Goal: Task Accomplishment & Management: Manage account settings

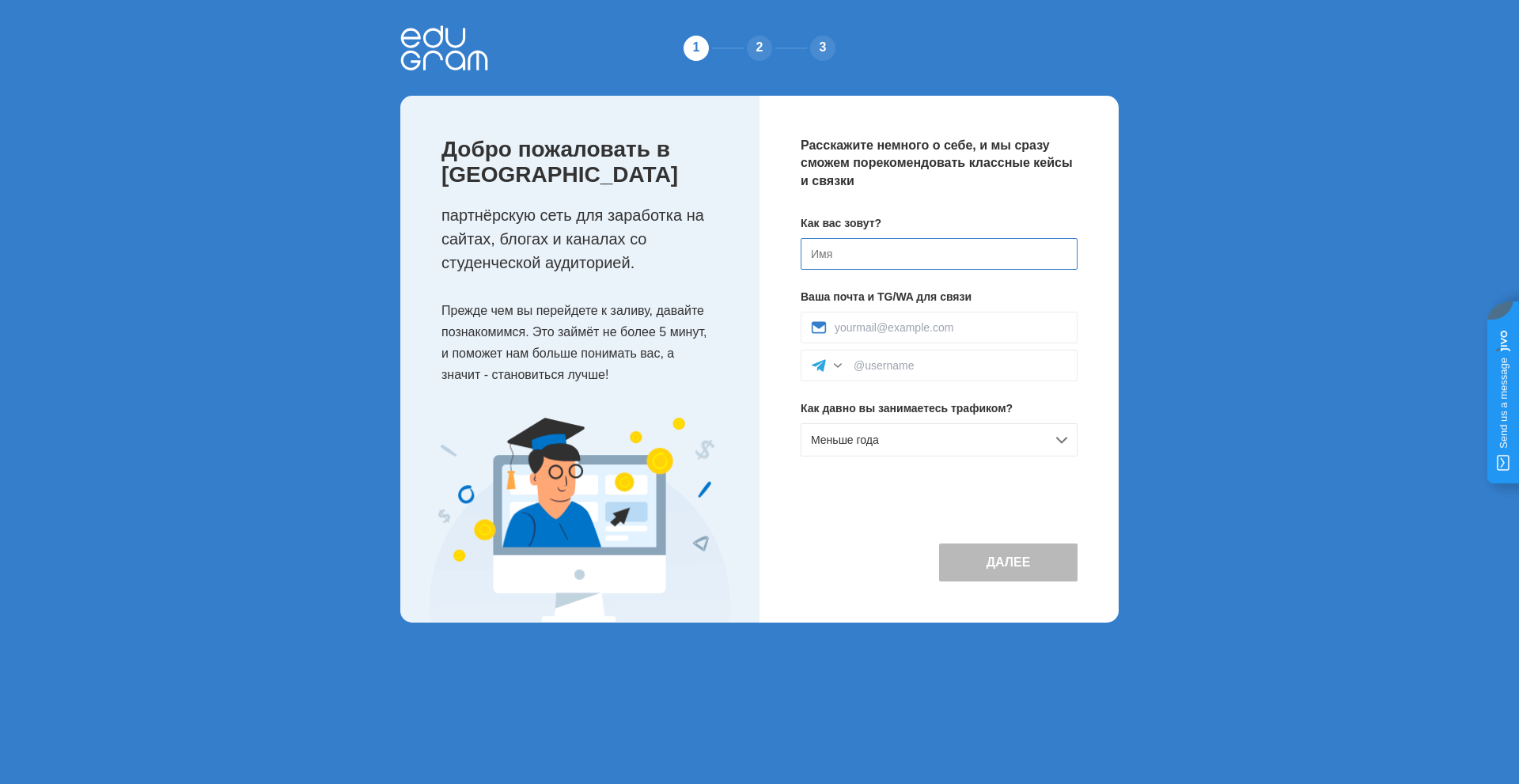
click at [838, 250] on input at bounding box center [938, 254] width 277 height 32
click at [818, 251] on input at bounding box center [938, 254] width 277 height 32
type input "[PERSON_NAME]"
click at [855, 329] on input at bounding box center [951, 327] width 232 height 12
type input "cenzsee@gmail.com"
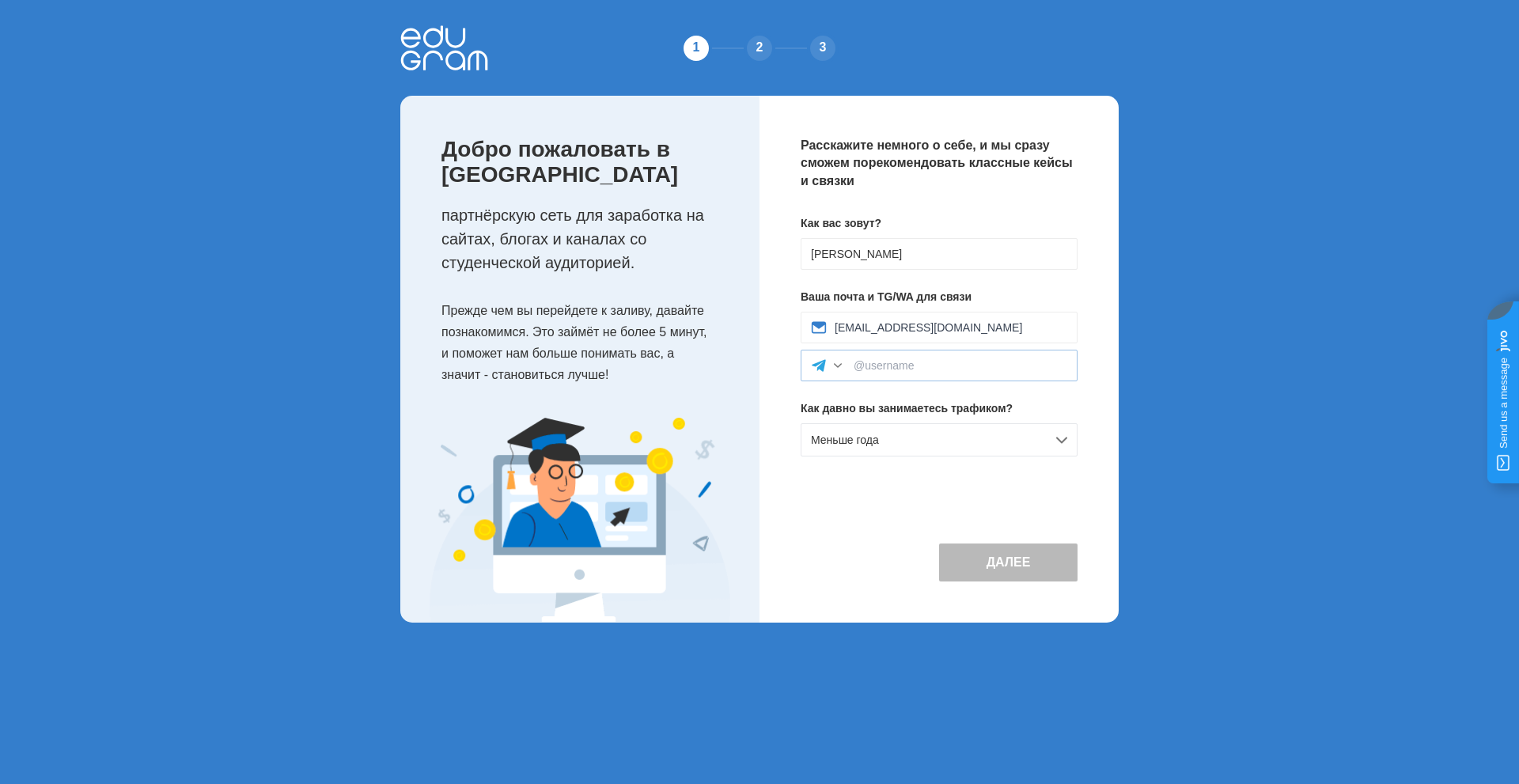
click at [843, 367] on div at bounding box center [838, 365] width 16 height 16
click at [847, 397] on div "Telegram" at bounding box center [938, 401] width 275 height 34
drag, startPoint x: 915, startPoint y: 368, endPoint x: 880, endPoint y: 374, distance: 35.5
click at [880, 374] on div at bounding box center [938, 365] width 277 height 32
paste input "https://t.me/agmee"
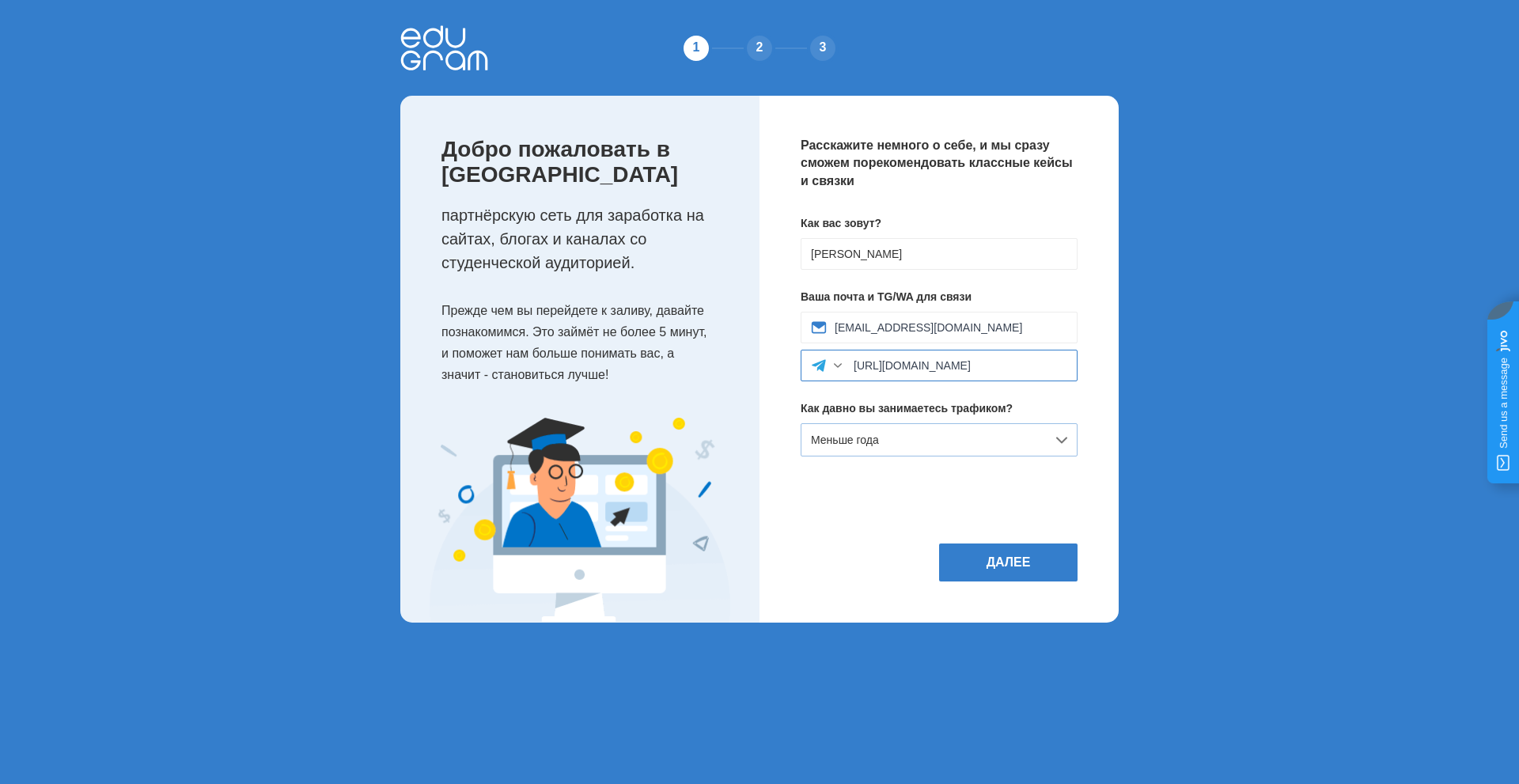
type input "https://t.me/agmee"
click at [1062, 445] on div "Меньше года" at bounding box center [938, 439] width 277 height 33
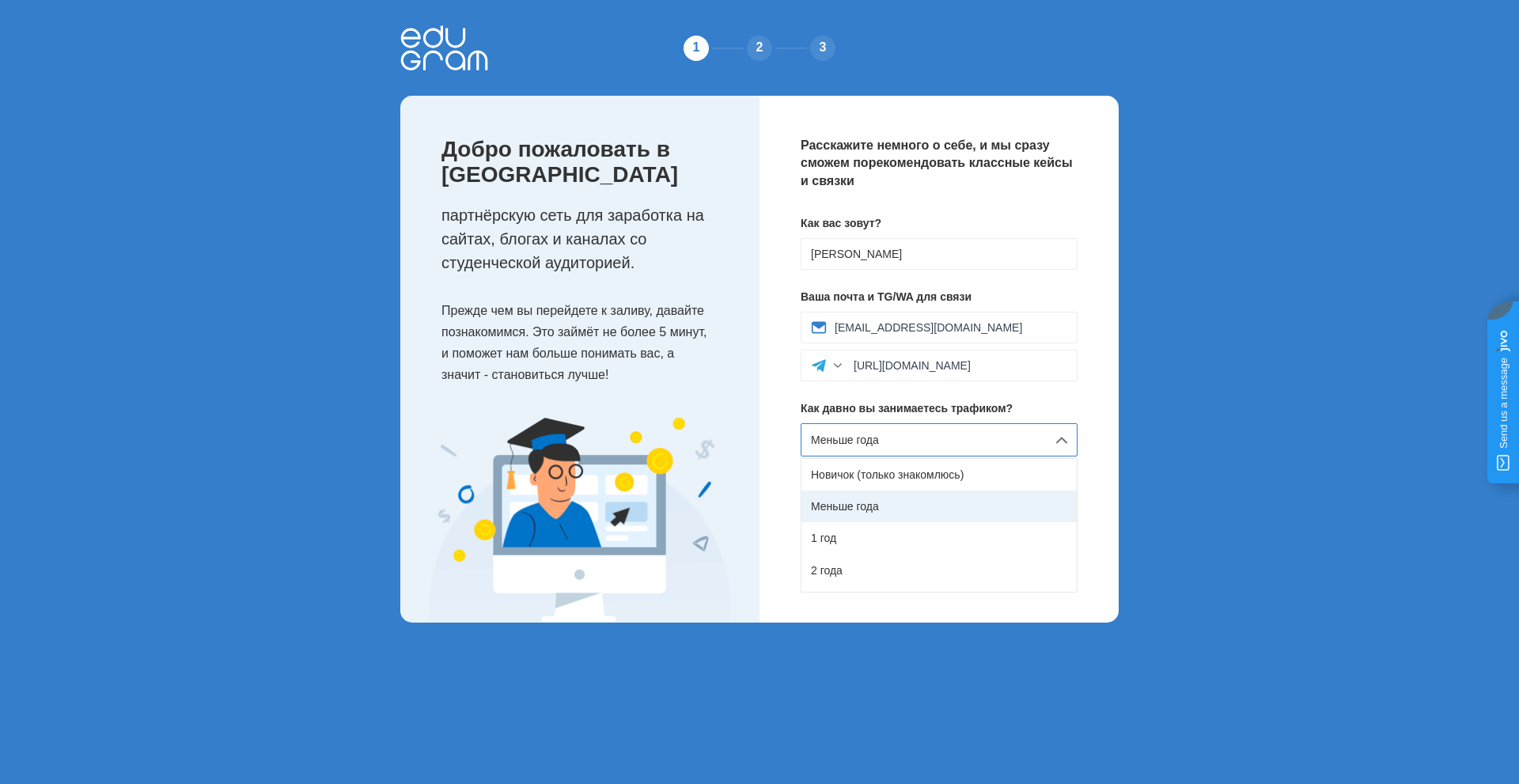
click at [858, 502] on div "Меньше года" at bounding box center [938, 506] width 275 height 32
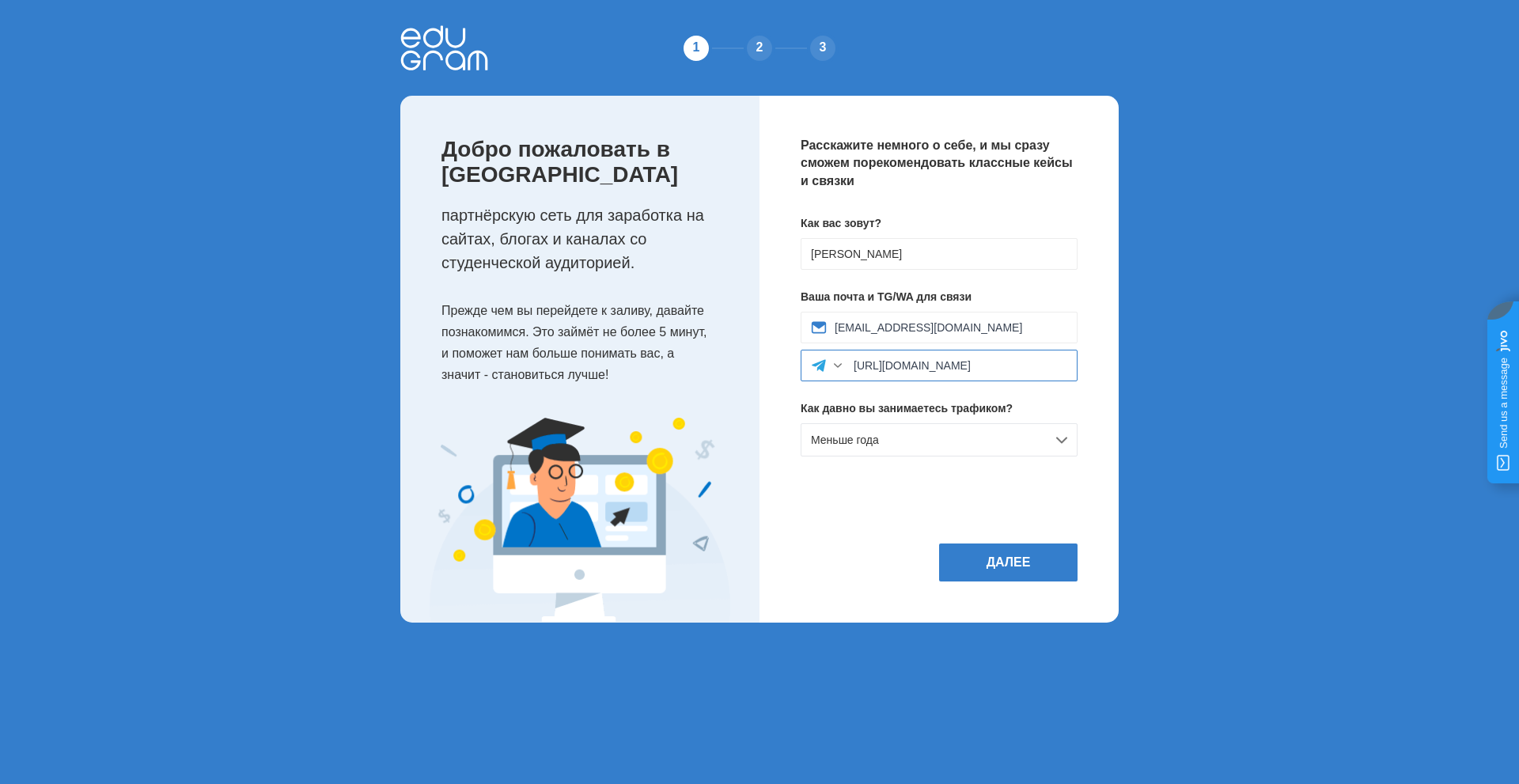
drag, startPoint x: 948, startPoint y: 364, endPoint x: 833, endPoint y: 374, distance: 115.4
click at [833, 374] on div "https://t.me/agmee" at bounding box center [938, 365] width 277 height 32
click at [939, 476] on div "Расскажите немного о себе, и мы сразу сможем порекомендовать классные кейсы и с…" at bounding box center [938, 360] width 359 height 527
click at [994, 566] on button "Далее" at bounding box center [1008, 562] width 139 height 38
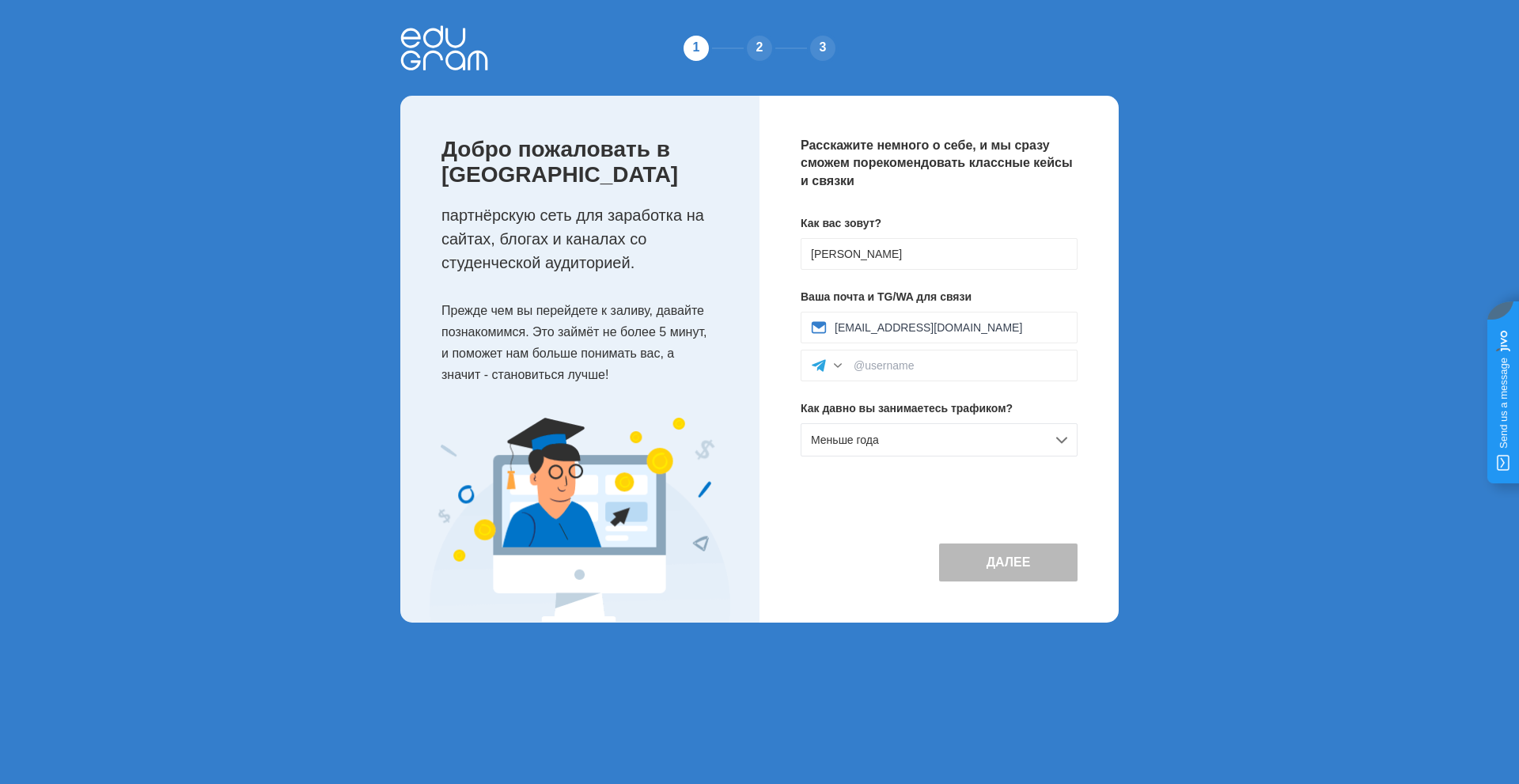
click at [994, 566] on button "Далее" at bounding box center [1008, 562] width 139 height 38
click at [995, 566] on button "Далее" at bounding box center [1008, 562] width 139 height 38
click at [995, 567] on button "Далее" at bounding box center [1008, 562] width 139 height 38
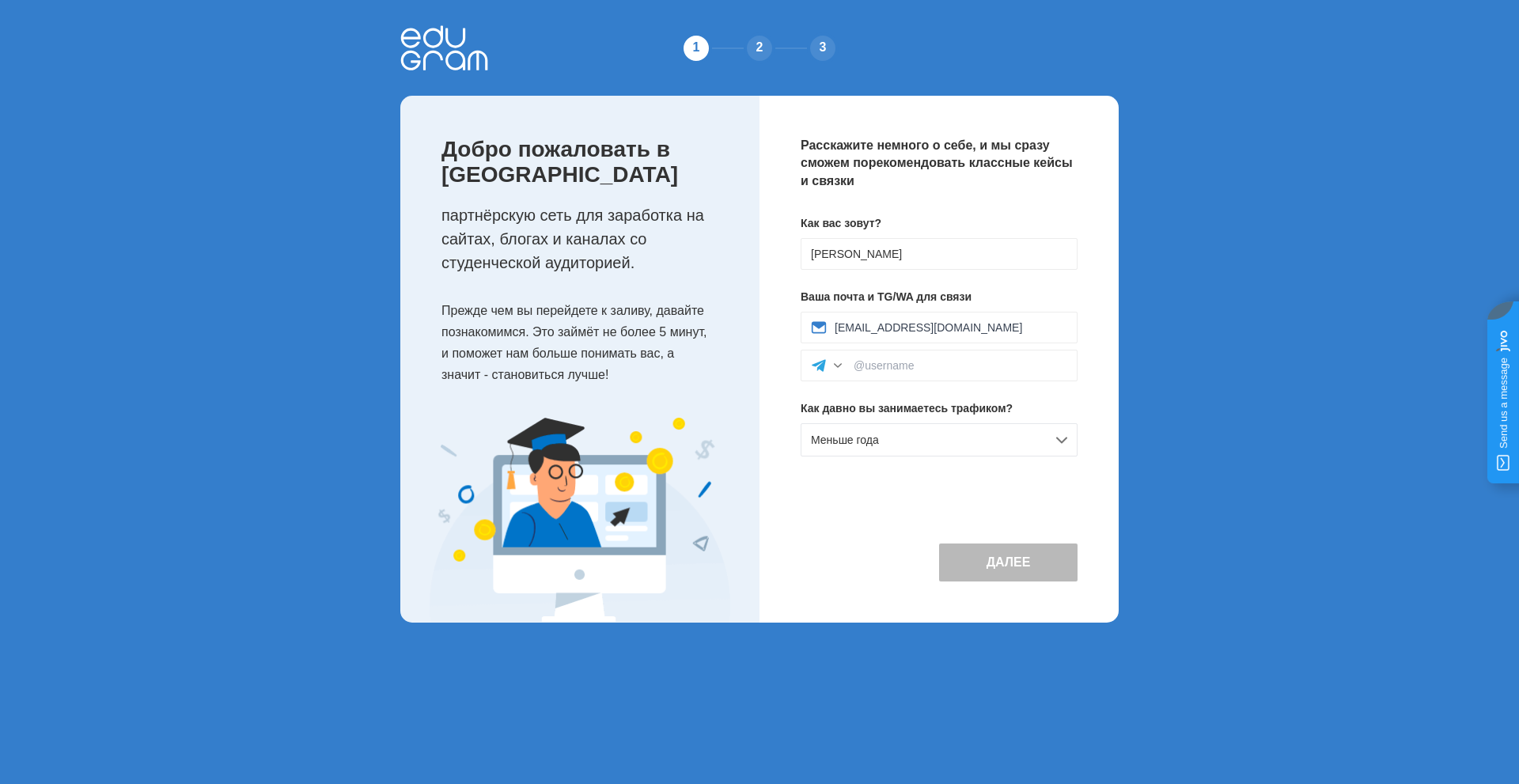
click at [995, 567] on button "Далее" at bounding box center [1008, 562] width 139 height 38
click at [1028, 562] on button "Далее" at bounding box center [1008, 562] width 139 height 38
drag, startPoint x: 1027, startPoint y: 562, endPoint x: 1012, endPoint y: 549, distance: 19.8
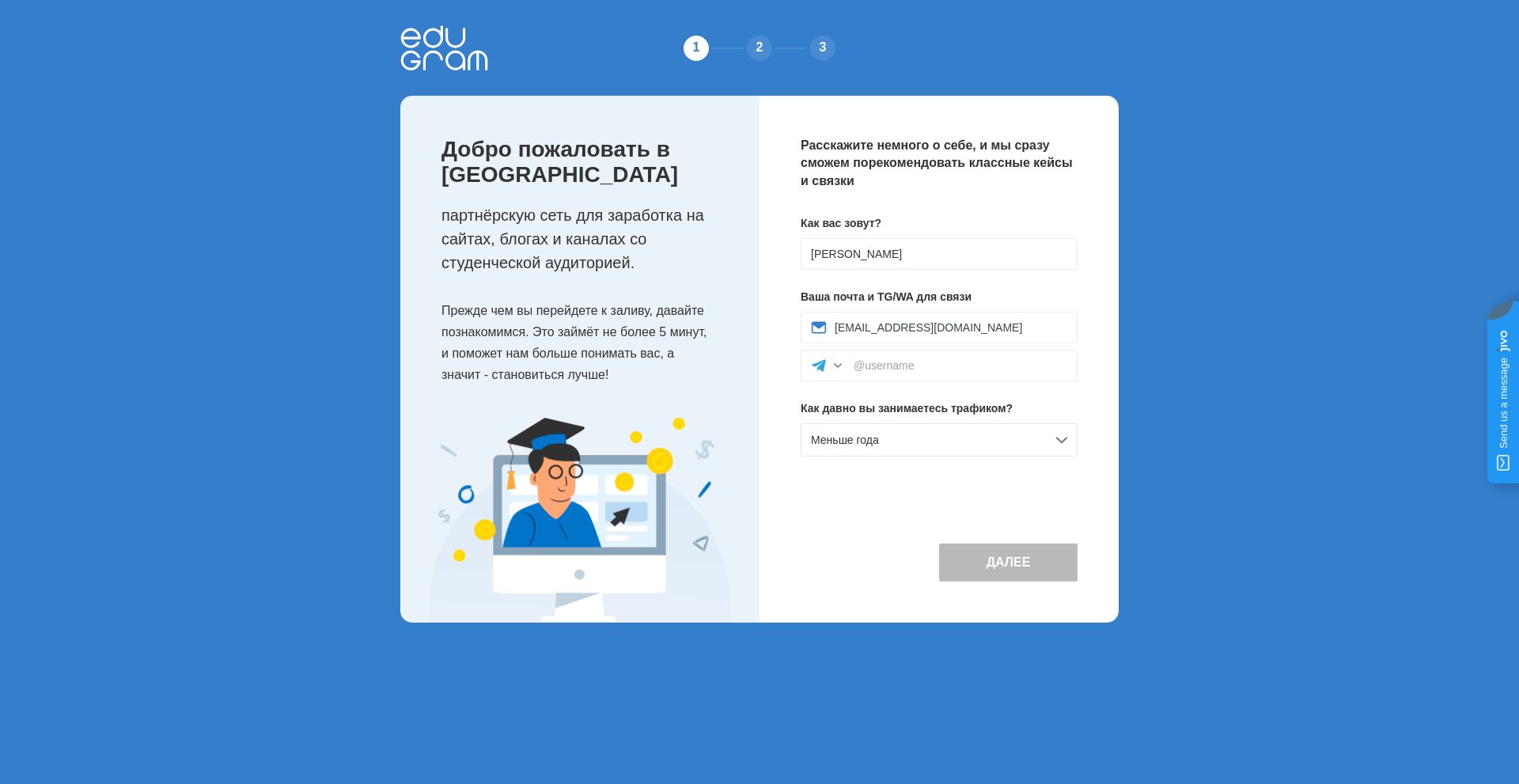
click at [1026, 562] on button "Далее" at bounding box center [1008, 562] width 139 height 38
drag, startPoint x: 851, startPoint y: 363, endPoint x: 838, endPoint y: 364, distance: 13.0
click at [838, 364] on div at bounding box center [838, 365] width 16 height 16
click at [856, 400] on div "Telegram" at bounding box center [938, 401] width 275 height 34
paste input "https://t.me/agmee"
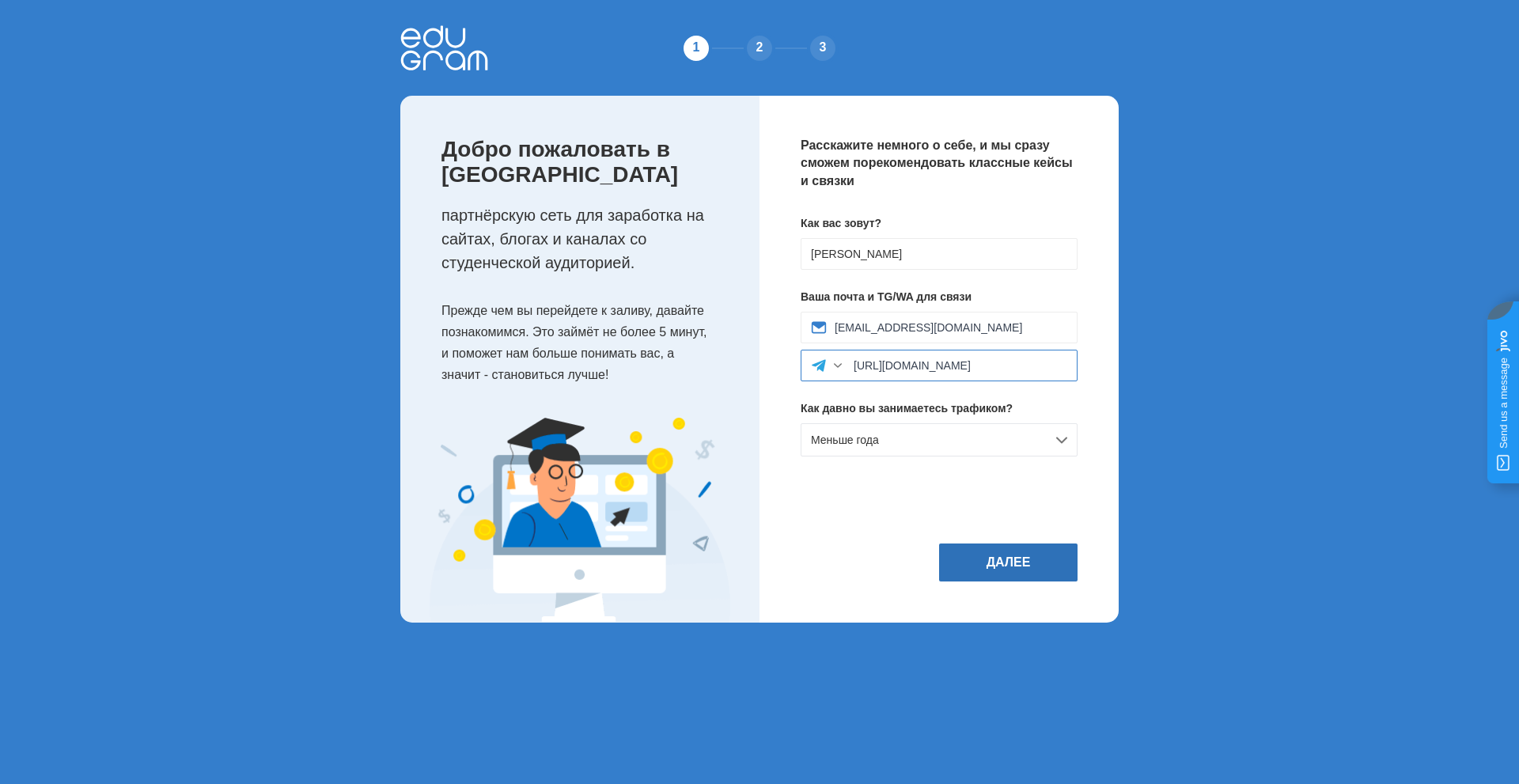
type input "https://t.me/agmee"
click at [989, 557] on button "Далее" at bounding box center [1008, 562] width 139 height 38
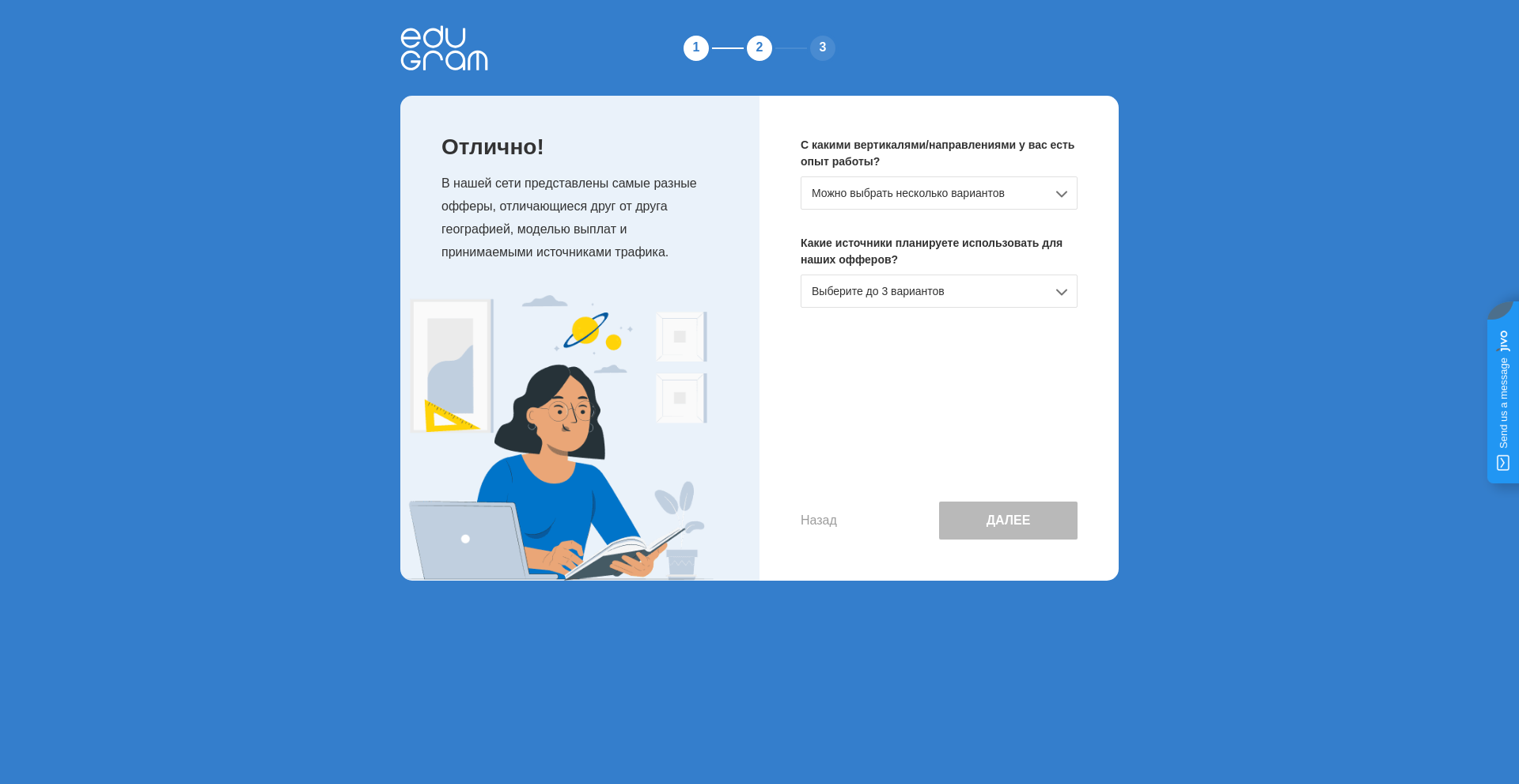
click at [1062, 194] on div "Можно выбрать несколько вариантов" at bounding box center [938, 193] width 277 height 33
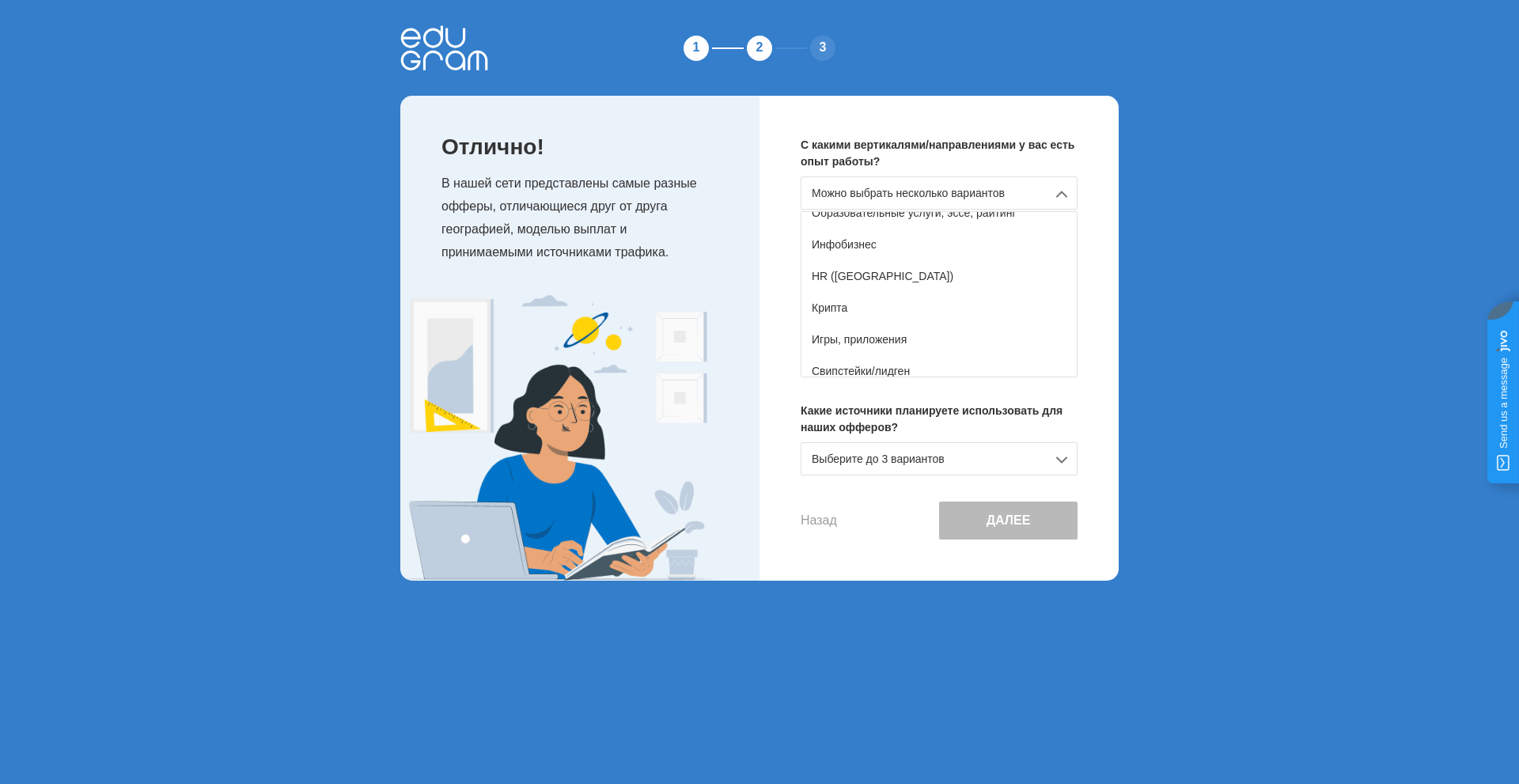
scroll to position [158, 0]
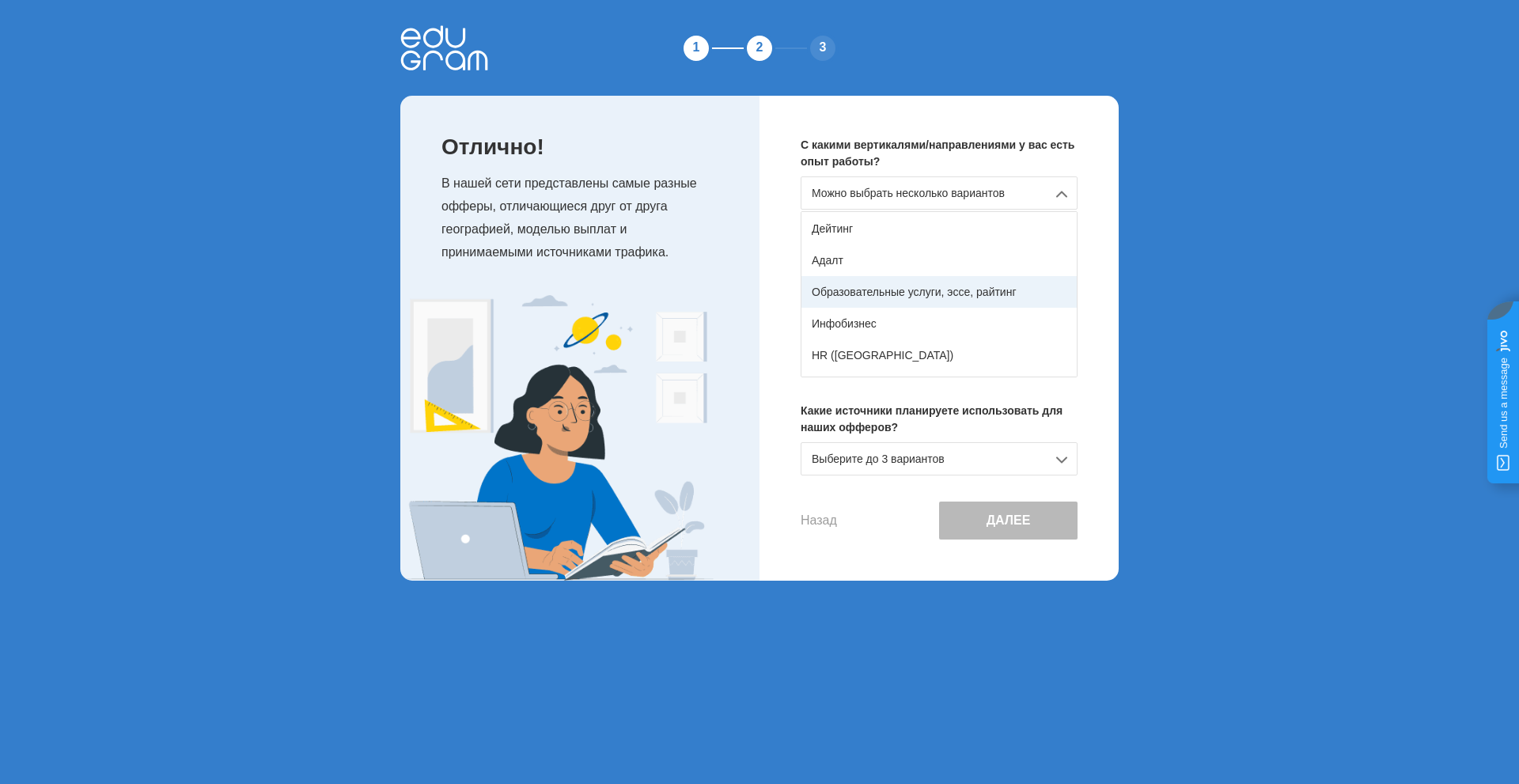
click at [921, 296] on div "Образовательные услуги, эссе, райтинг" at bounding box center [938, 291] width 275 height 32
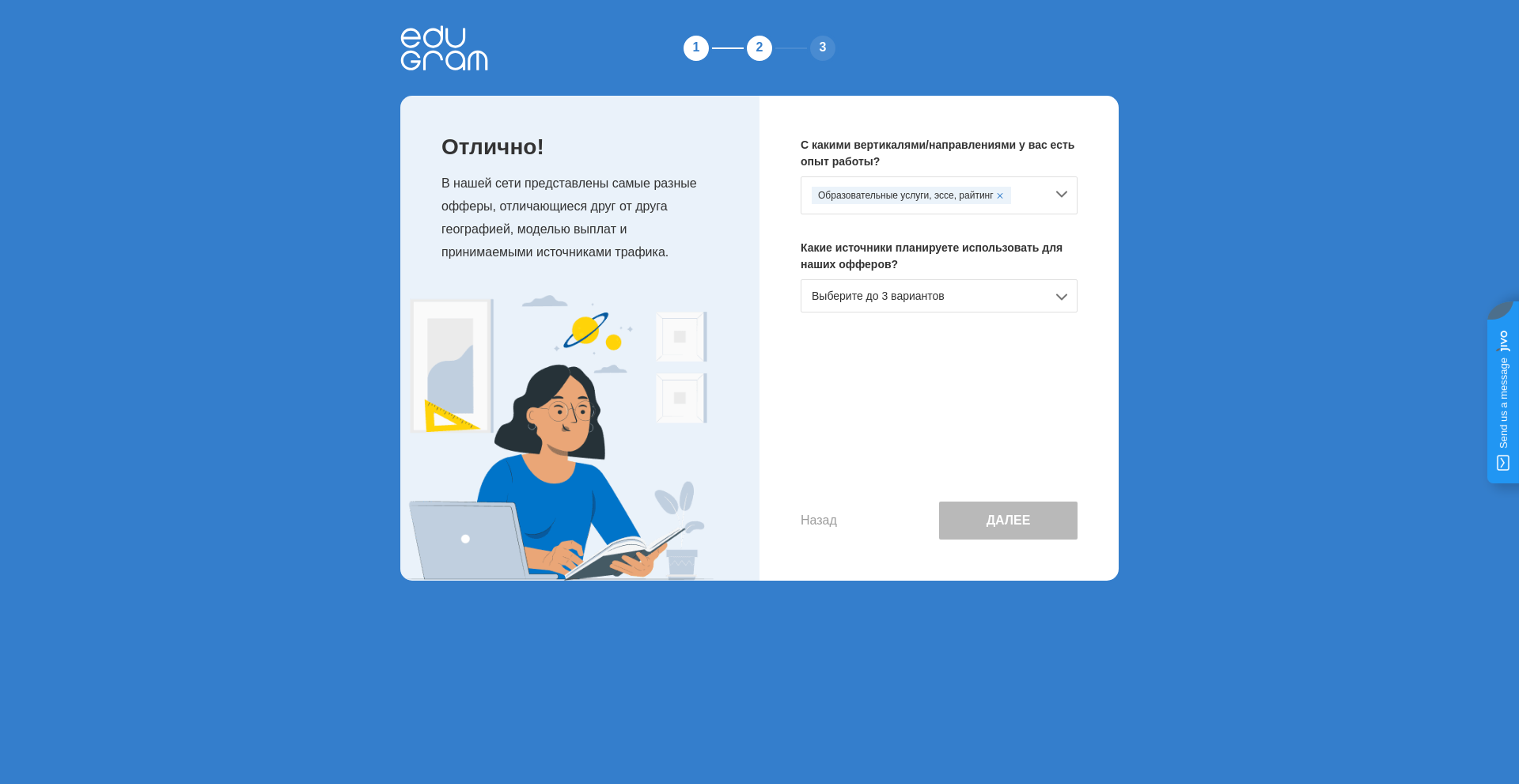
click at [1061, 301] on div "Выберите до 3 вариантов" at bounding box center [938, 296] width 277 height 33
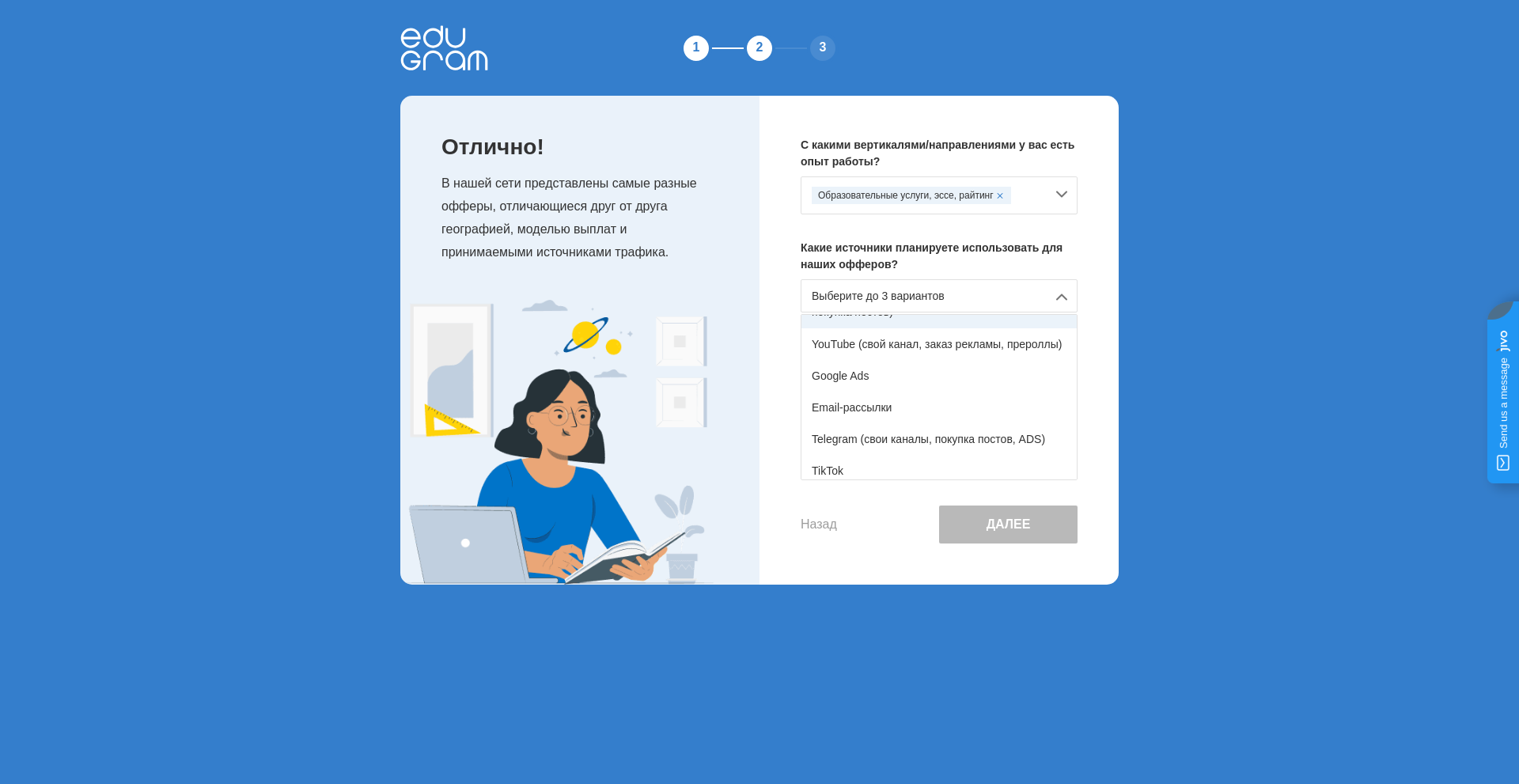
scroll to position [79, 0]
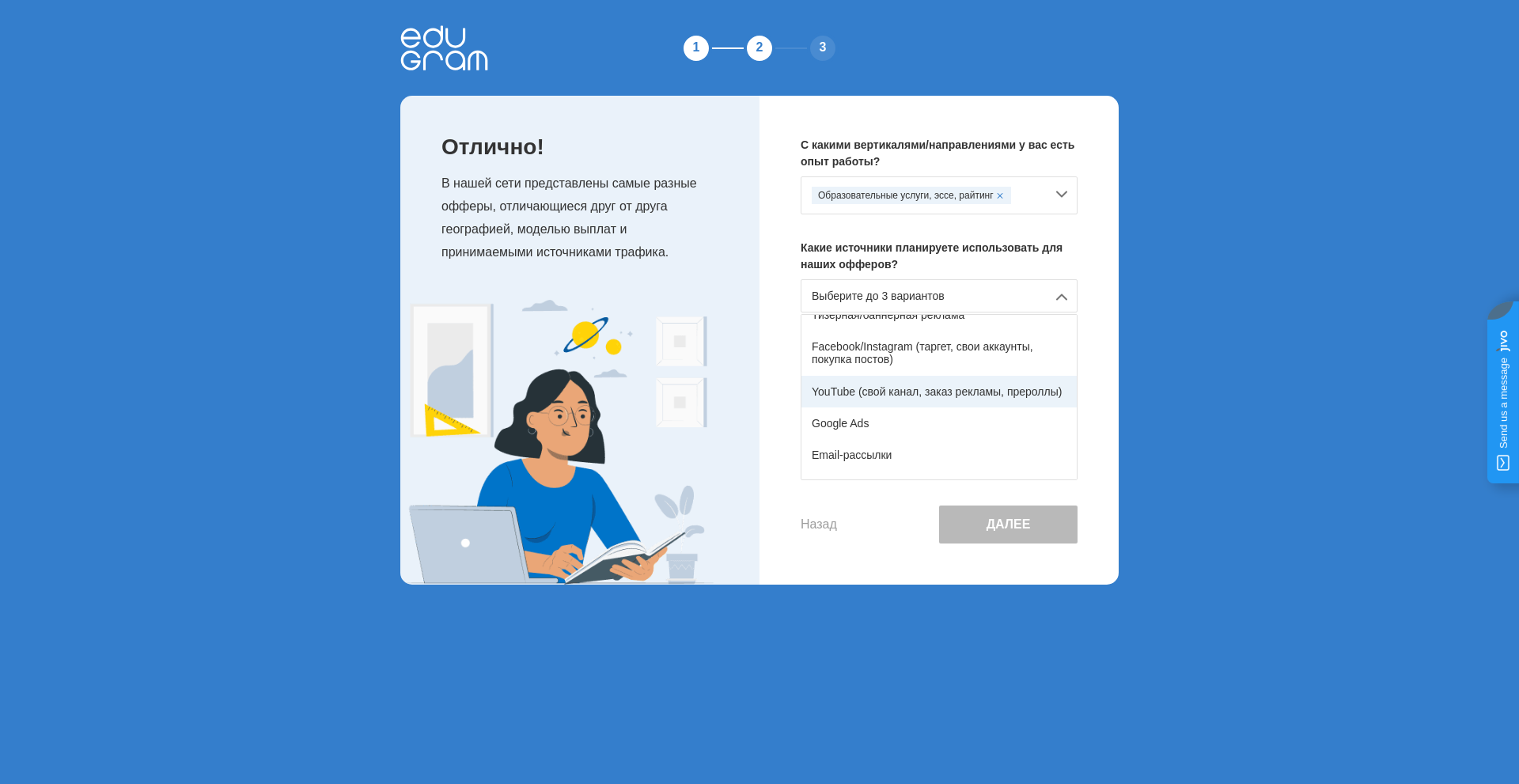
click at [907, 396] on div "YouTube (свой канал, заказ рекламы, прероллы)" at bounding box center [938, 392] width 275 height 32
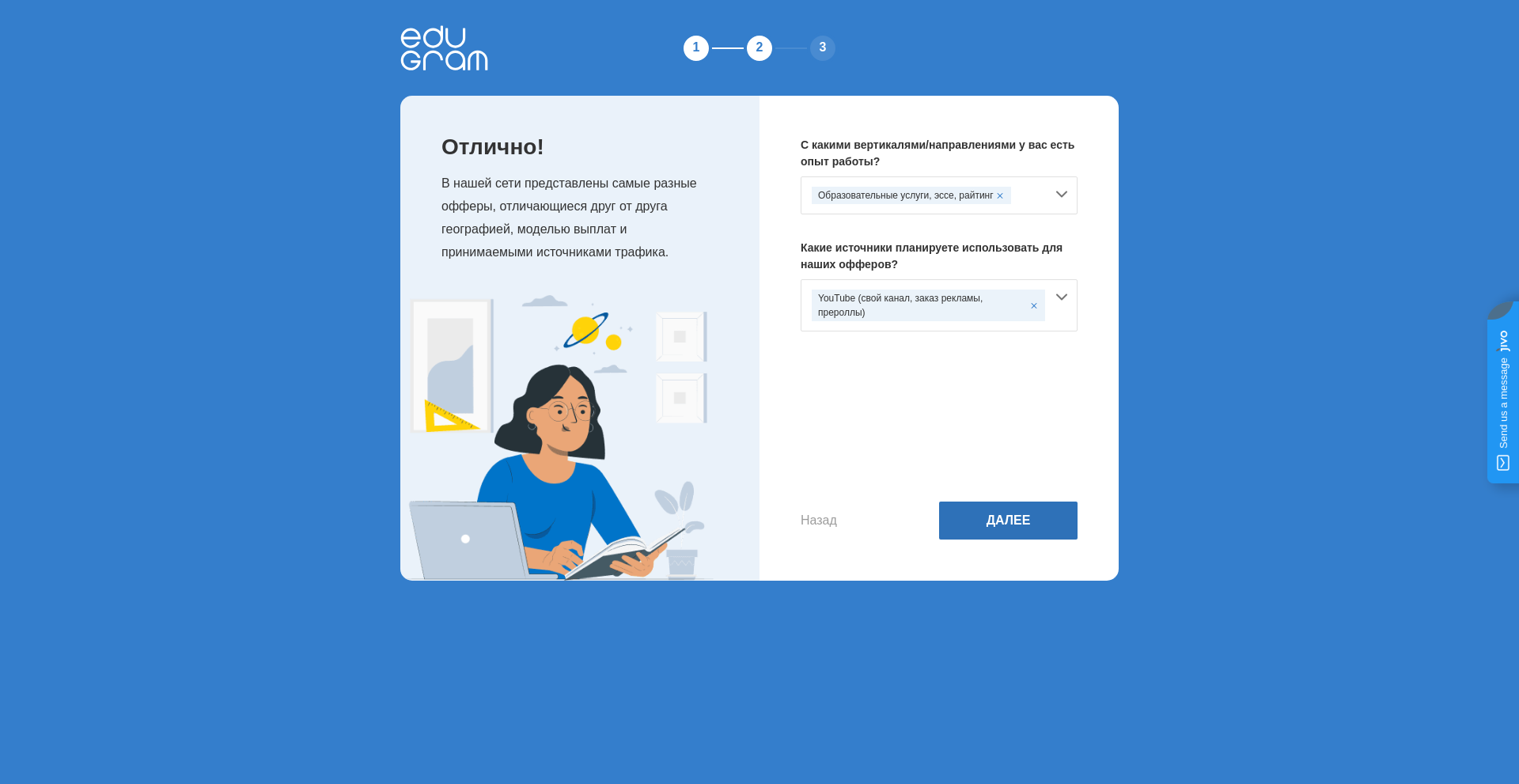
click at [984, 513] on button "Далее" at bounding box center [1008, 520] width 139 height 38
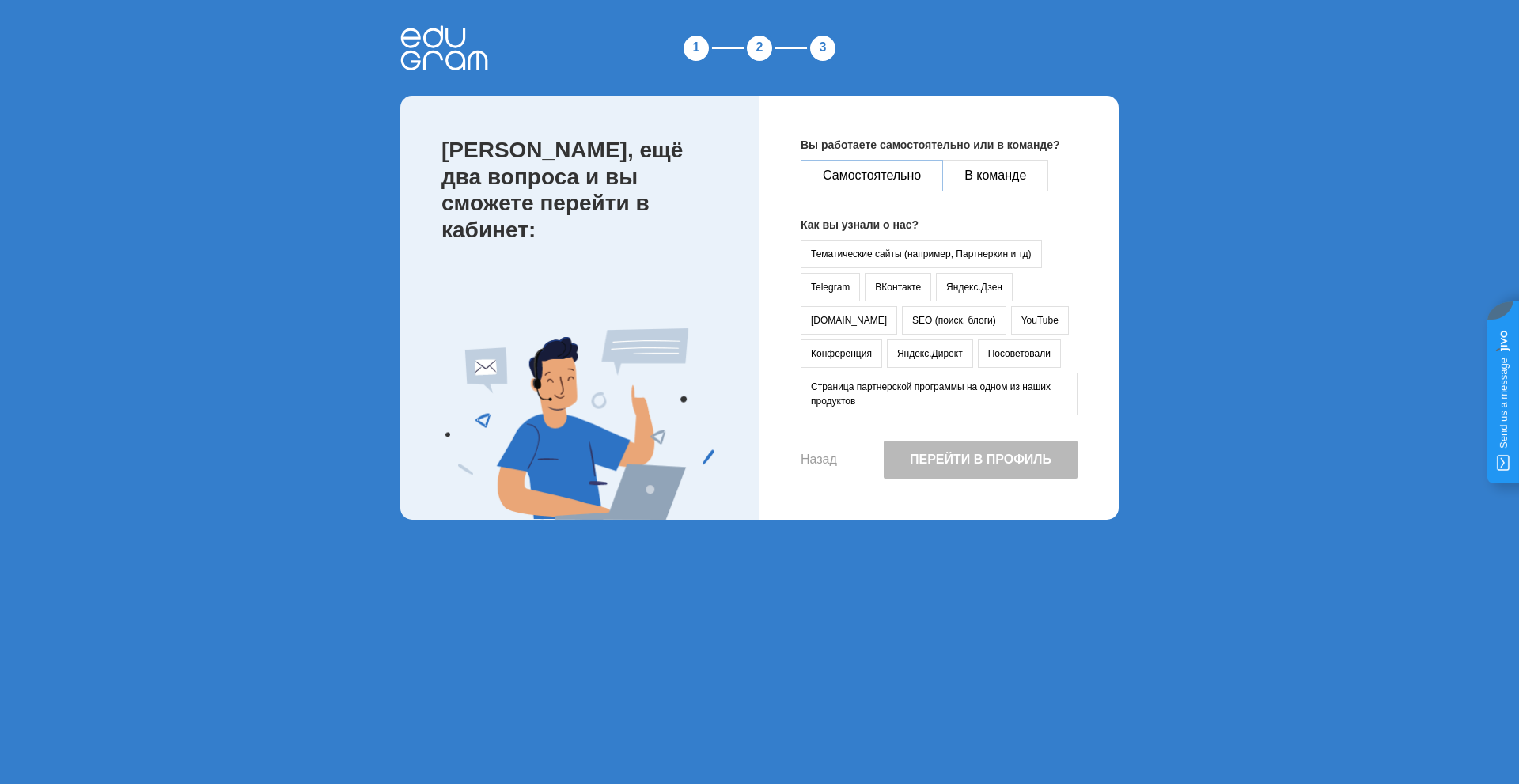
click at [865, 179] on button "Самостоятельно" at bounding box center [871, 176] width 142 height 32
click at [1011, 315] on button "YouTube" at bounding box center [1039, 320] width 57 height 29
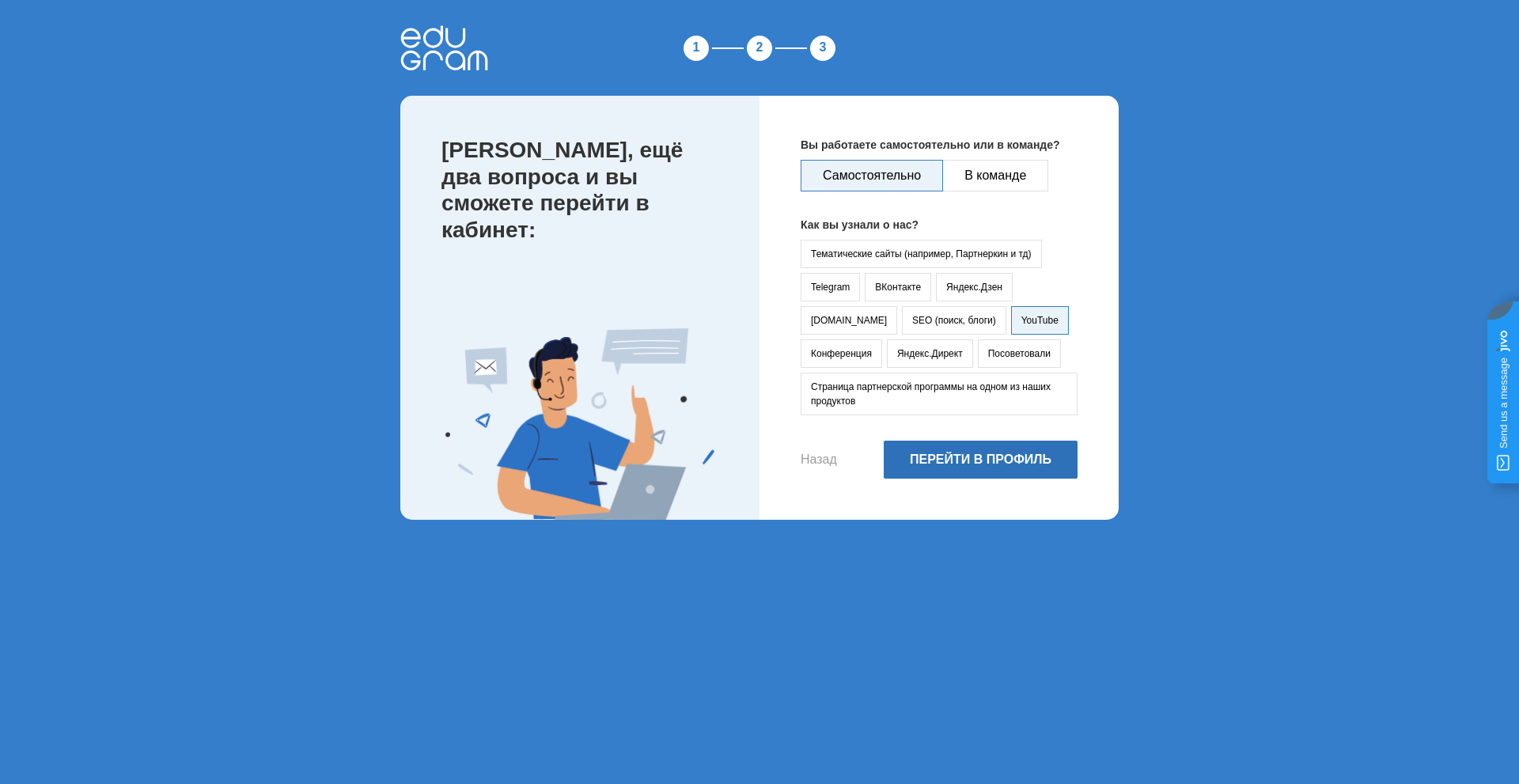
click at [965, 458] on button "Перейти в профиль" at bounding box center [980, 460] width 194 height 38
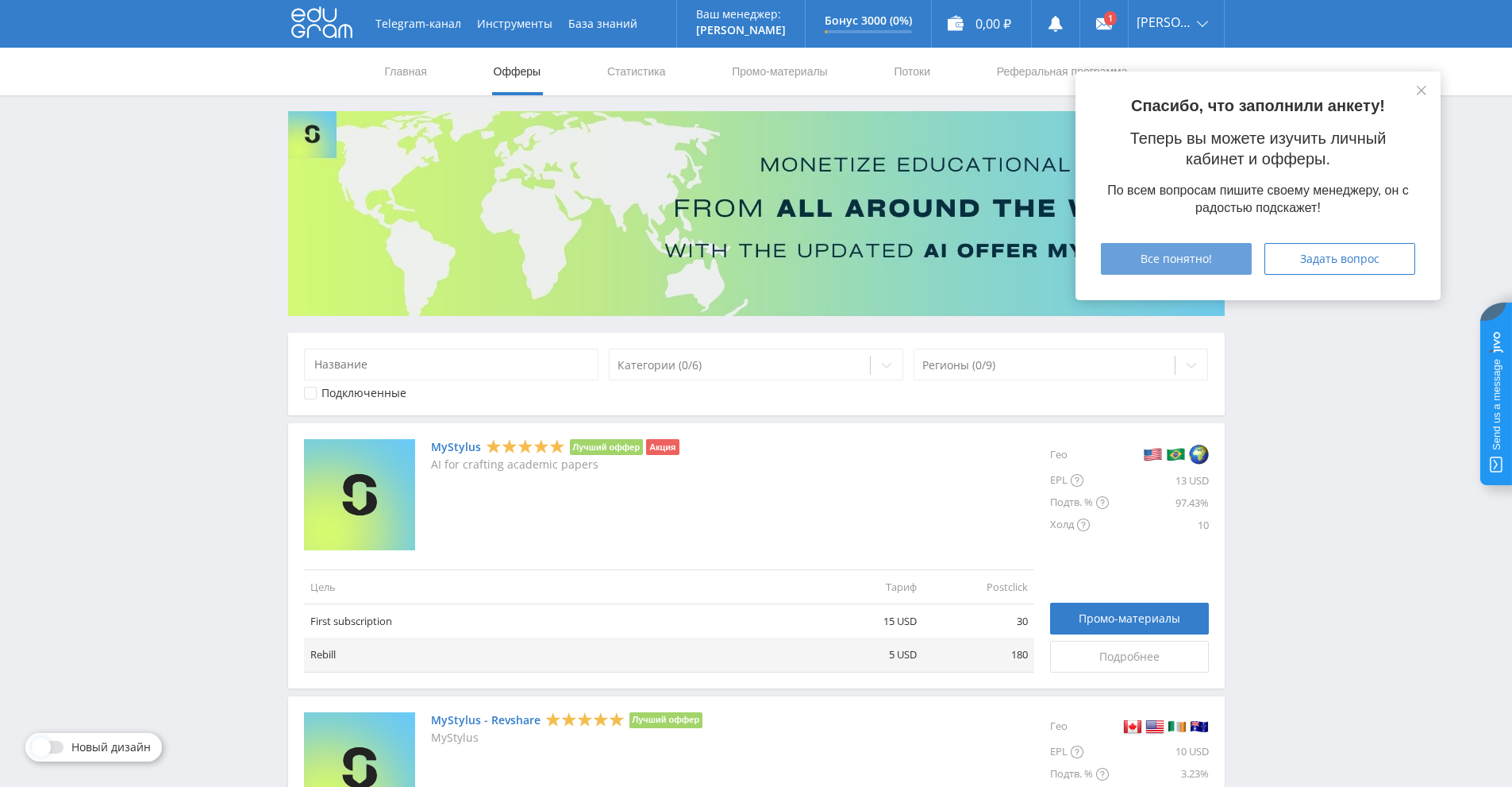
click at [1174, 262] on span "Все понятно!" at bounding box center [1177, 258] width 72 height 12
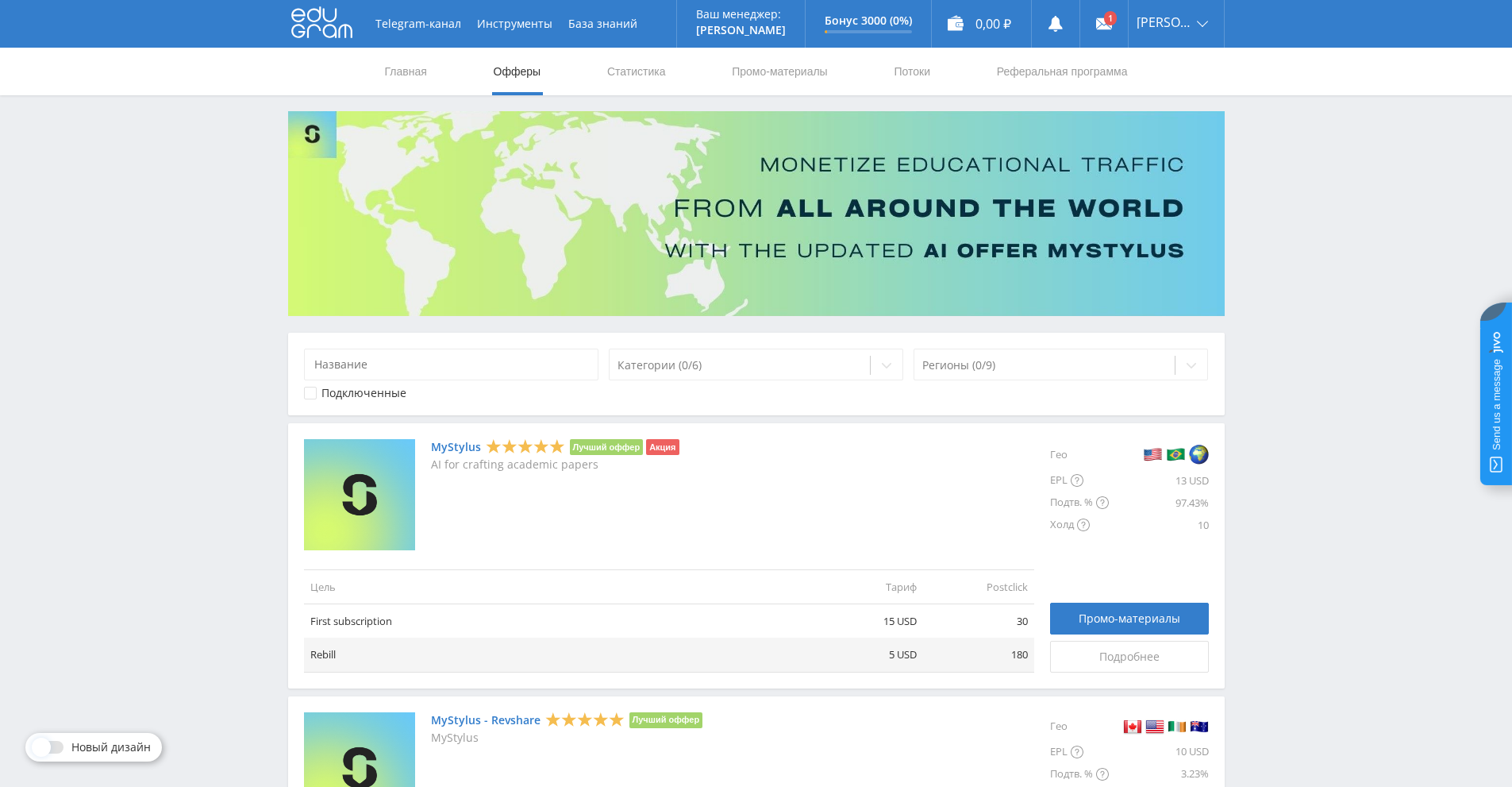
click at [461, 448] on link "MyStylus" at bounding box center [456, 447] width 50 height 12
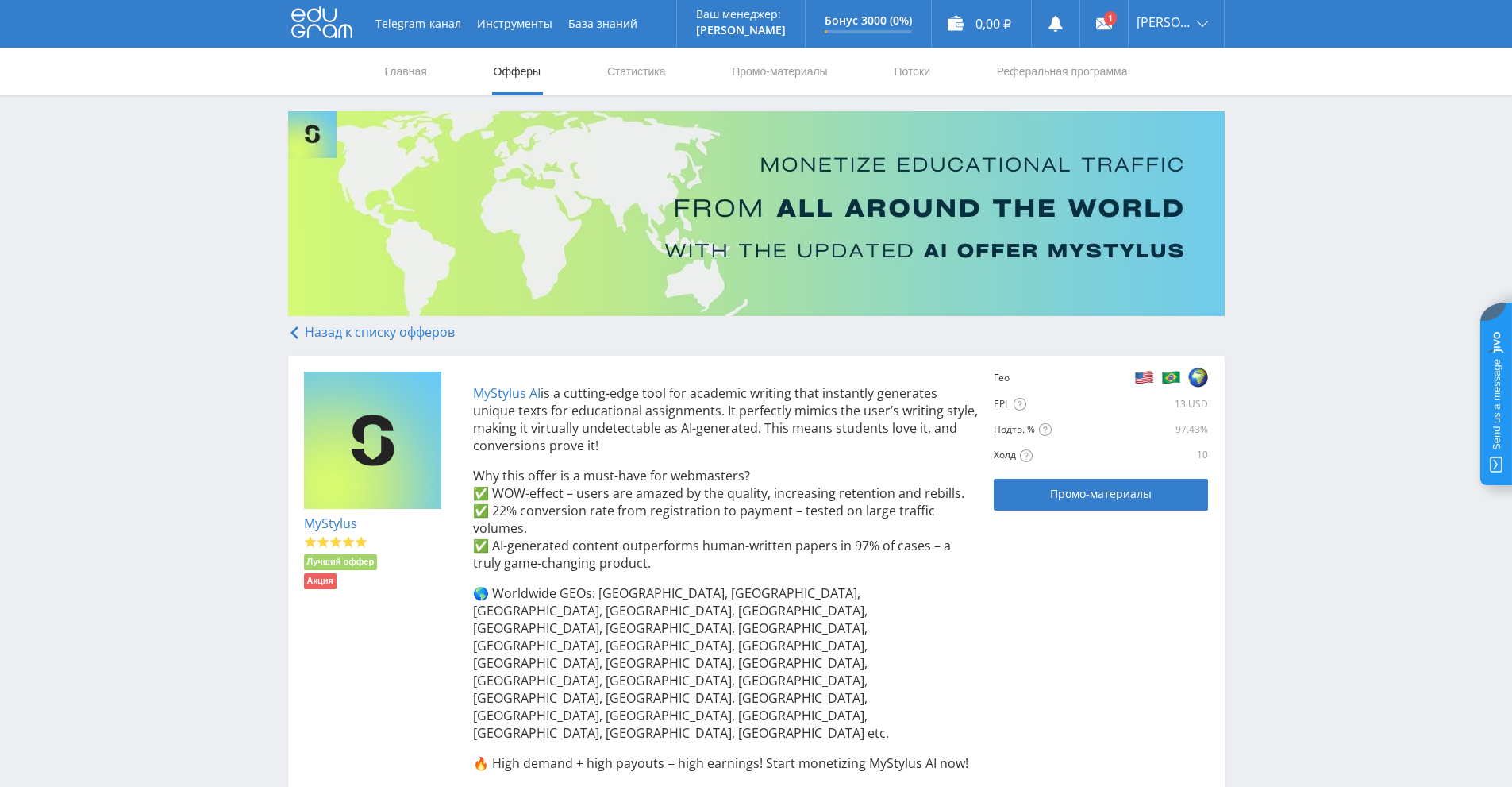
click at [654, 285] on img at bounding box center [756, 213] width 937 height 205
click at [1112, 26] on use at bounding box center [1104, 23] width 16 height 11
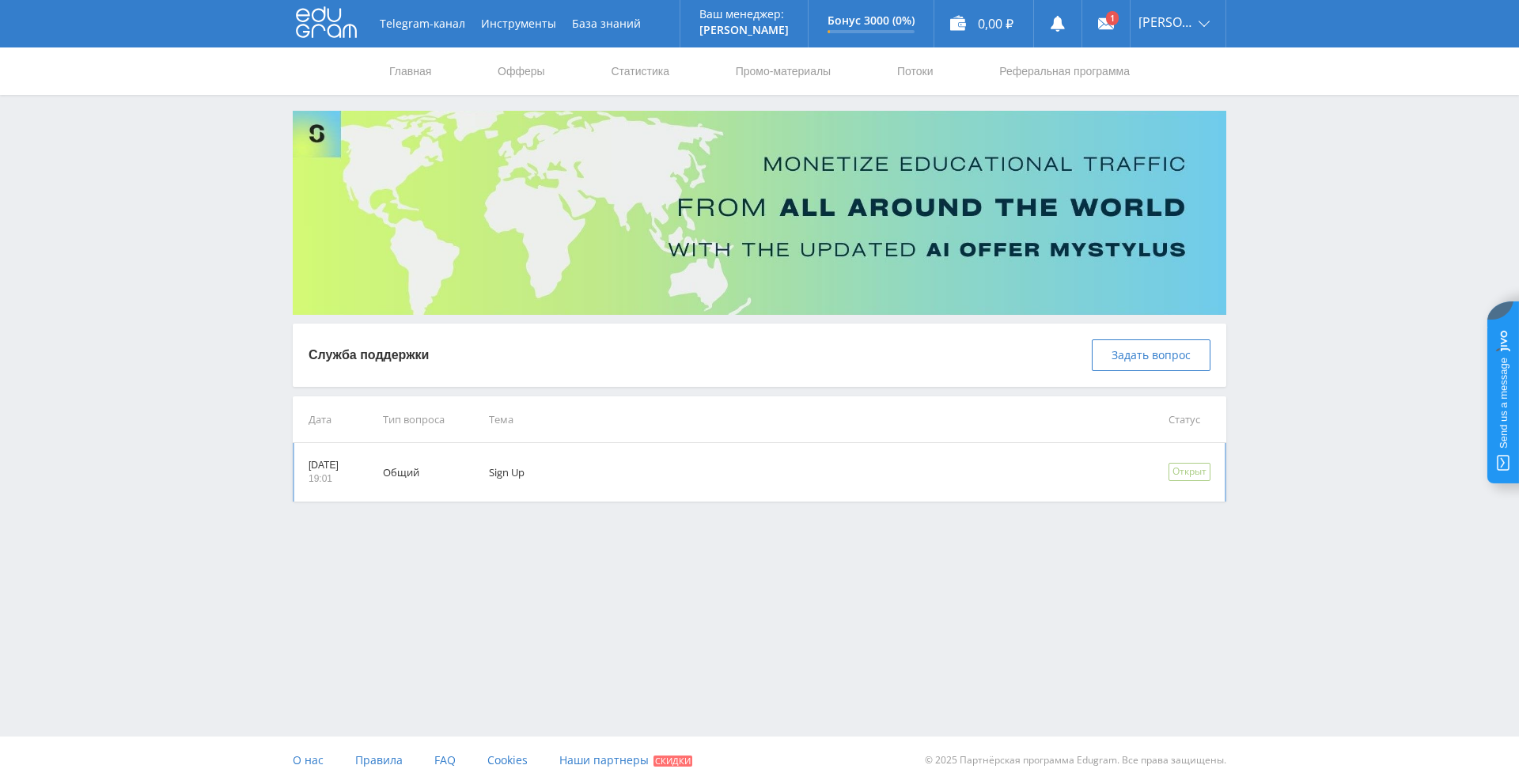
click at [1195, 474] on div "Открыт" at bounding box center [1189, 472] width 42 height 18
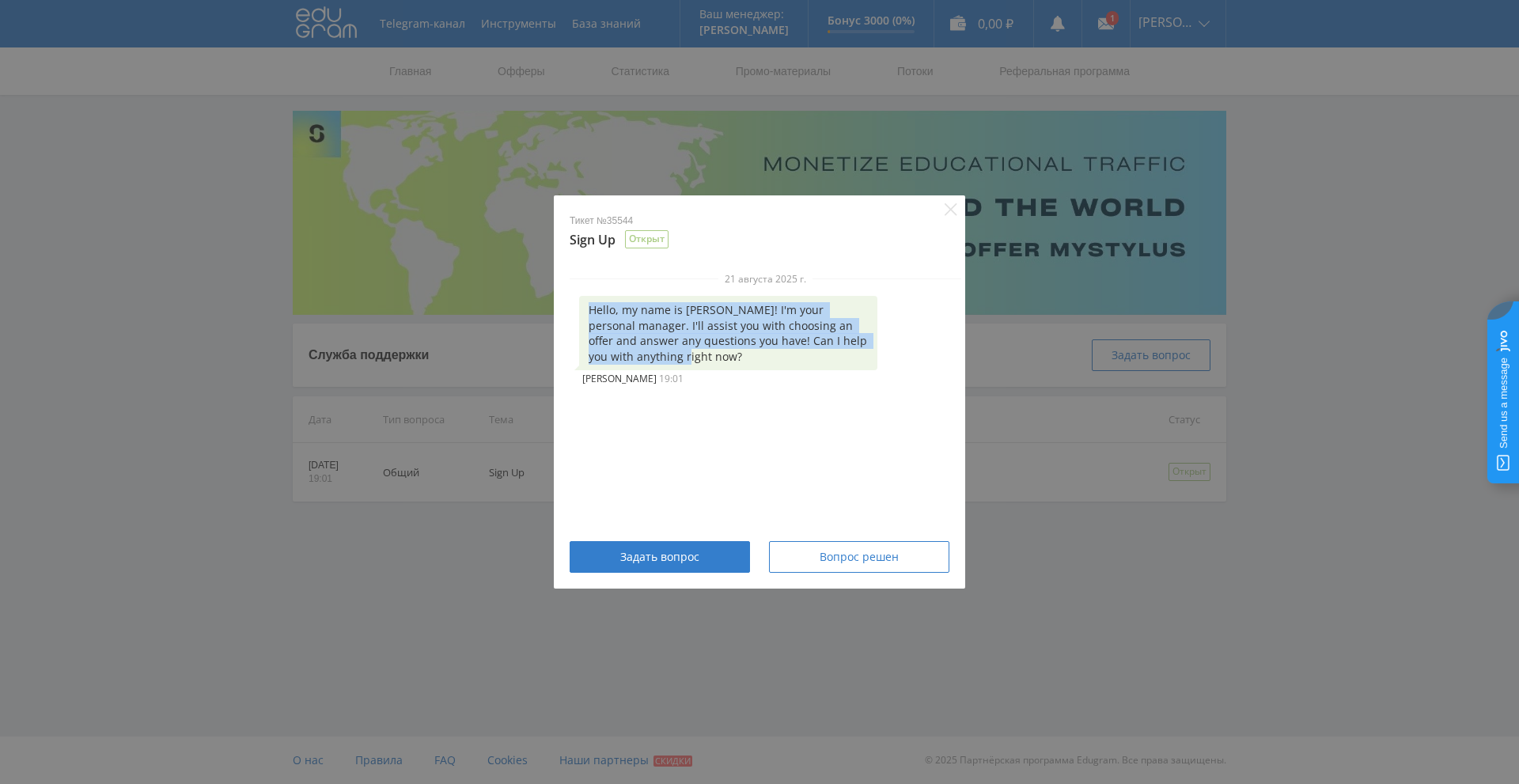
drag, startPoint x: 654, startPoint y: 355, endPoint x: 590, endPoint y: 311, distance: 77.7
click at [590, 311] on div "Hello, my name is [PERSON_NAME]! I'm your personal manager. I'll assist you wit…" at bounding box center [727, 332] width 298 height 75
copy div "Hello, my name is [PERSON_NAME]! I'm your personal manager. I'll assist you wit…"
click at [827, 563] on span "Вопрос решен" at bounding box center [859, 557] width 79 height 12
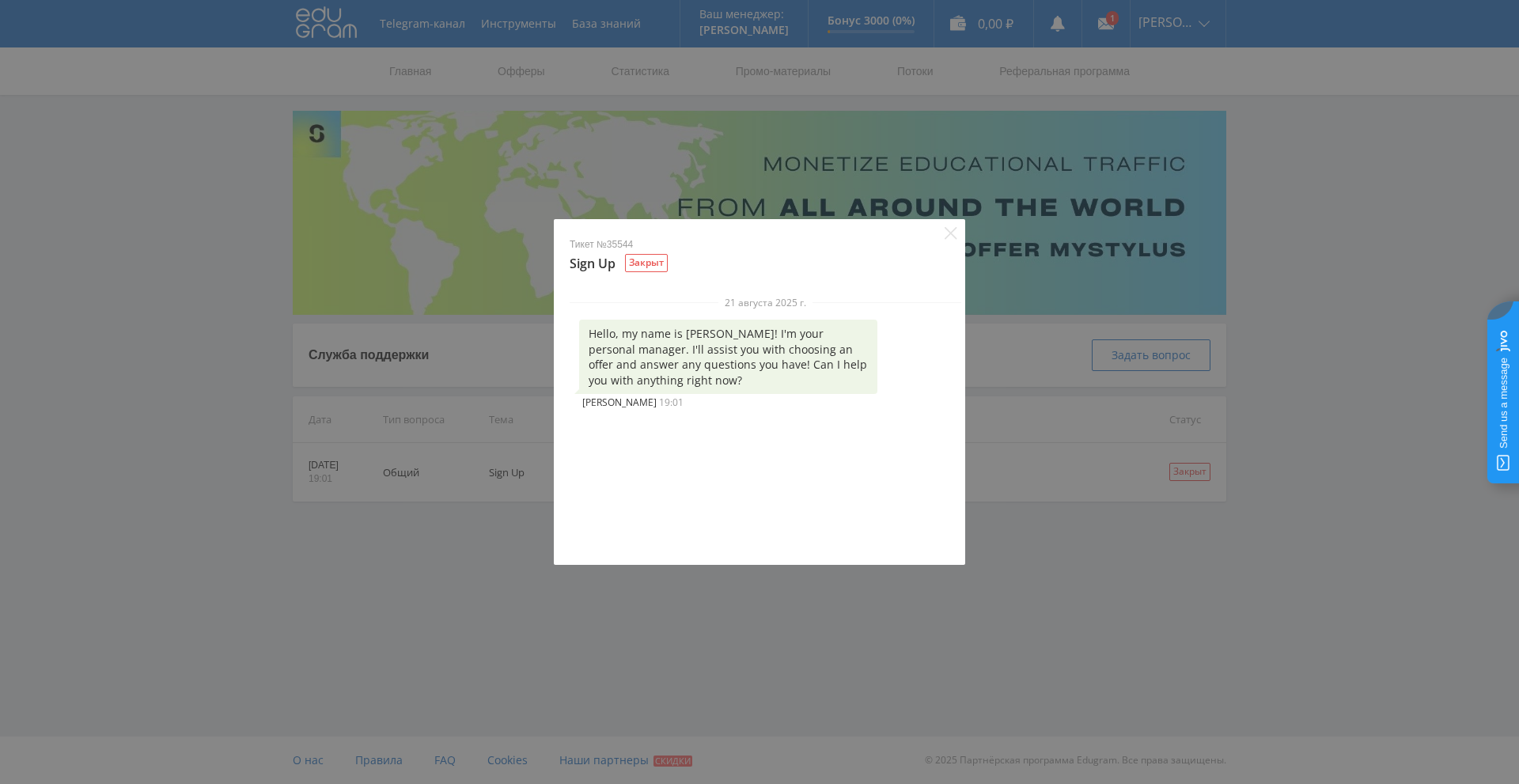
click at [1058, 588] on div "Тикет №35544 Sign Up Закрыт 21 августа 2025 г. Hello, my name is Alex! I'm your…" at bounding box center [760, 392] width 1519 height 784
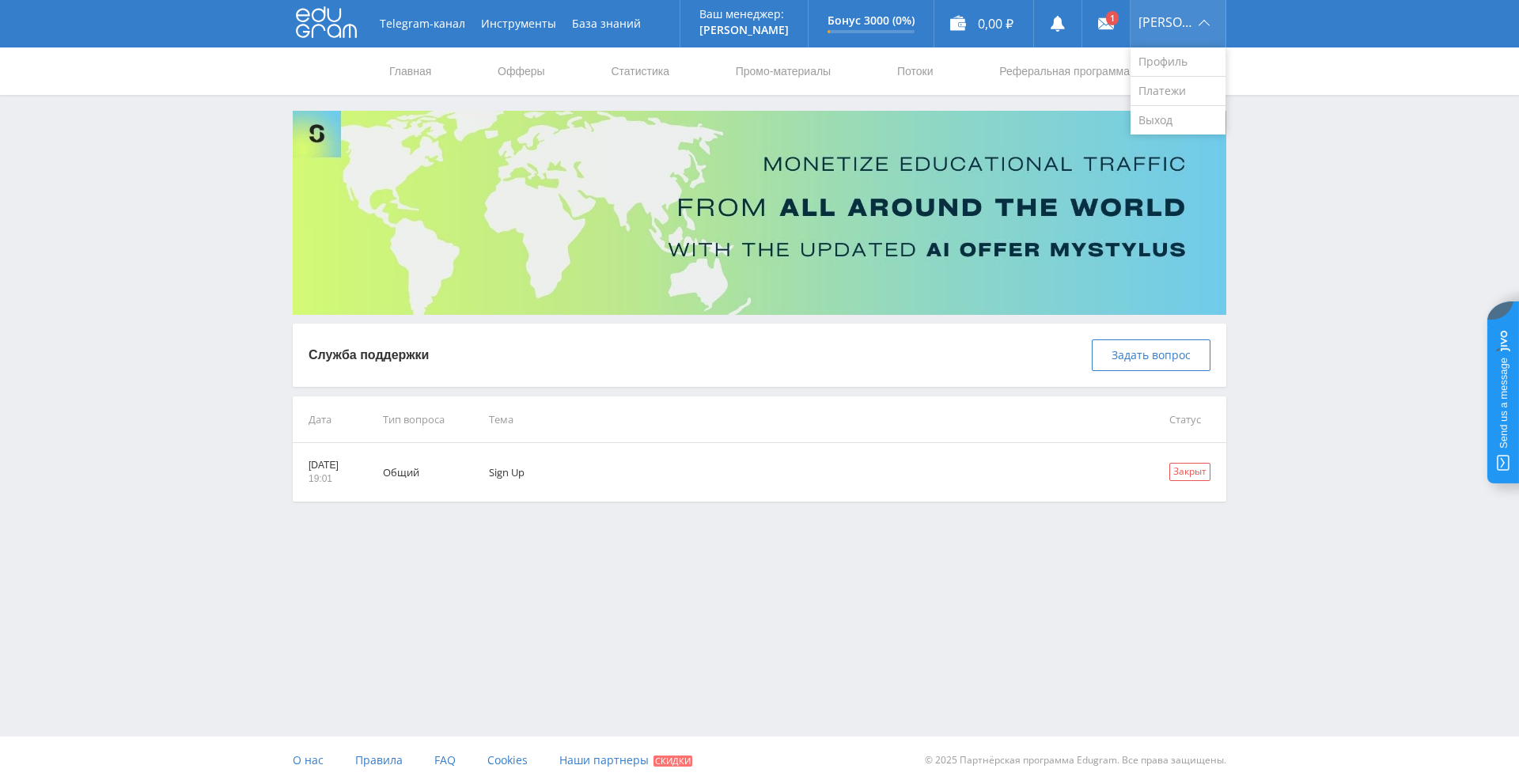
click at [1177, 25] on span "[PERSON_NAME]" at bounding box center [1165, 21] width 55 height 12
click at [1168, 57] on link "Профиль" at bounding box center [1178, 62] width 95 height 30
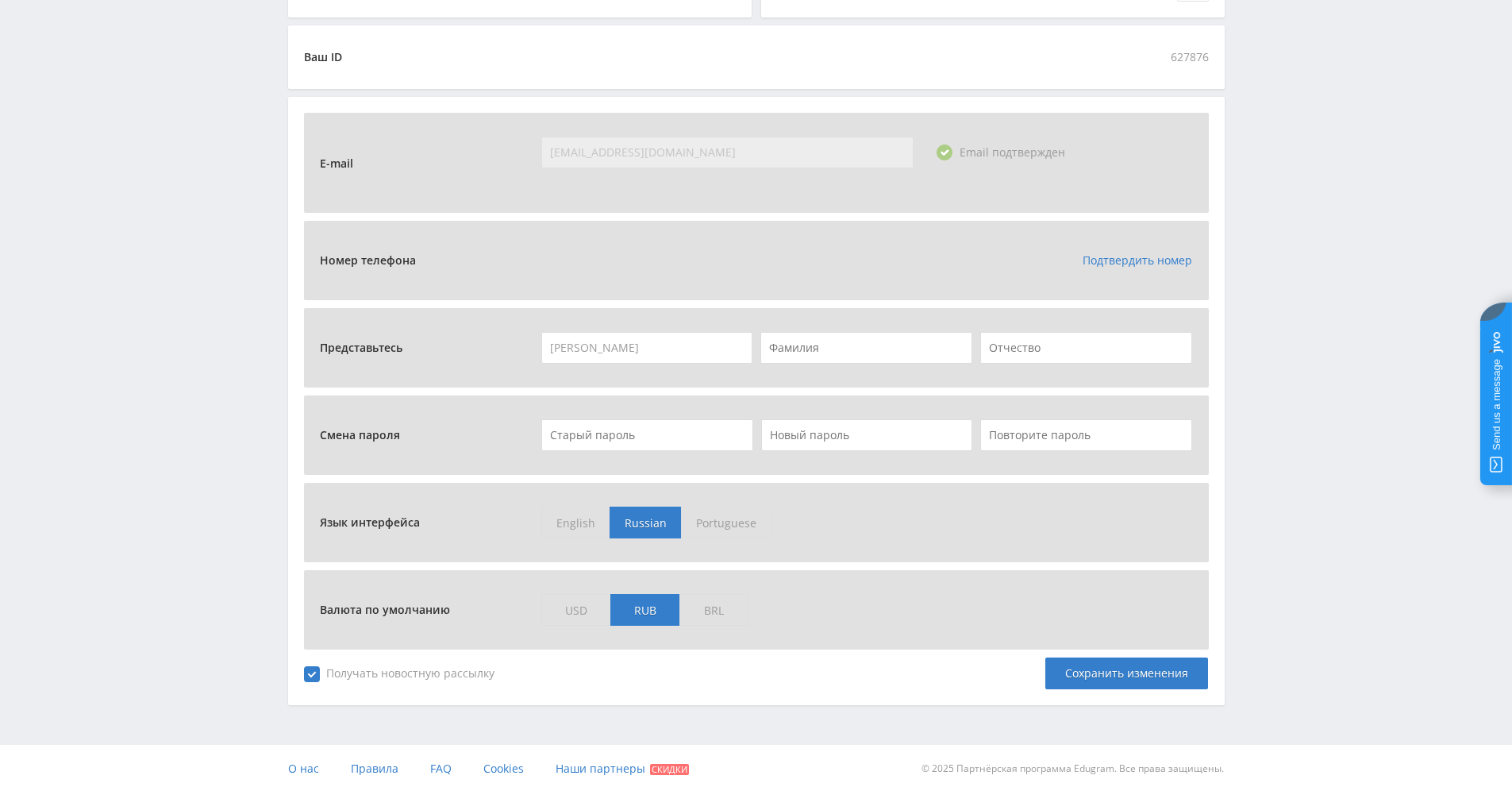
scroll to position [447, 0]
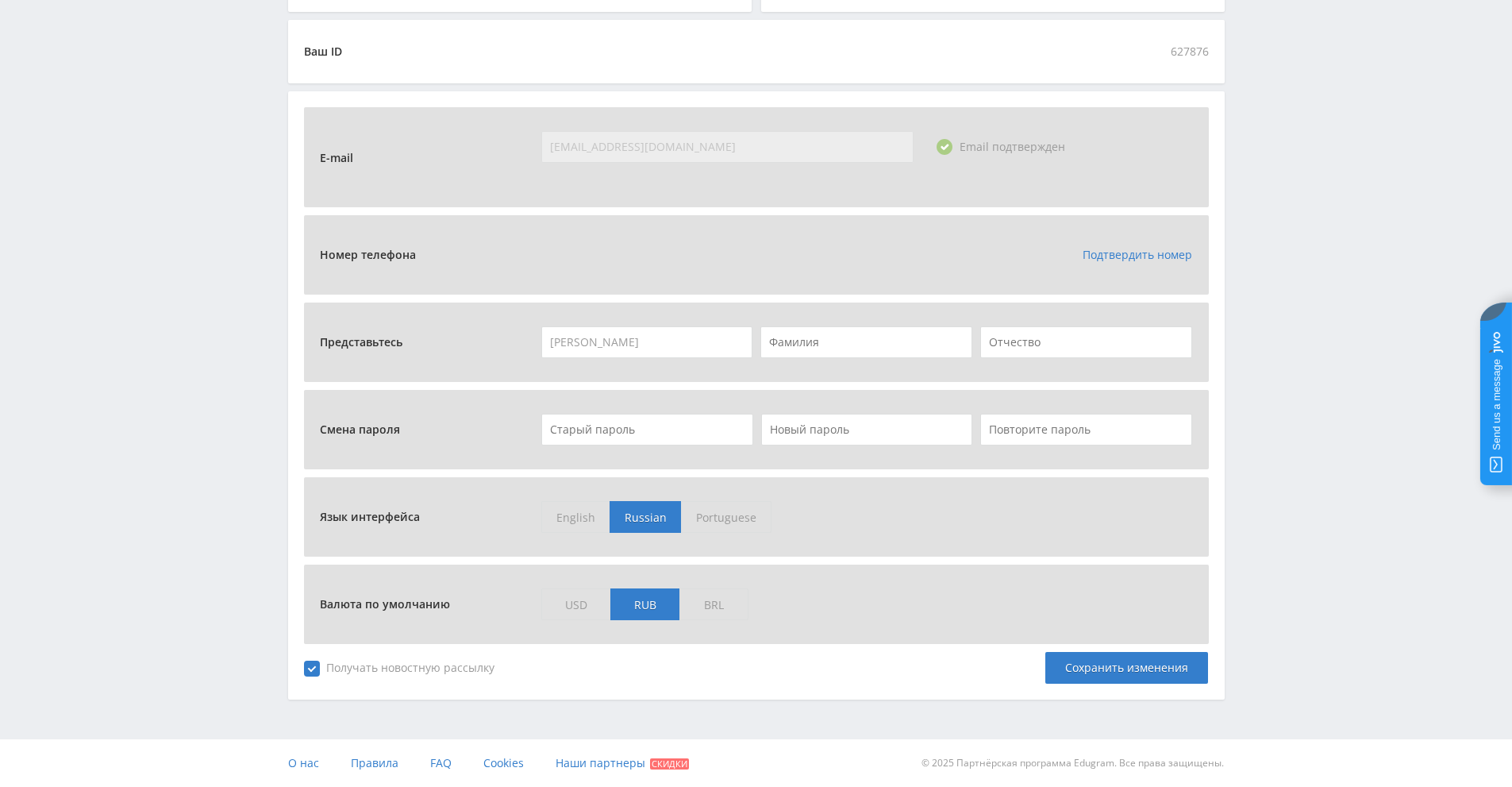
click at [663, 607] on span "RUB" at bounding box center [645, 604] width 69 height 32
click at [0, 0] on input "RUB" at bounding box center [0, 0] width 0 height 0
click at [652, 608] on span "RUB" at bounding box center [645, 604] width 69 height 32
click at [0, 0] on input "RUB" at bounding box center [0, 0] width 0 height 0
click at [638, 608] on span "RUB" at bounding box center [645, 604] width 69 height 32
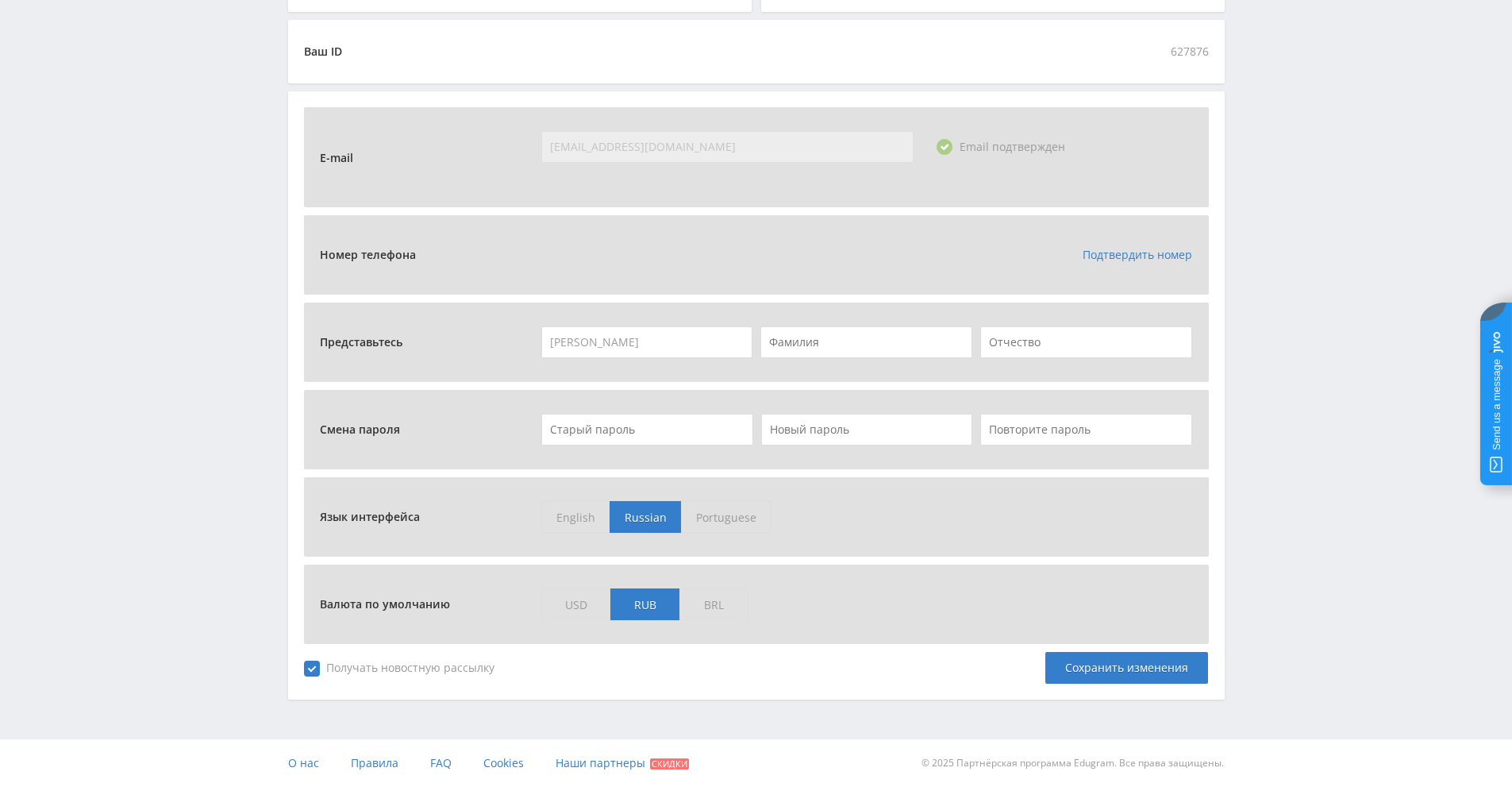
click at [0, 0] on input "RUB" at bounding box center [0, 0] width 0 height 0
click at [573, 607] on span "USD" at bounding box center [576, 604] width 69 height 32
click at [0, 0] on input "USD" at bounding box center [0, 0] width 0 height 0
click at [316, 668] on span "Получать новостную рассылку" at bounding box center [399, 668] width 190 height 16
click at [0, 0] on input "Получать новостную рассылку" at bounding box center [0, 0] width 0 height 0
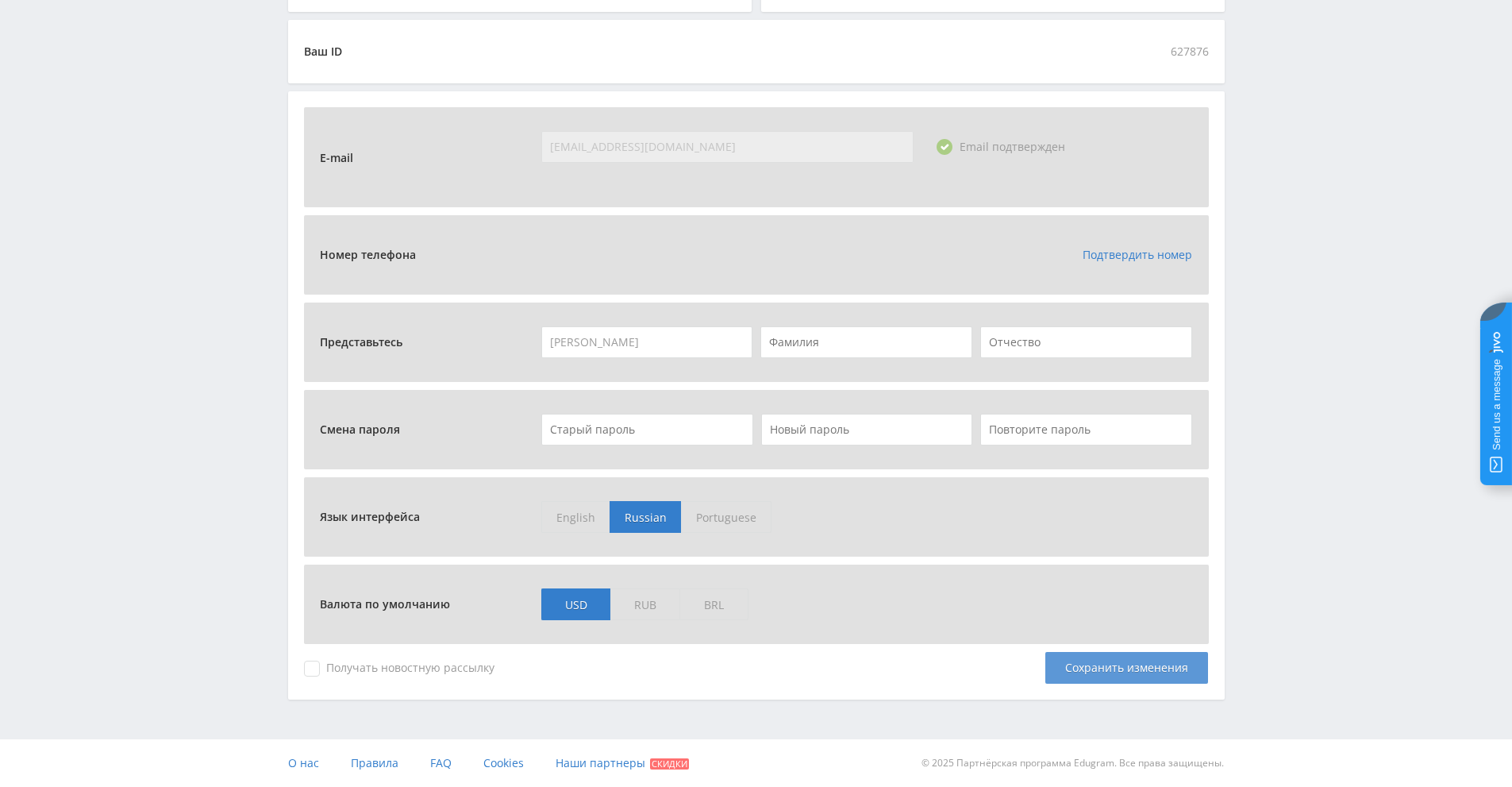
click at [1119, 670] on div "Сохранить изменения" at bounding box center [1127, 668] width 163 height 32
click at [809, 344] on input "text" at bounding box center [866, 342] width 212 height 32
type input "Brudel"
click at [923, 381] on div "Представьтесь [PERSON_NAME] Необходимо ввести имя Brudel" at bounding box center [756, 342] width 905 height 79
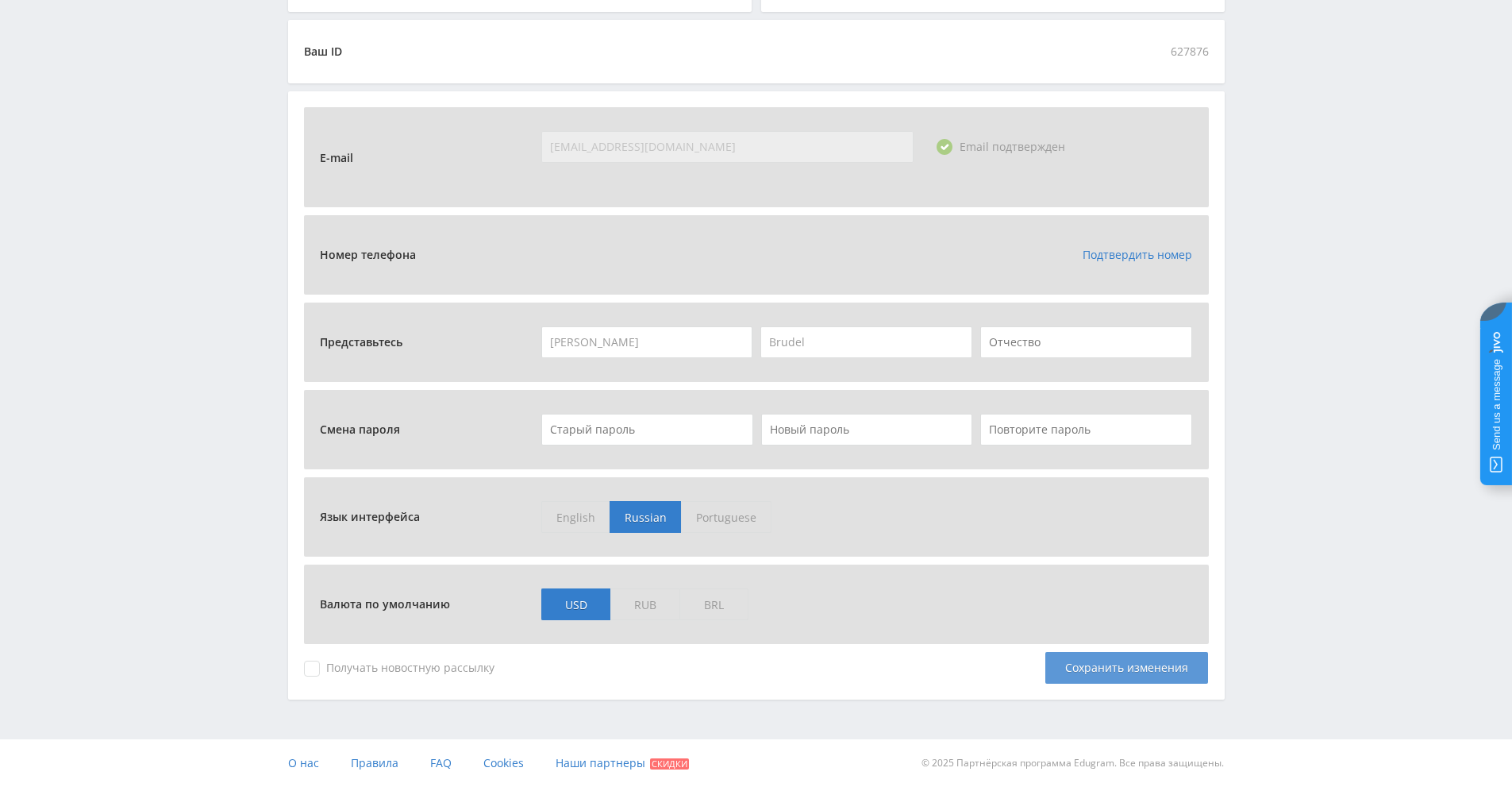
click at [1128, 672] on div "Сохранить изменения" at bounding box center [1127, 668] width 163 height 32
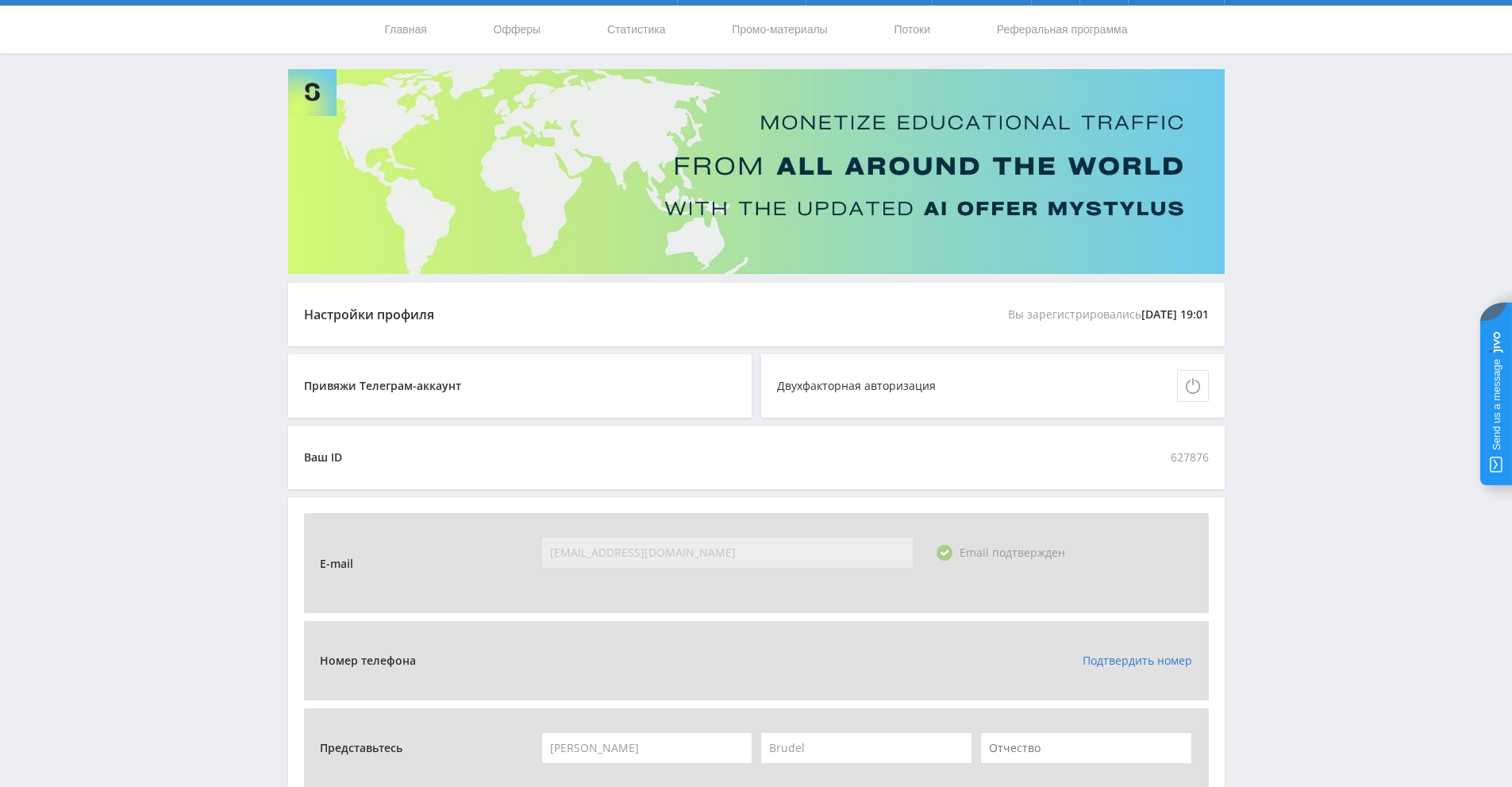
scroll to position [0, 0]
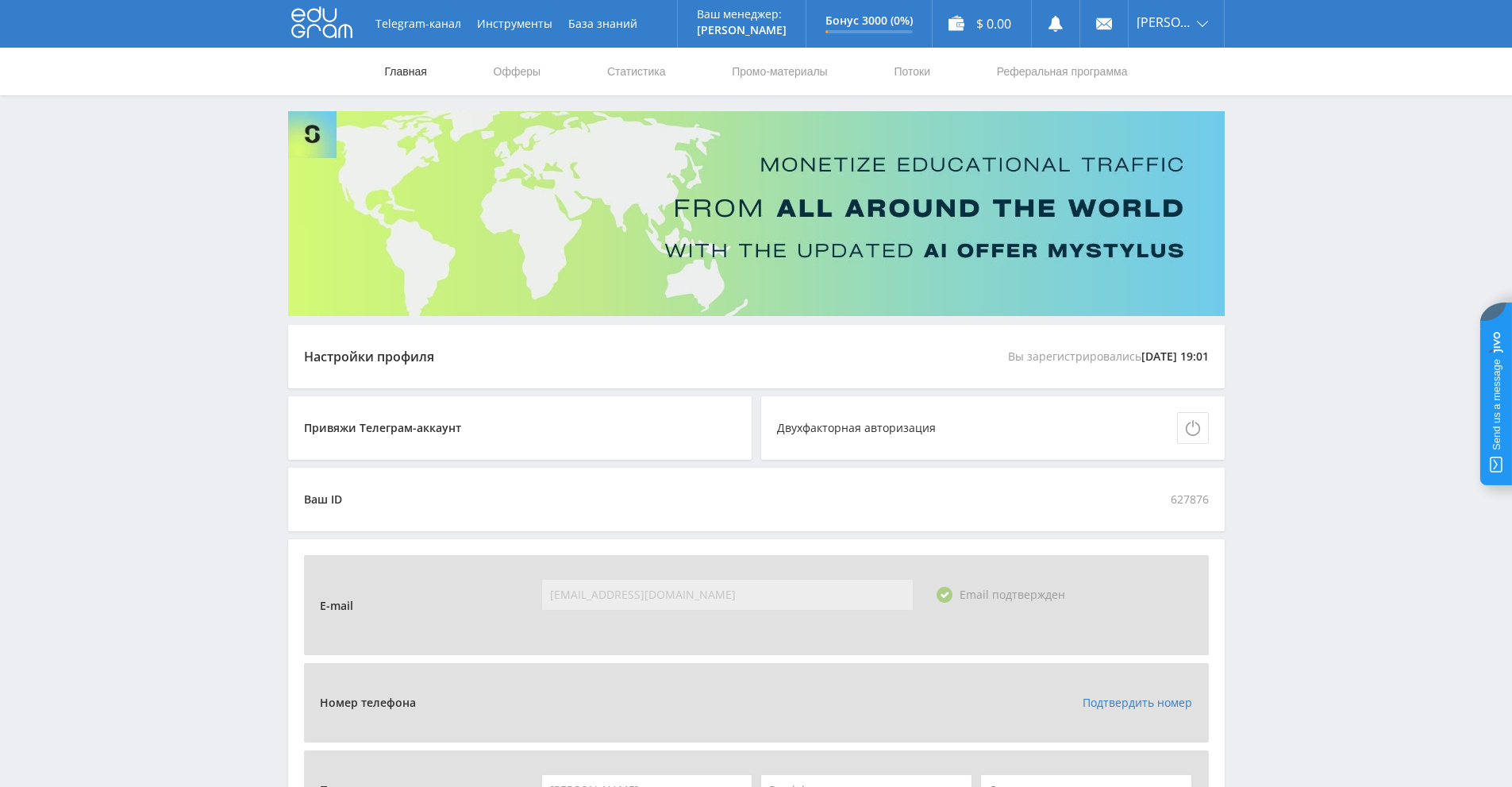
click at [413, 82] on link "Главная" at bounding box center [405, 72] width 45 height 48
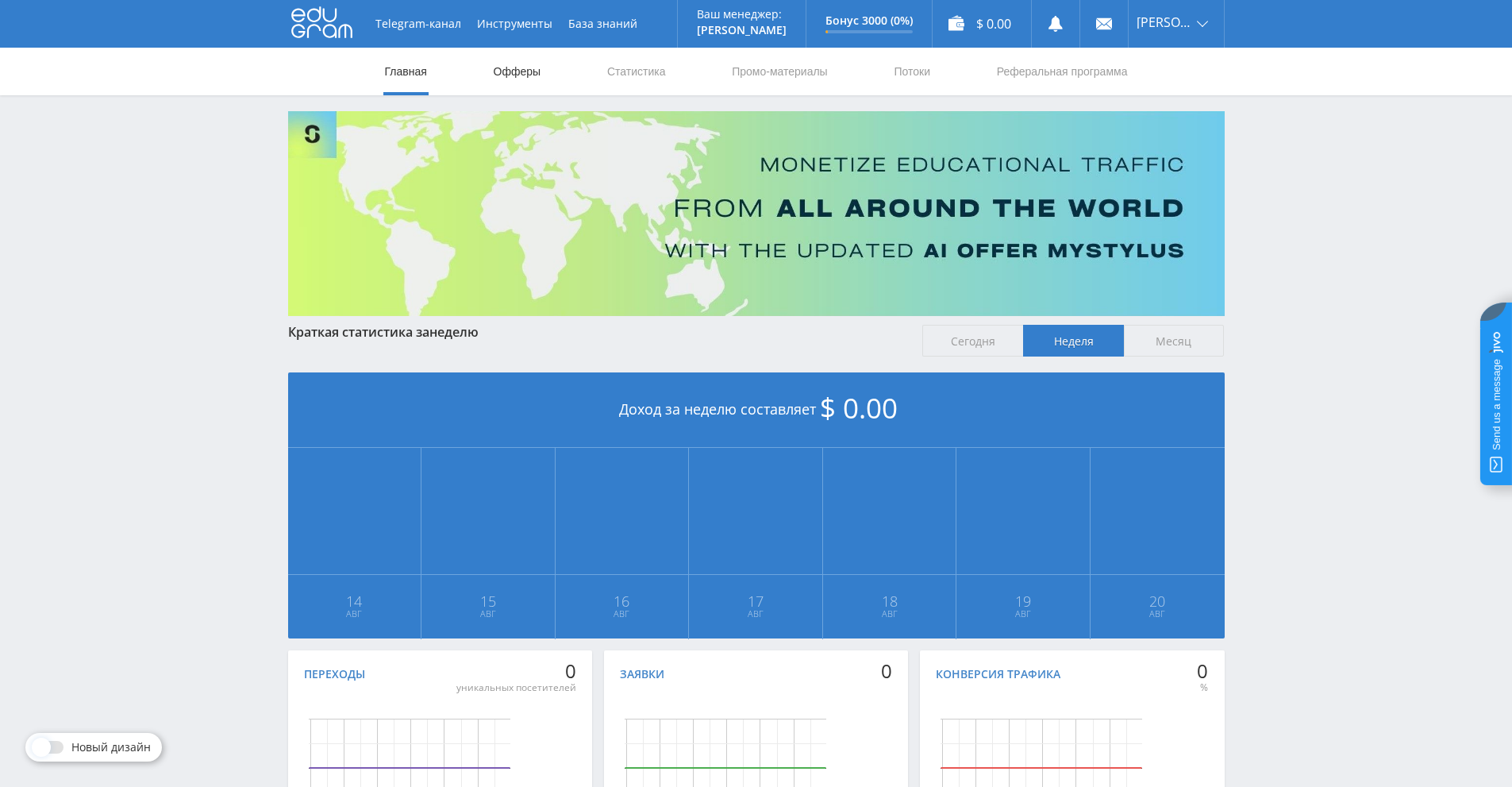
click at [508, 69] on link "Офферы" at bounding box center [517, 72] width 51 height 48
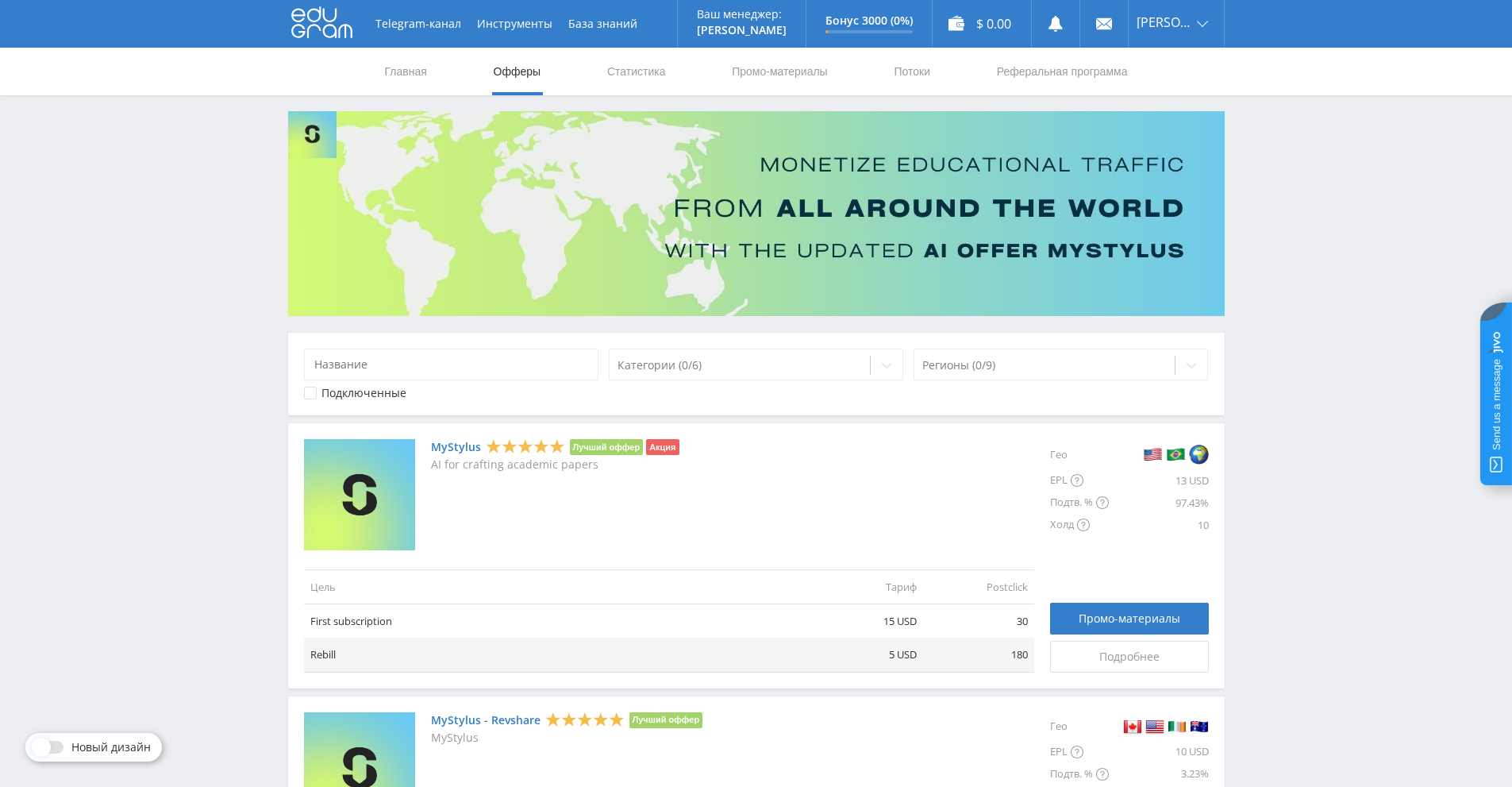
click at [664, 449] on li "Акция" at bounding box center [662, 447] width 33 height 16
click at [625, 506] on div "MyStylus Лучший оффер Акция AI for crafting academic papers" at bounding box center [555, 494] width 249 height 111
click at [391, 501] on img at bounding box center [359, 494] width 111 height 111
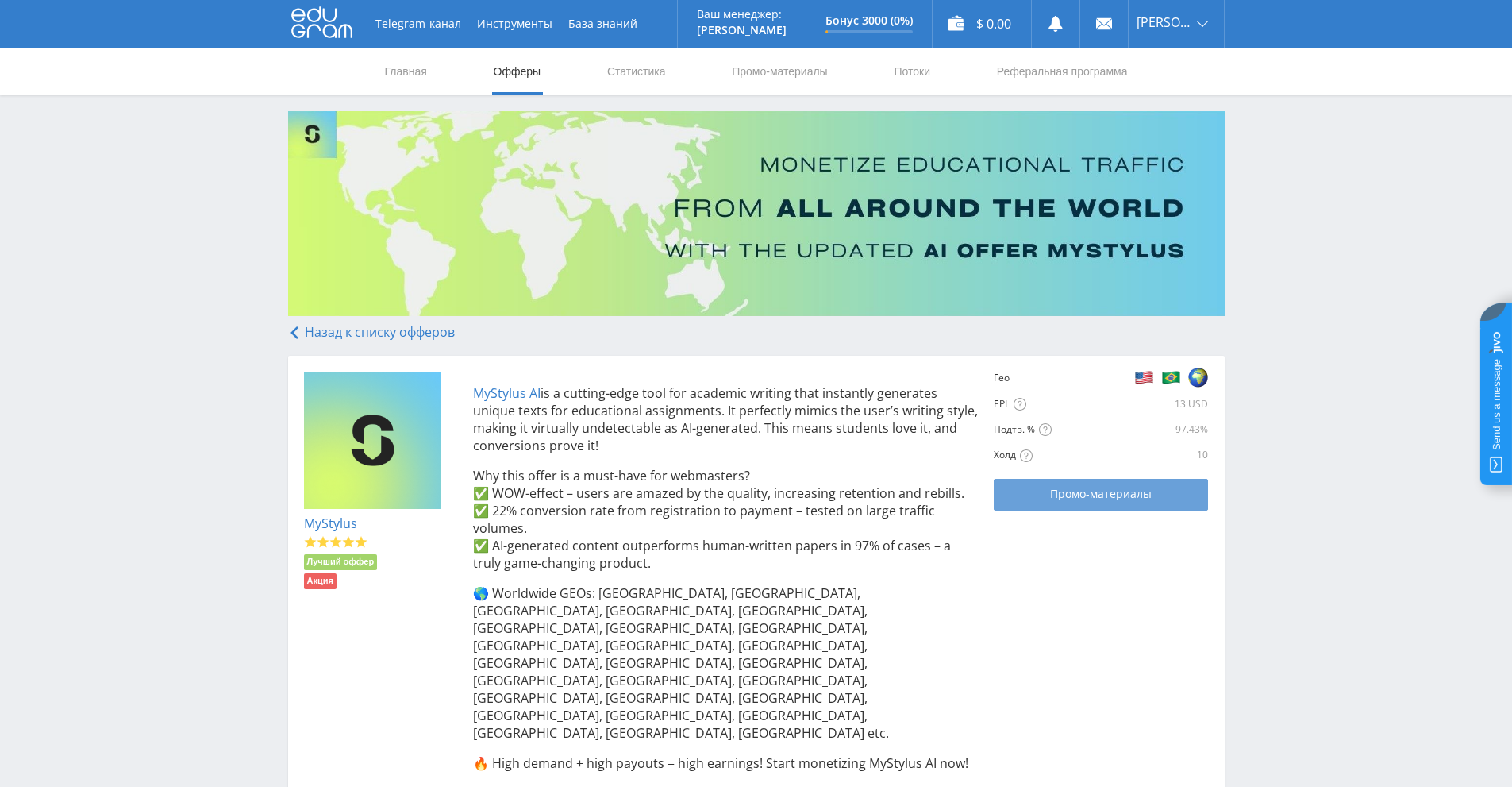
click at [1135, 497] on span "Промо-материалы" at bounding box center [1101, 494] width 101 height 12
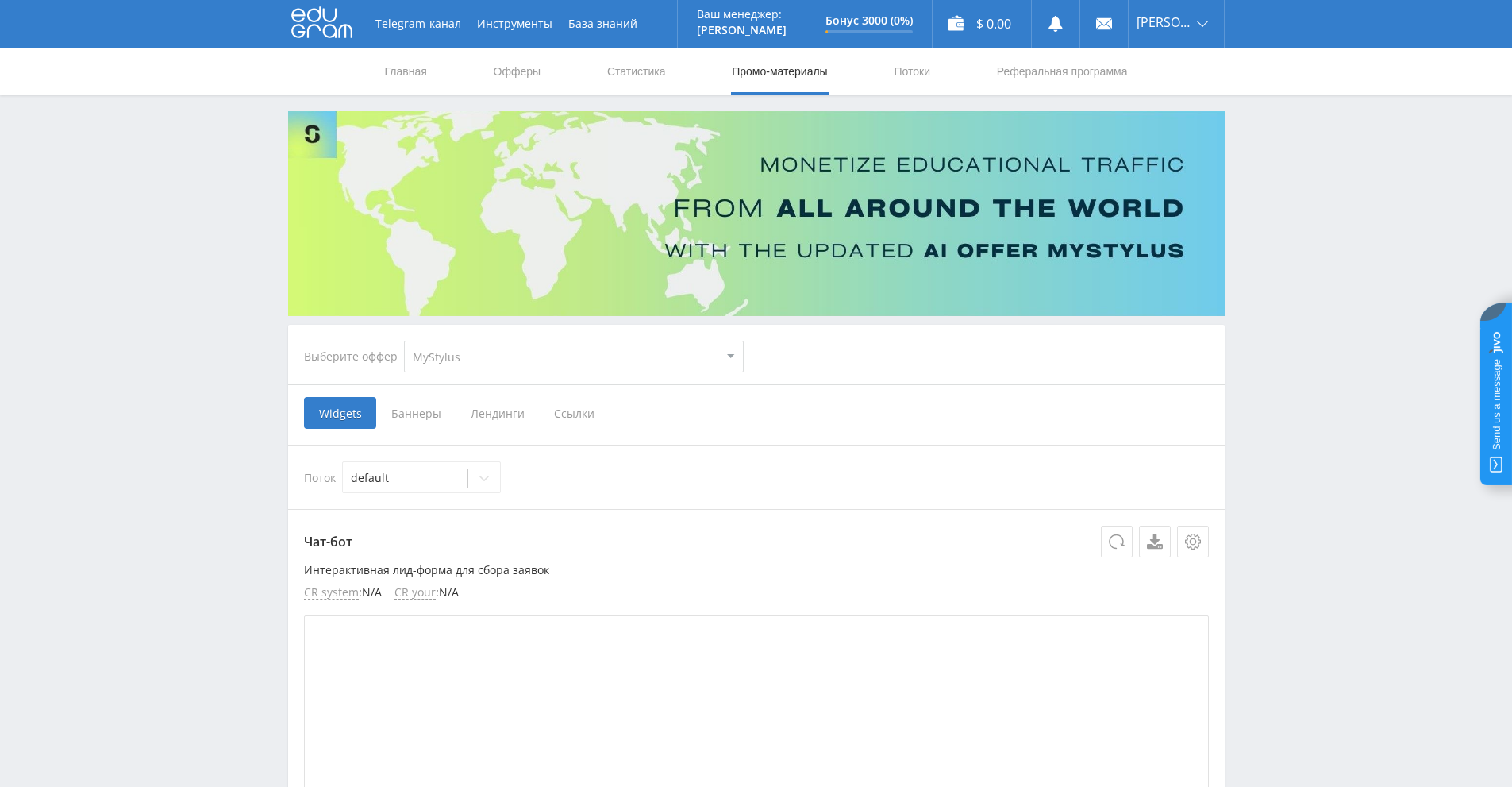
click at [584, 417] on span "Ссылки" at bounding box center [574, 413] width 71 height 32
click at [0, 0] on input "Ссылки" at bounding box center [0, 0] width 0 height 0
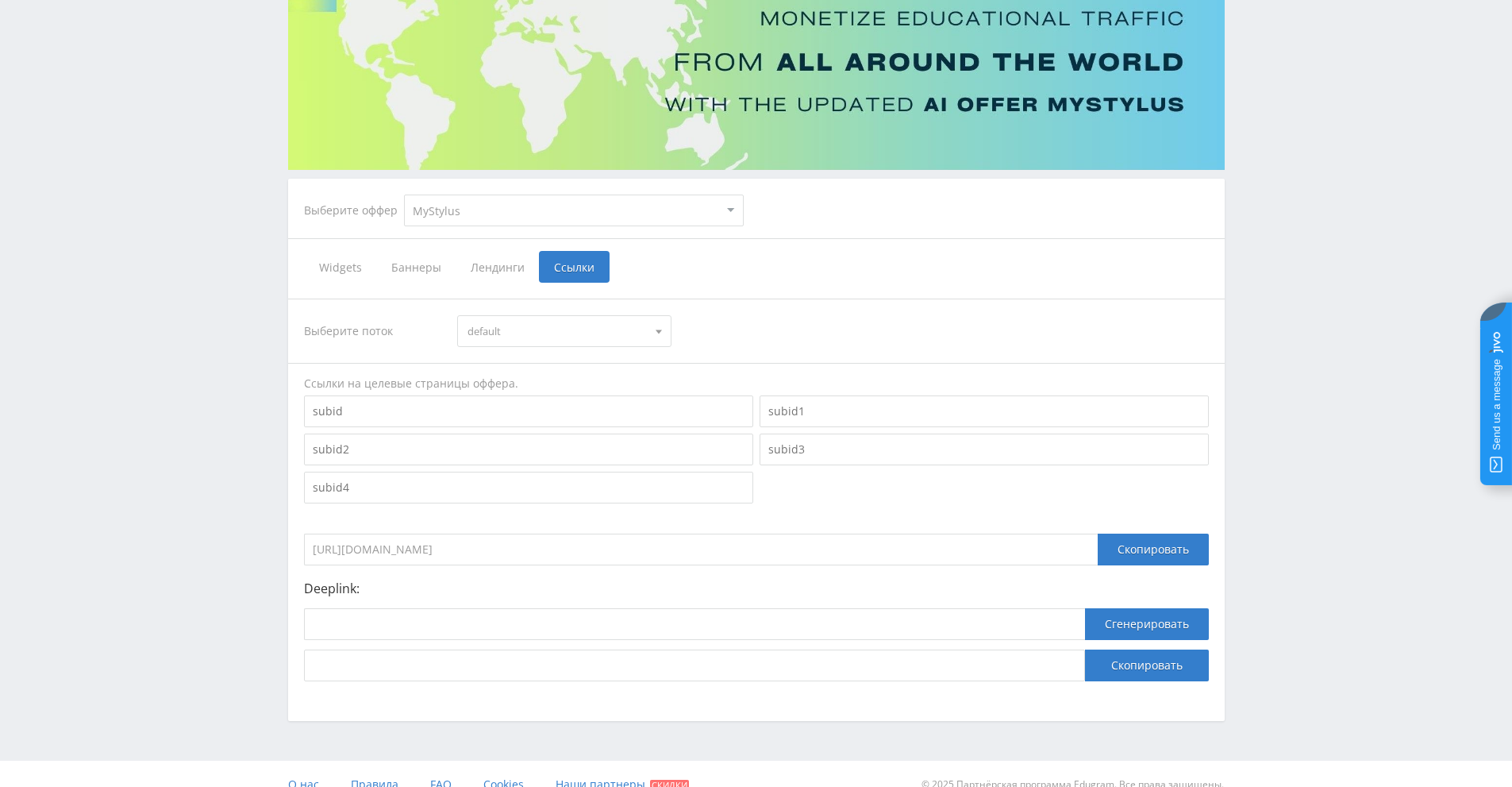
scroll to position [167, 0]
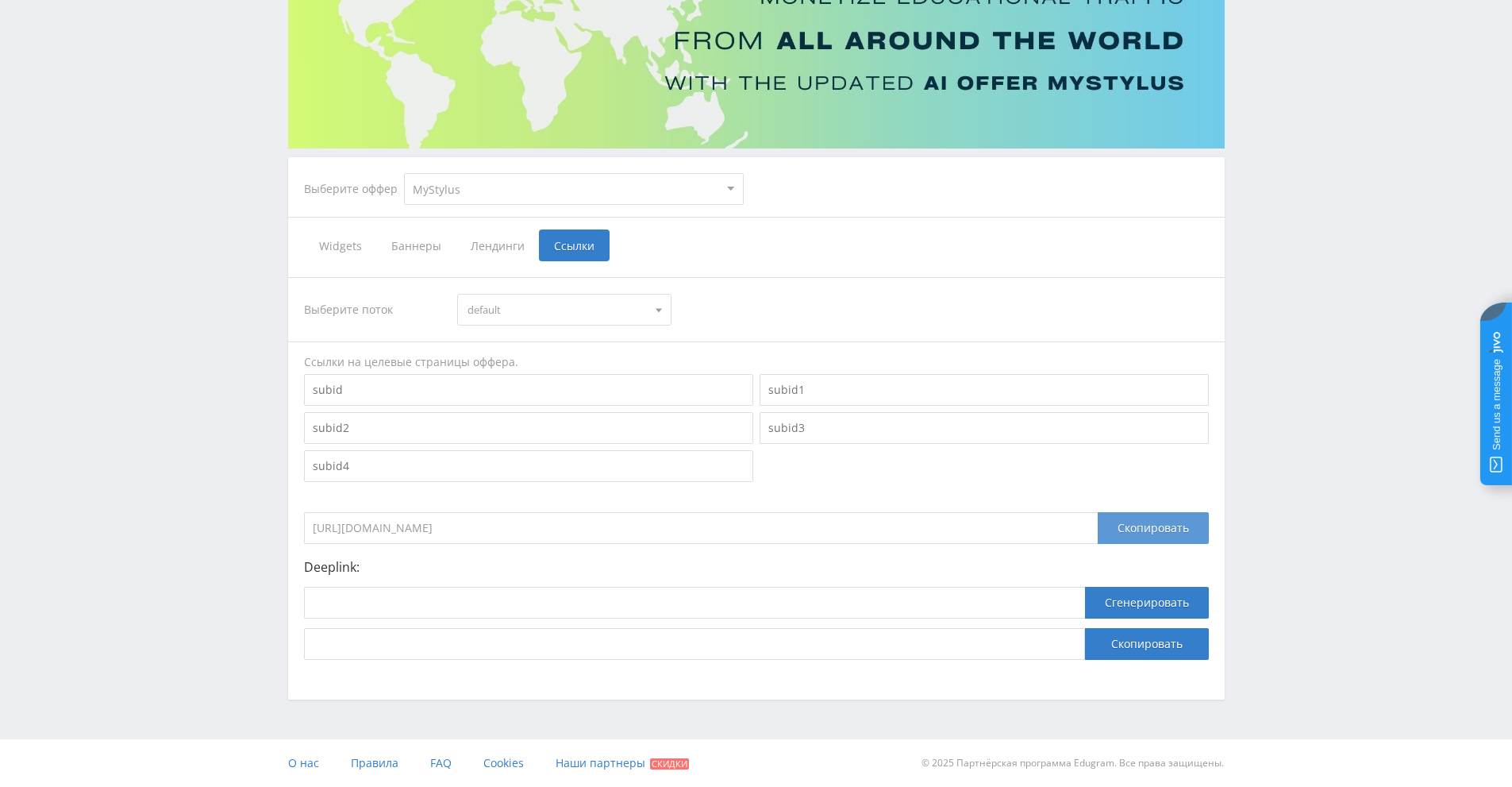
click at [1149, 526] on div "Скопировать" at bounding box center [1154, 527] width 111 height 32
click at [1165, 522] on div "Скопировать" at bounding box center [1154, 527] width 111 height 32
click at [1151, 484] on div "Выберите поток default default Ссылки на целевые страницы оффера. https://edufo…" at bounding box center [756, 468] width 905 height 382
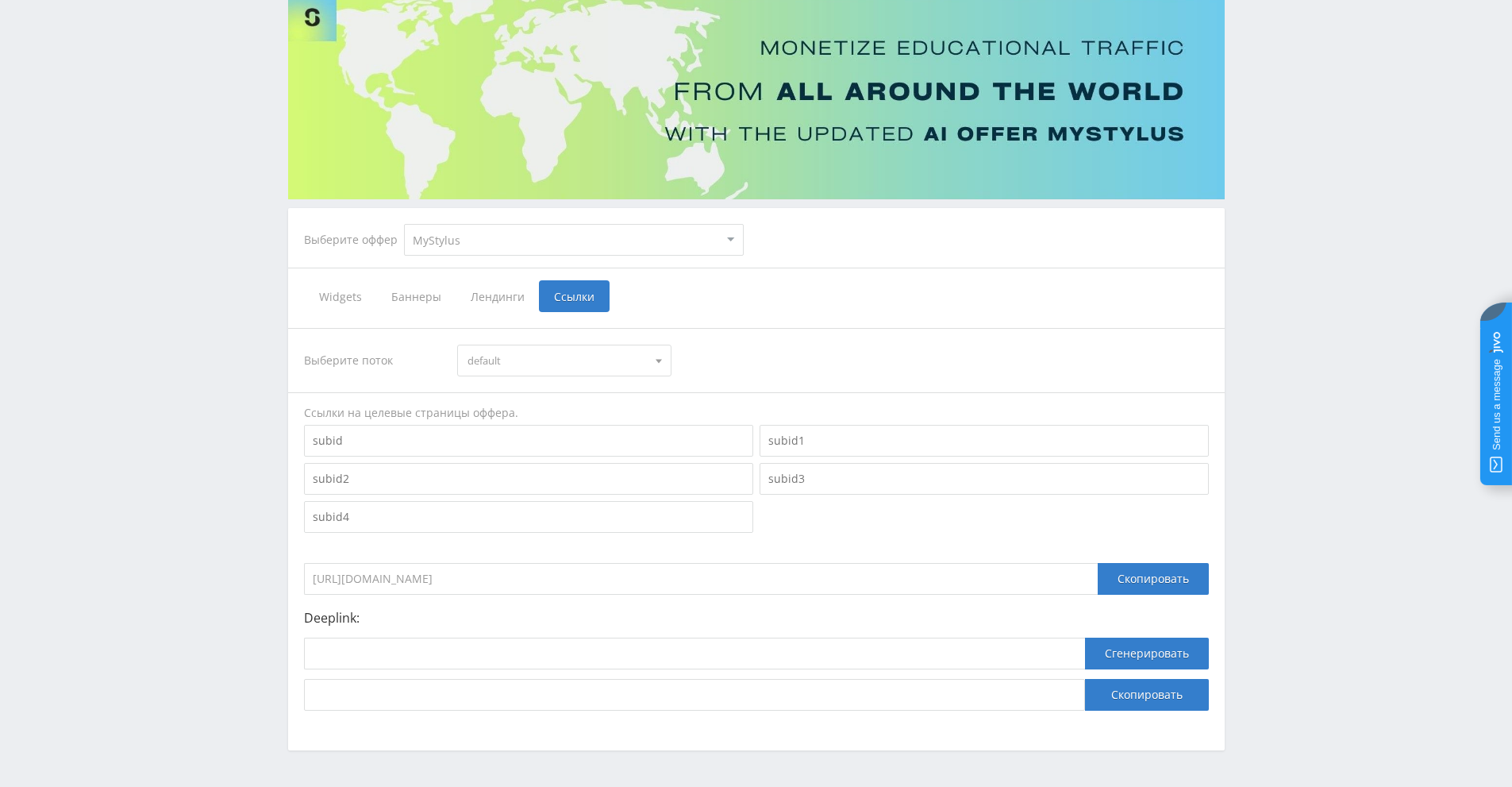
scroll to position [88, 0]
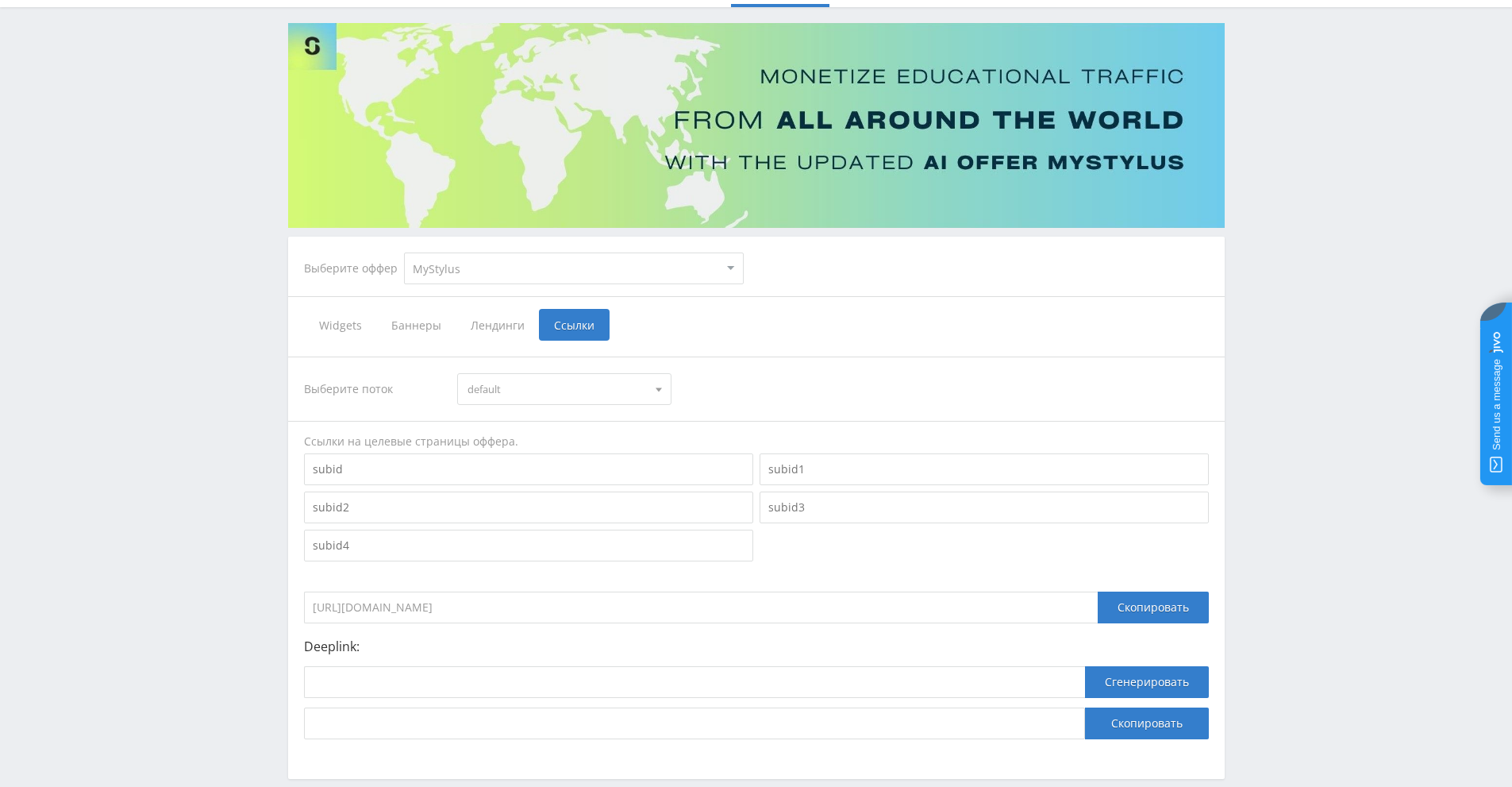
click at [734, 271] on select "MyStylus MyStylus - Revshare Кампус AI Studybay Автор24 Studybay Brazil Study A…" at bounding box center [573, 268] width 339 height 32
click at [845, 297] on div "Выберите оффер MyStylus MyStylus - Revshare Кампус AI Studybay Автор24 Studybay…" at bounding box center [756, 508] width 937 height 542
click at [355, 331] on span "Widgets" at bounding box center [340, 325] width 73 height 32
click at [0, 0] on input "Widgets" at bounding box center [0, 0] width 0 height 0
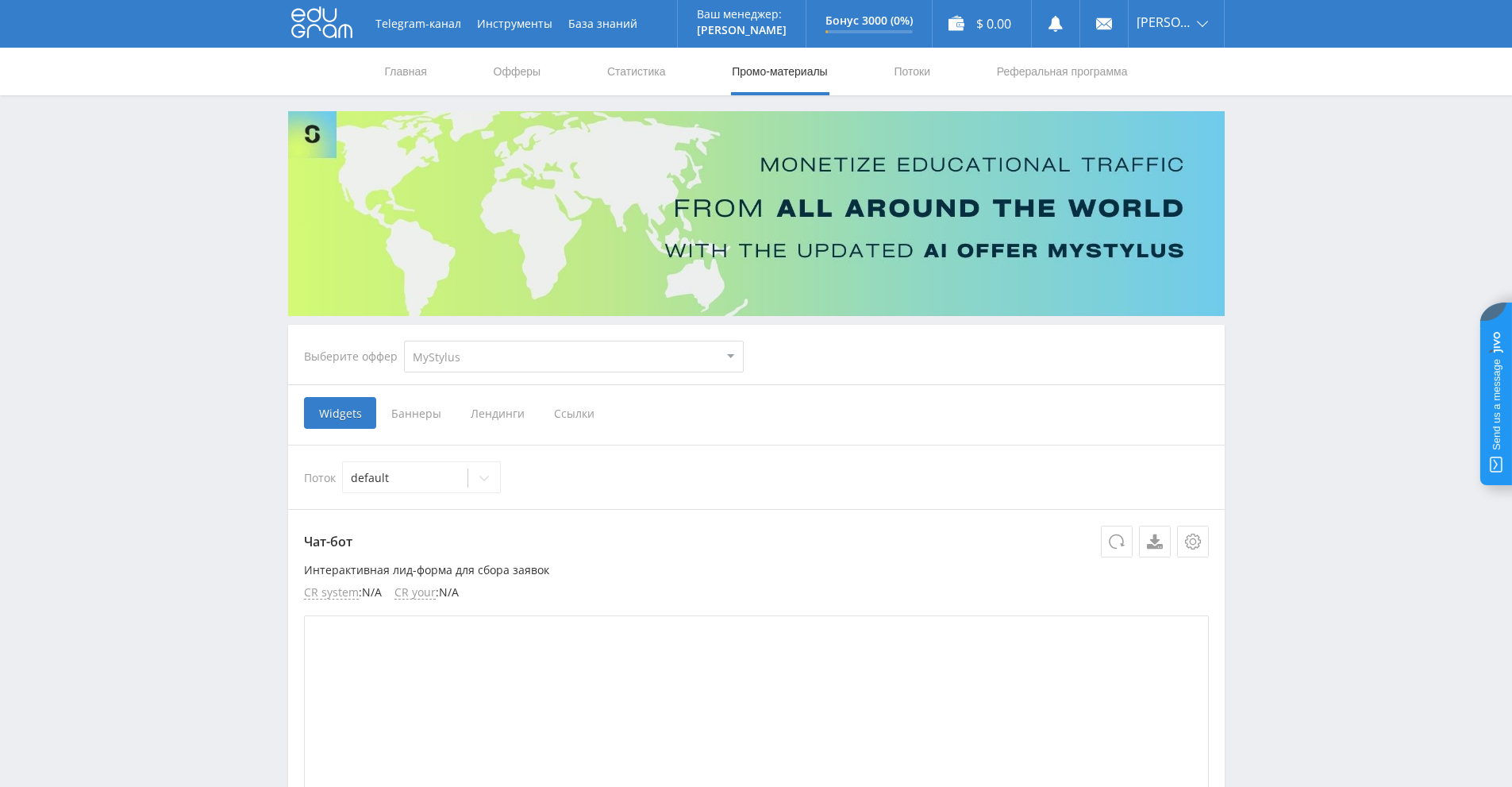
click at [414, 418] on span "Баннеры" at bounding box center [416, 413] width 79 height 32
click at [0, 0] on input "Баннеры" at bounding box center [0, 0] width 0 height 0
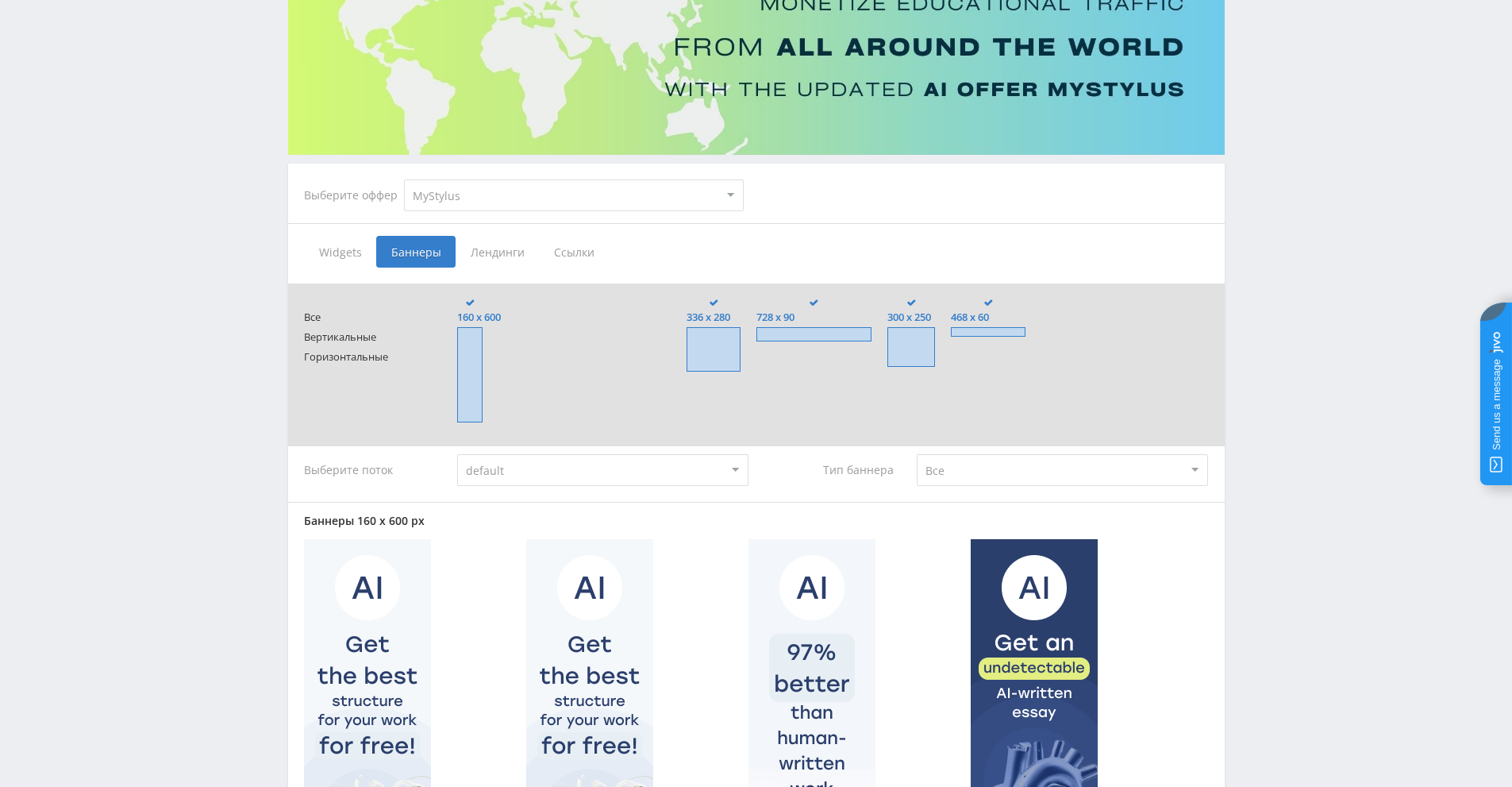
scroll to position [159, 0]
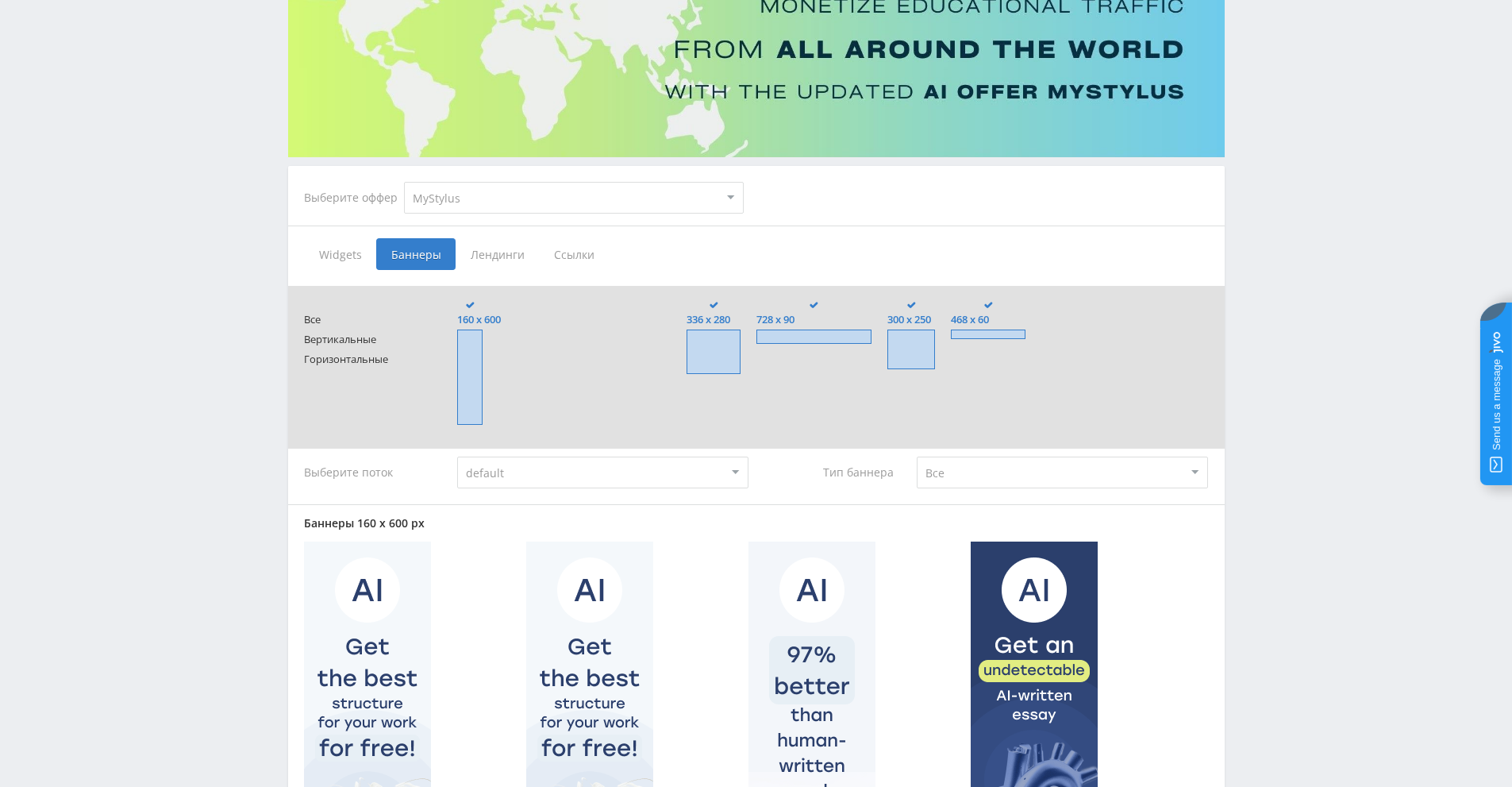
click at [506, 260] on span "Лендинги" at bounding box center [497, 254] width 83 height 32
click at [0, 0] on input "Лендинги" at bounding box center [0, 0] width 0 height 0
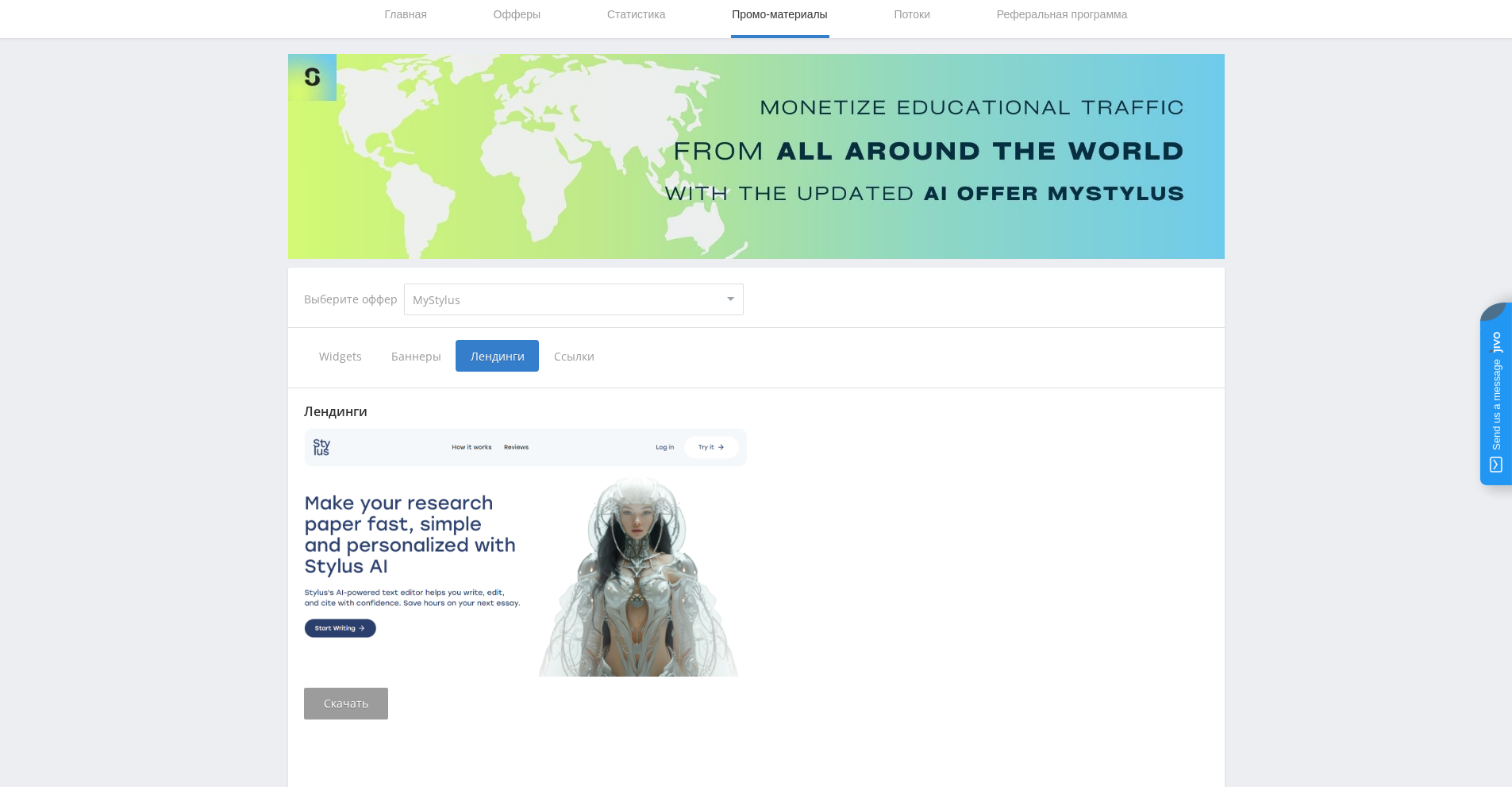
scroll to position [148, 0]
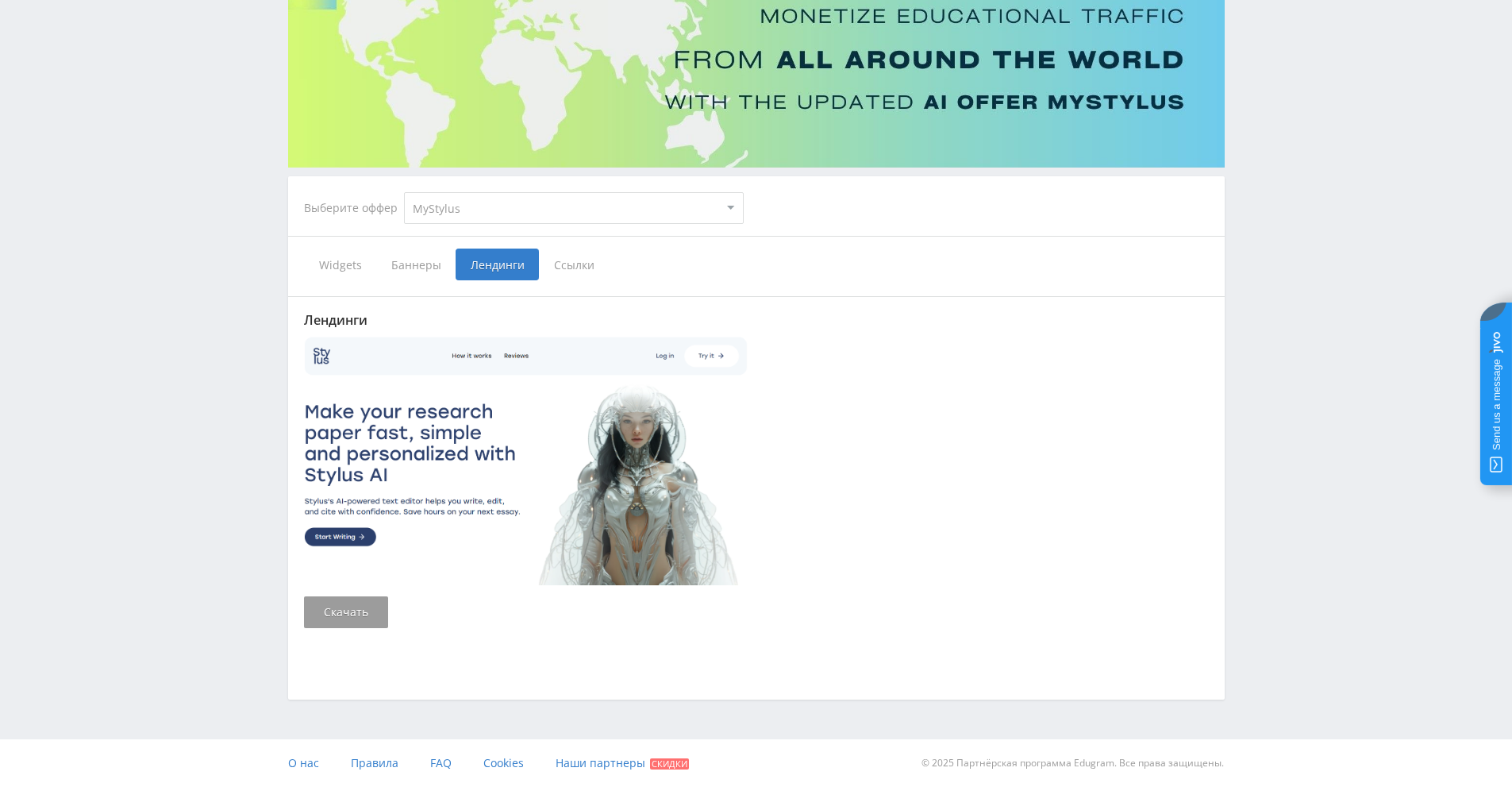
click at [582, 269] on span "Ссылки" at bounding box center [574, 265] width 71 height 32
click at [0, 0] on input "Ссылки" at bounding box center [0, 0] width 0 height 0
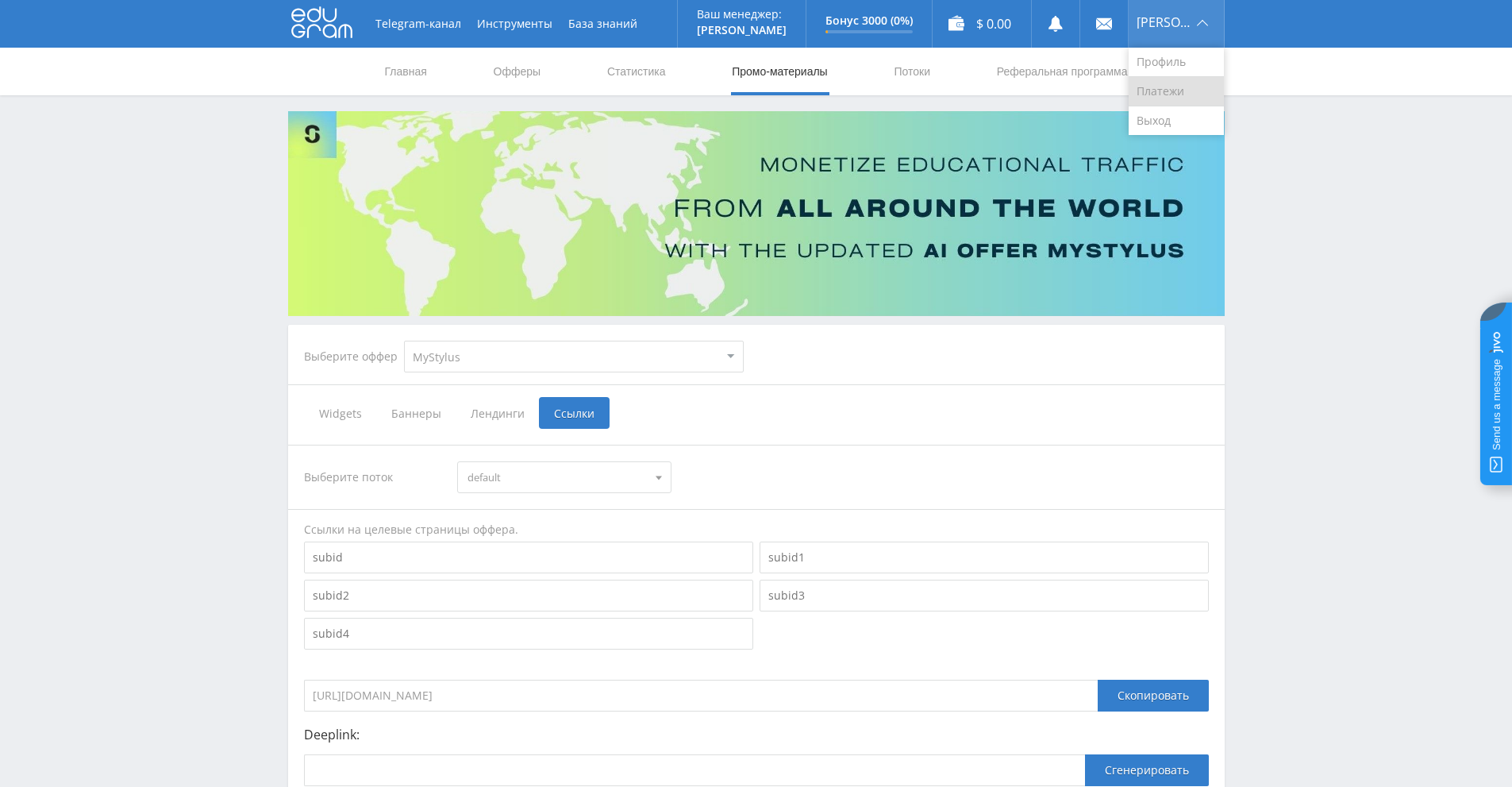
click at [1187, 91] on link "Платежи" at bounding box center [1177, 91] width 96 height 30
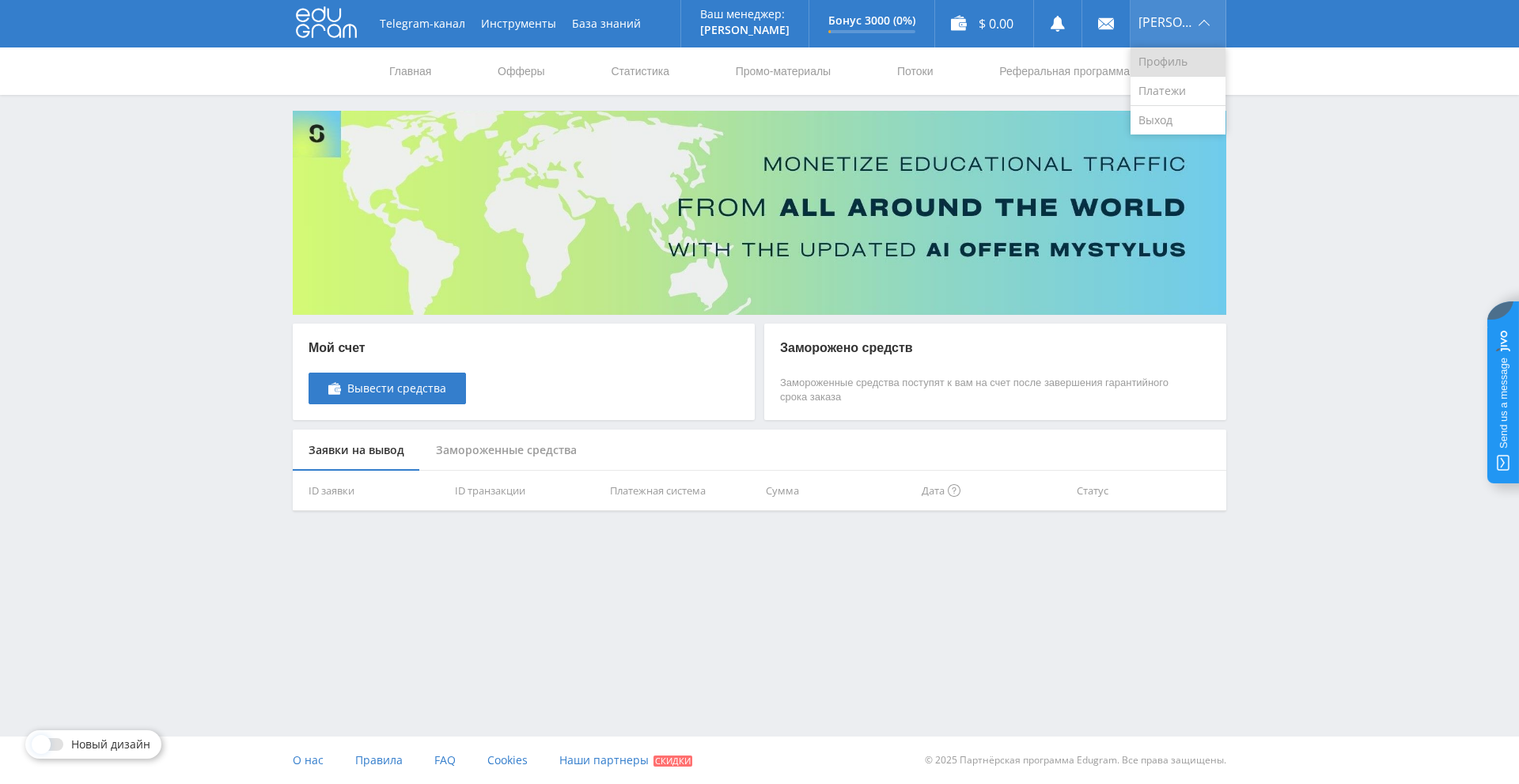
click at [1174, 57] on link "Профиль" at bounding box center [1178, 62] width 95 height 30
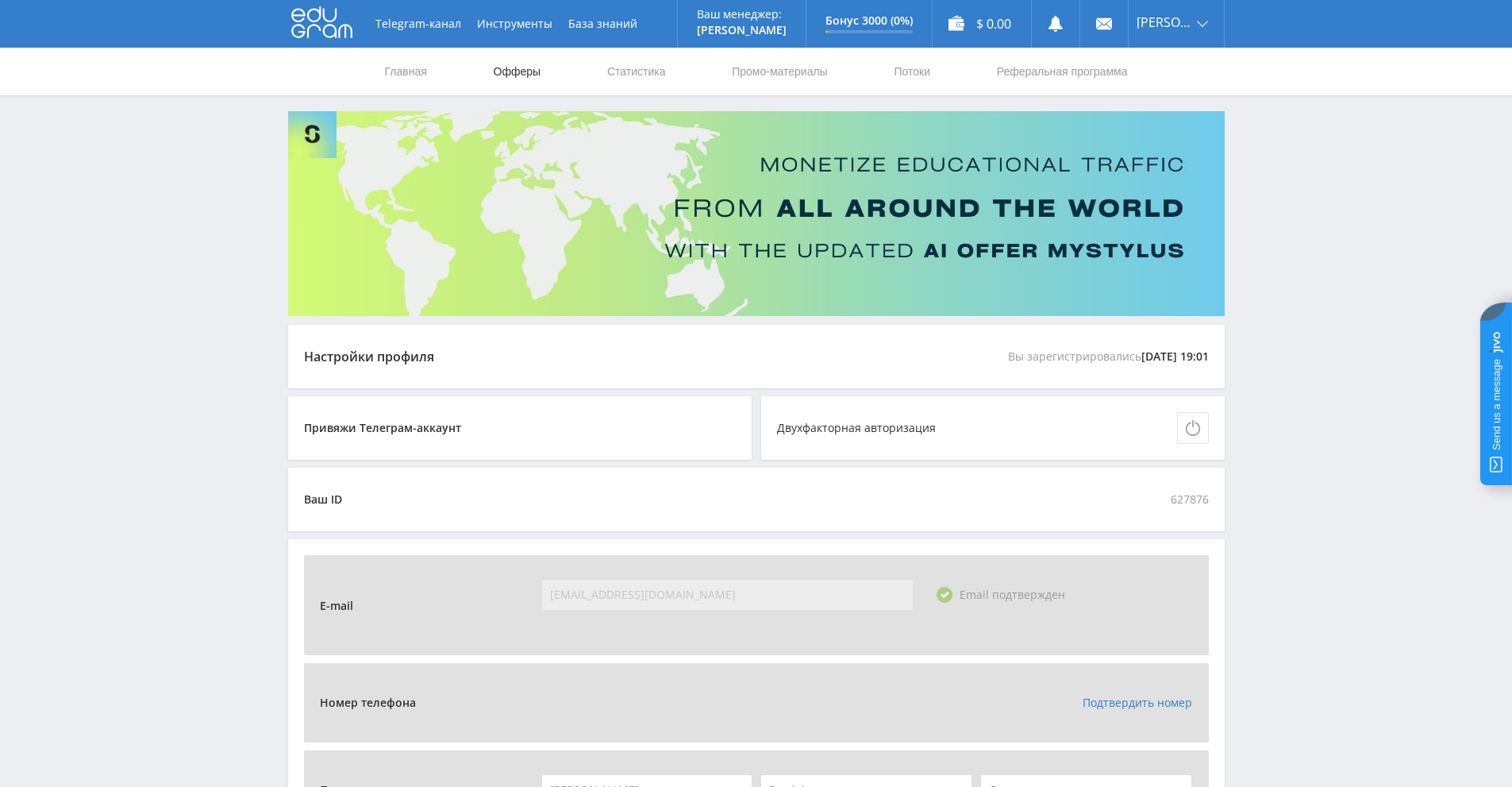
click at [513, 77] on link "Офферы" at bounding box center [517, 72] width 51 height 48
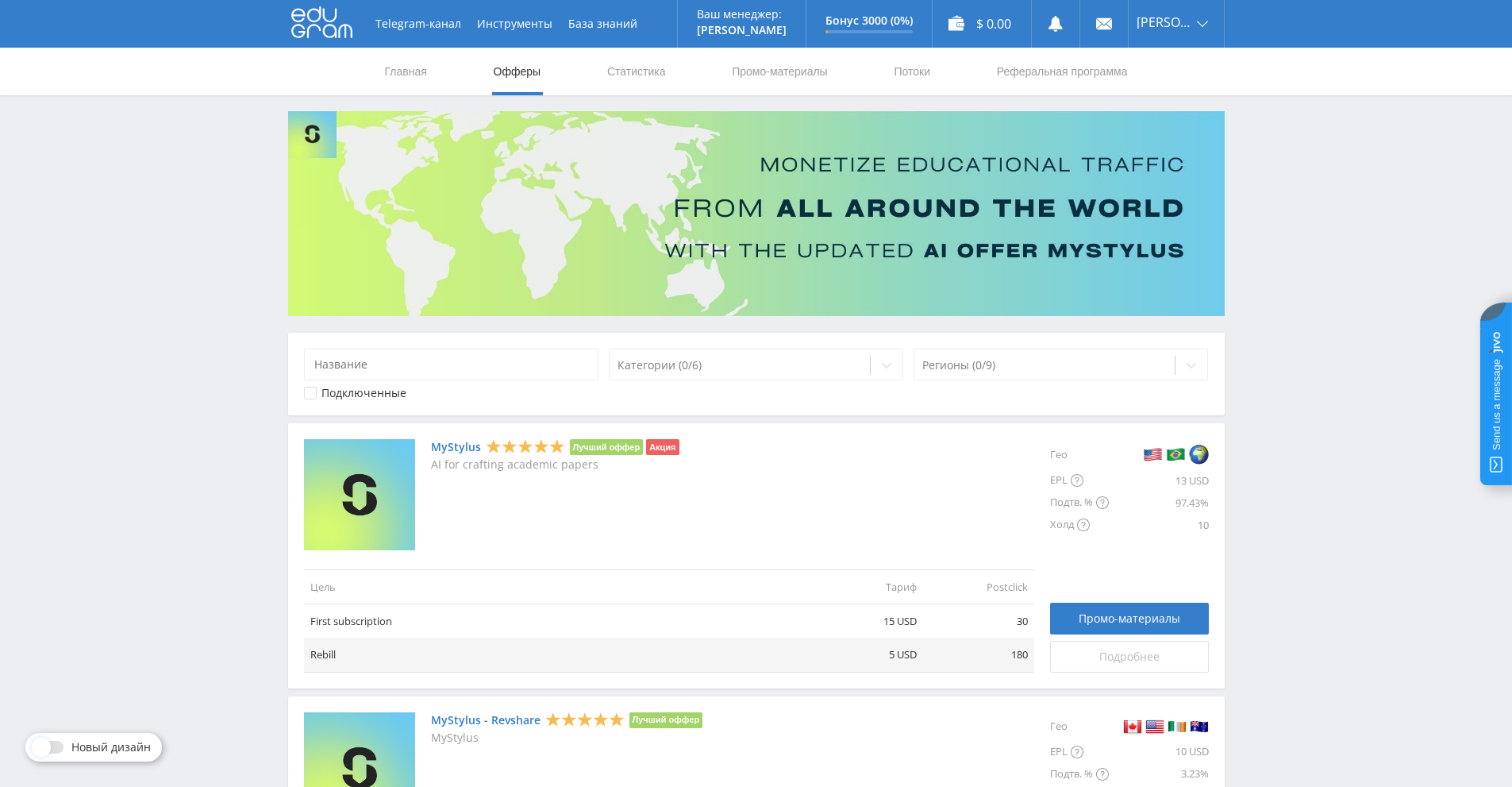
click at [1133, 658] on span "Подробнее" at bounding box center [1129, 656] width 60 height 12
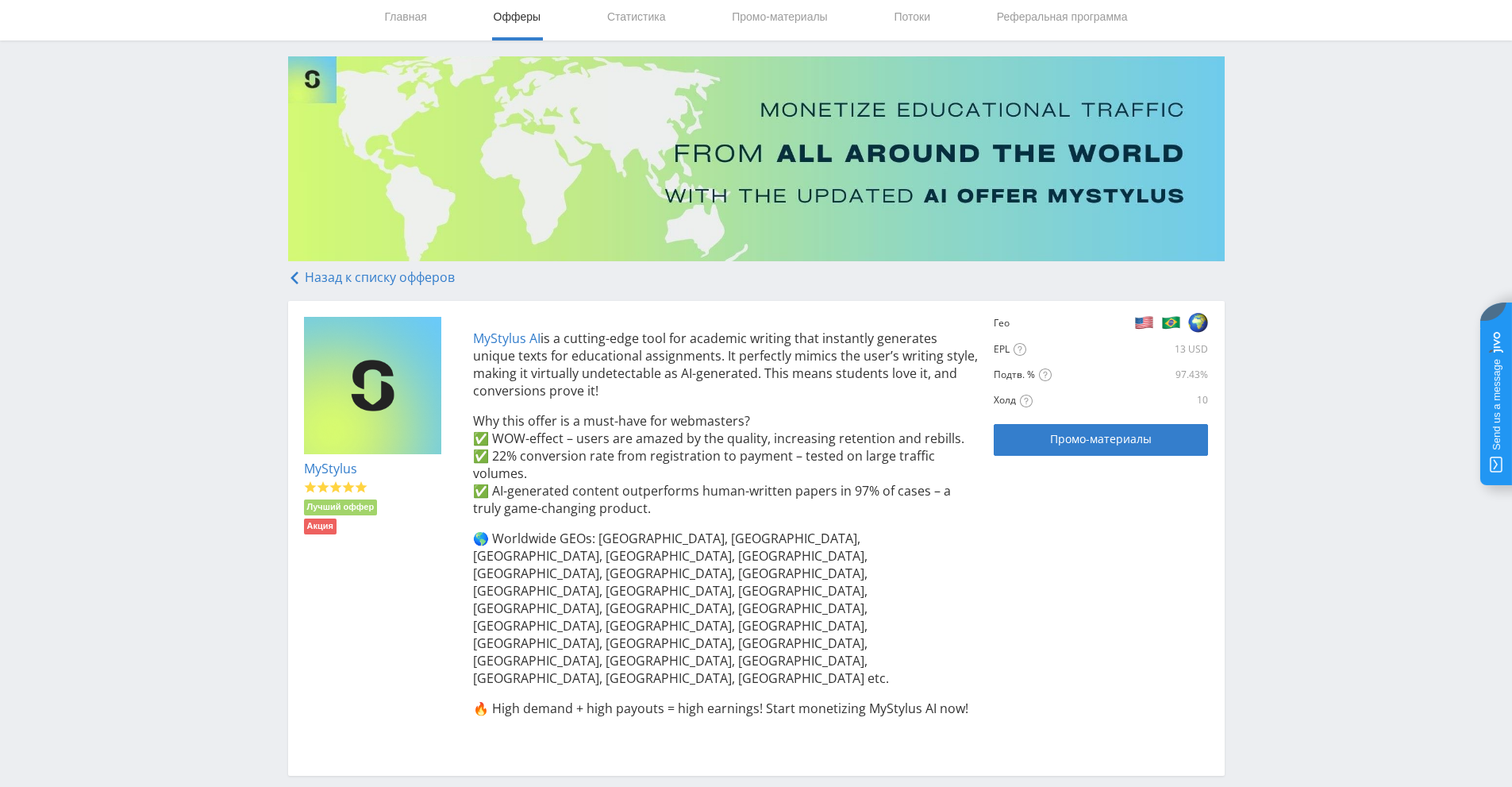
scroll to position [159, 0]
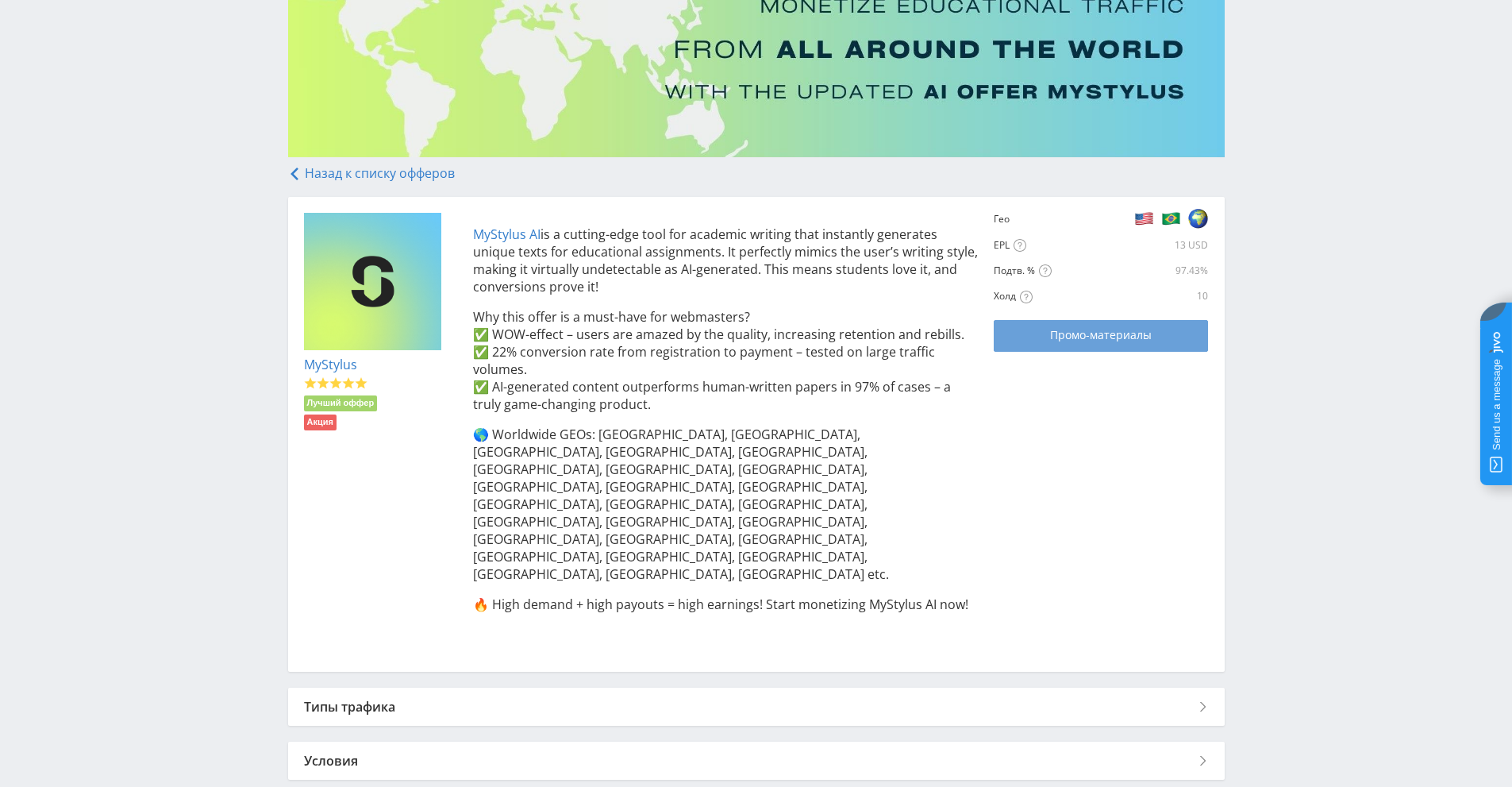
click at [1084, 340] on span "Промо-материалы" at bounding box center [1101, 335] width 101 height 12
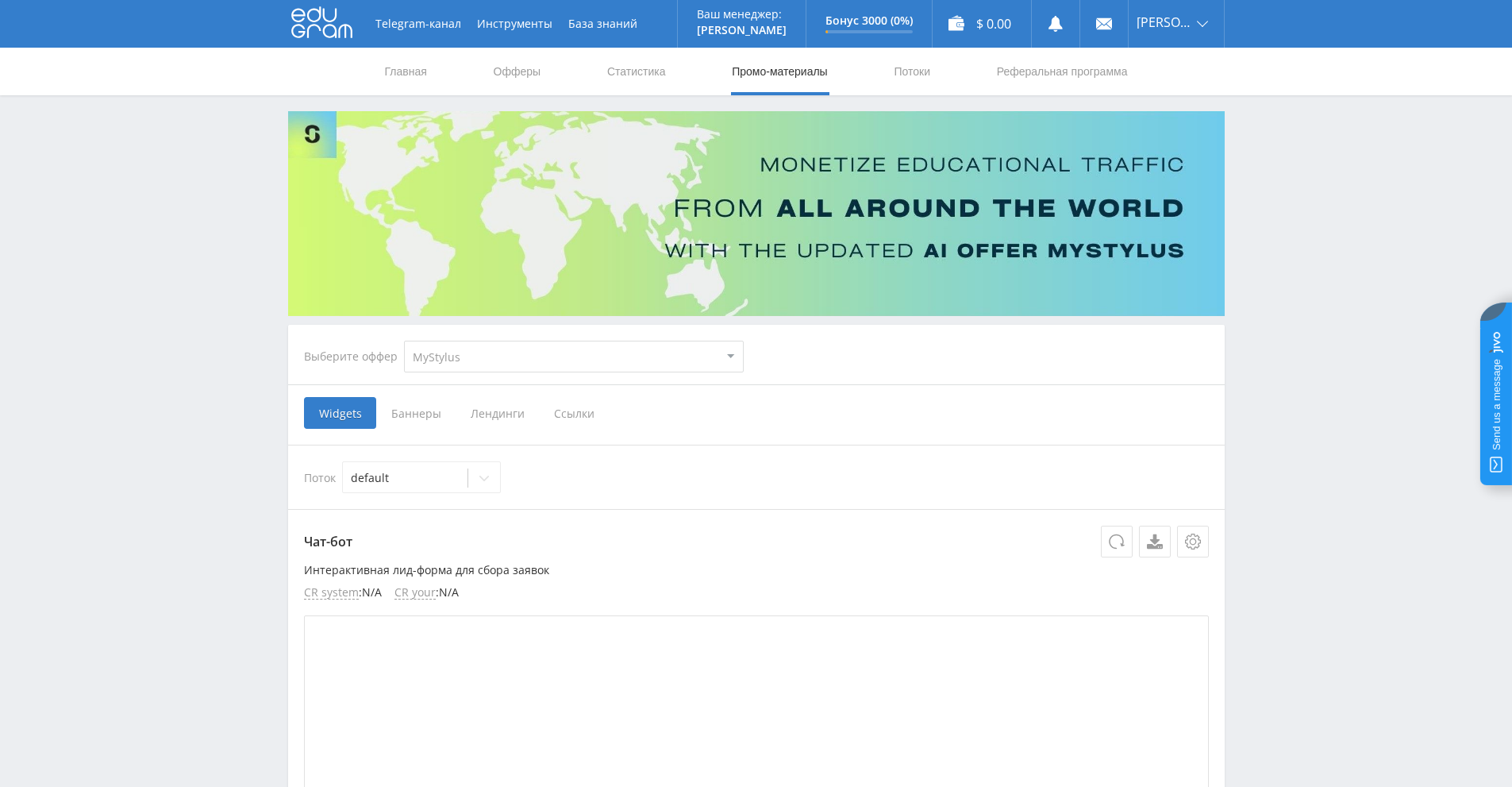
click at [577, 419] on span "Ссылки" at bounding box center [574, 413] width 71 height 32
click at [0, 0] on input "Ссылки" at bounding box center [0, 0] width 0 height 0
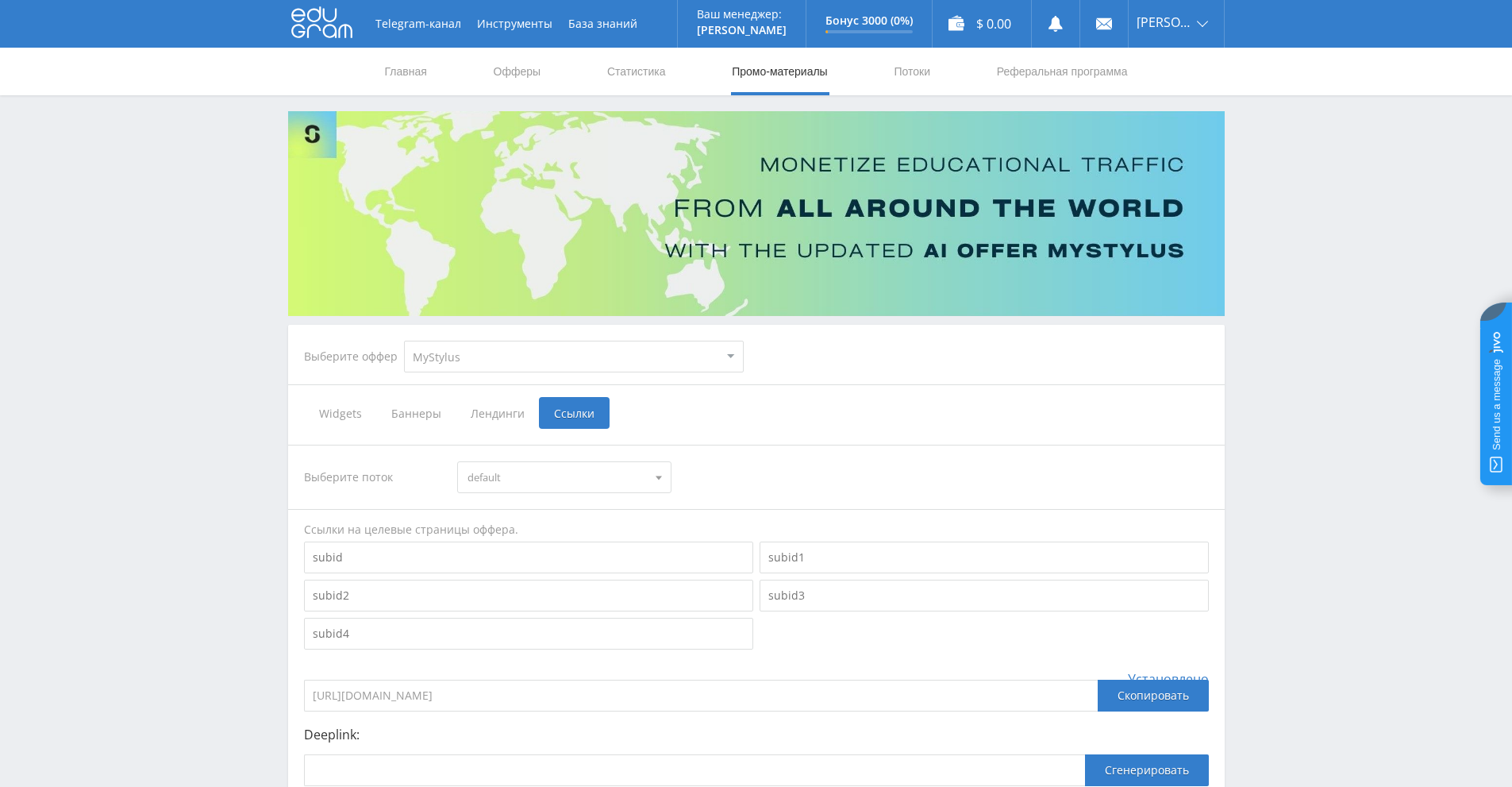
click at [363, 419] on span "Widgets" at bounding box center [340, 413] width 73 height 32
click at [0, 0] on input "Widgets" at bounding box center [0, 0] width 0 height 0
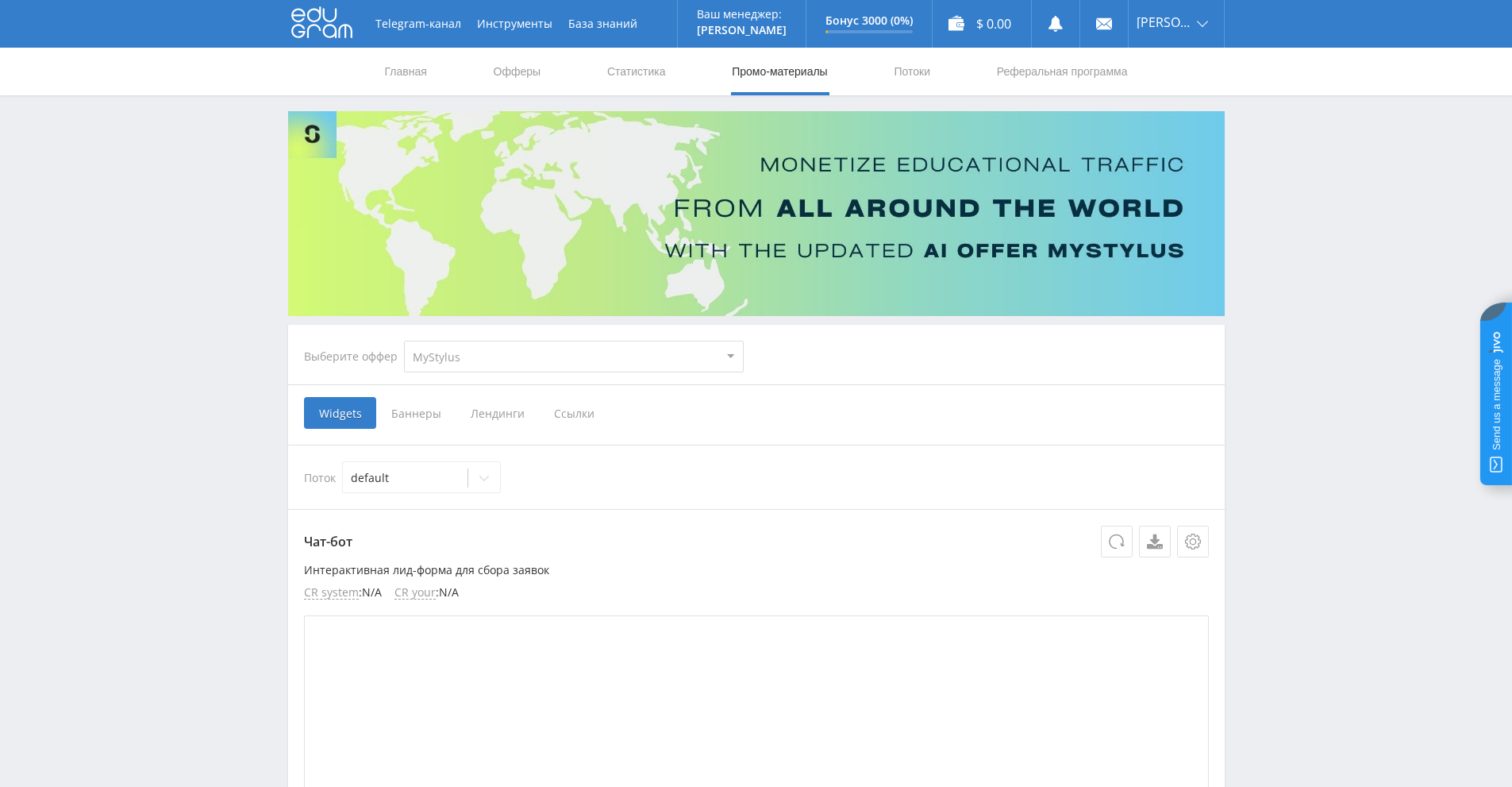
click at [574, 417] on span "Ссылки" at bounding box center [574, 413] width 71 height 32
click at [0, 0] on input "Ссылки" at bounding box center [0, 0] width 0 height 0
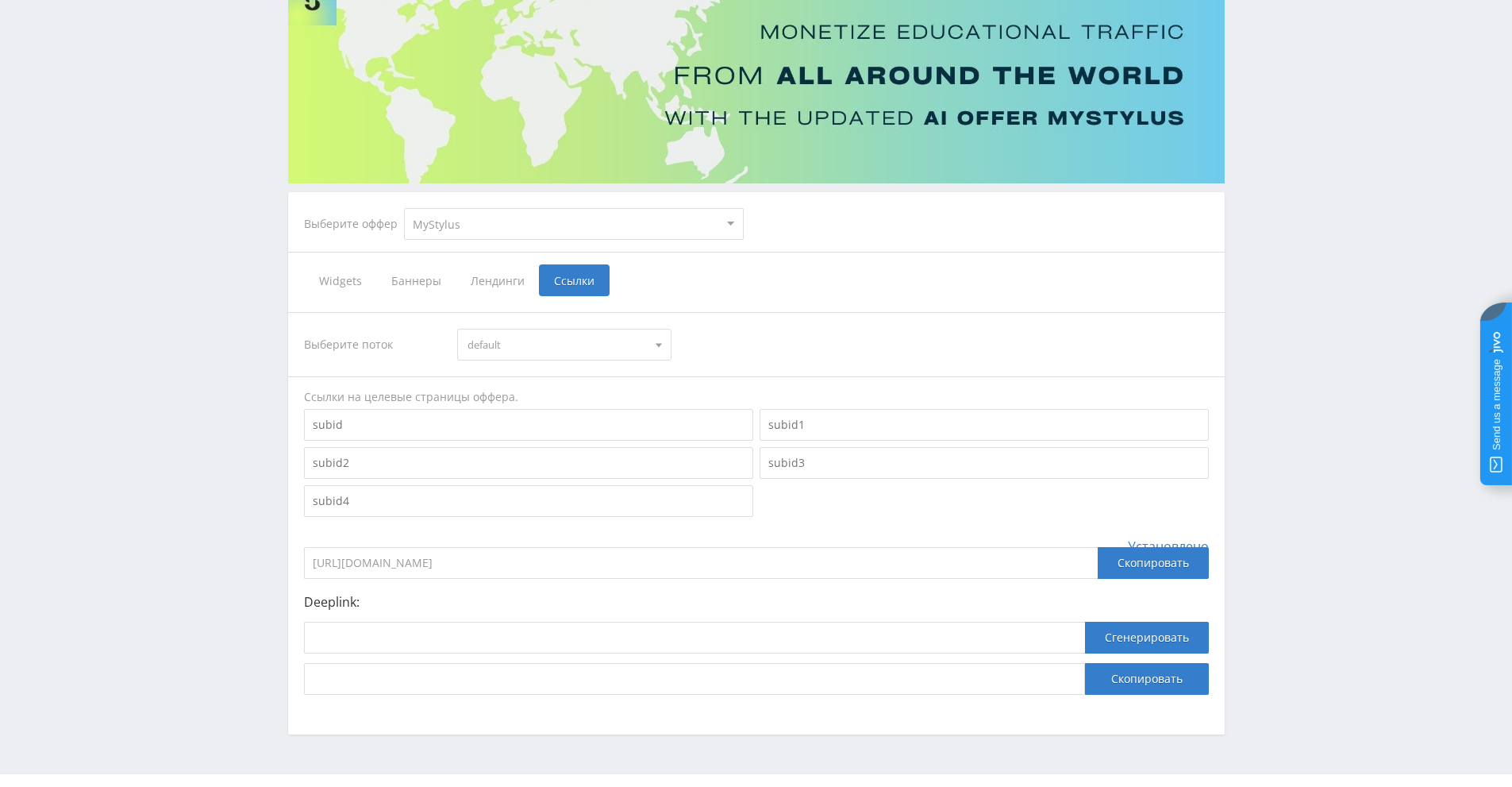
scroll to position [167, 0]
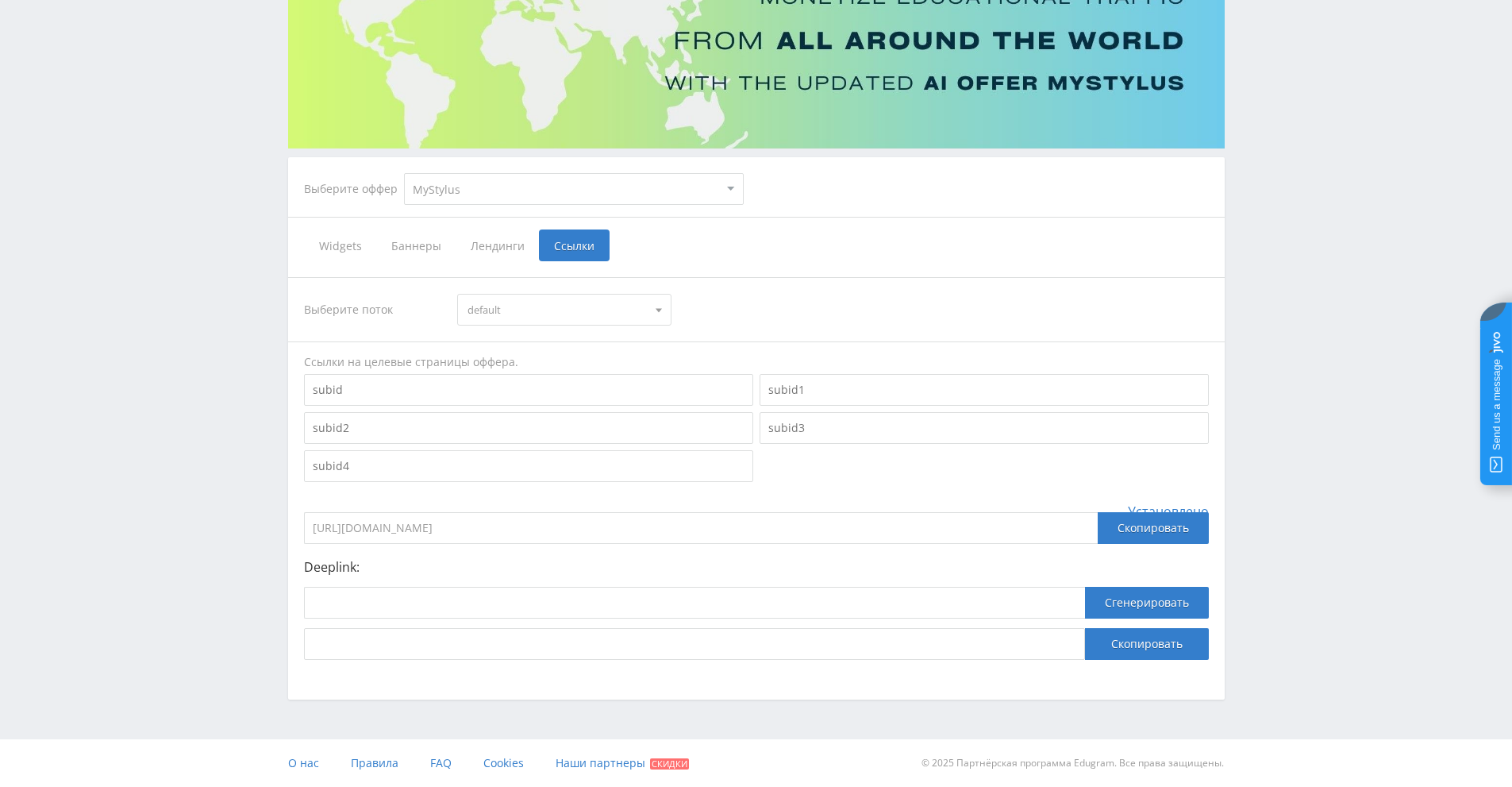
drag, startPoint x: 354, startPoint y: 566, endPoint x: 296, endPoint y: 569, distance: 58.1
click at [296, 569] on div "Выберите поток default default Ссылки на целевые страницы оффера. Установлено h…" at bounding box center [756, 468] width 937 height 415
copy p "Deeplink"
click at [1168, 508] on span "Установлено" at bounding box center [1168, 511] width 81 height 14
click at [1129, 608] on button "Сгенерировать" at bounding box center [1147, 602] width 124 height 32
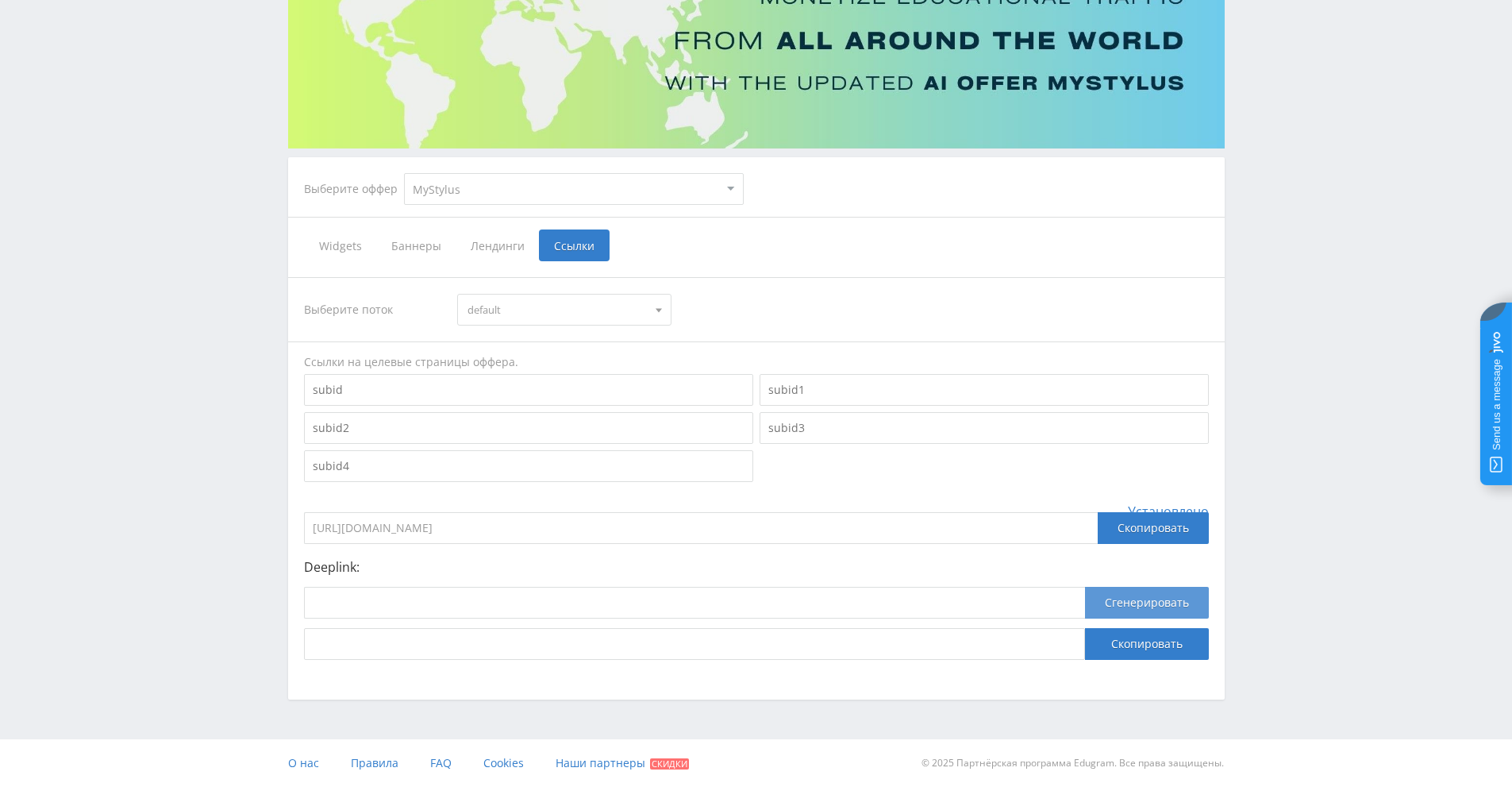
click at [1129, 608] on button "Сгенерировать" at bounding box center [1147, 602] width 124 height 32
click at [1138, 644] on button "Скопировать" at bounding box center [1147, 644] width 124 height 32
click at [1142, 607] on button "Сгенерировать" at bounding box center [1147, 602] width 124 height 32
click at [1144, 643] on button "Скопировать" at bounding box center [1147, 644] width 124 height 32
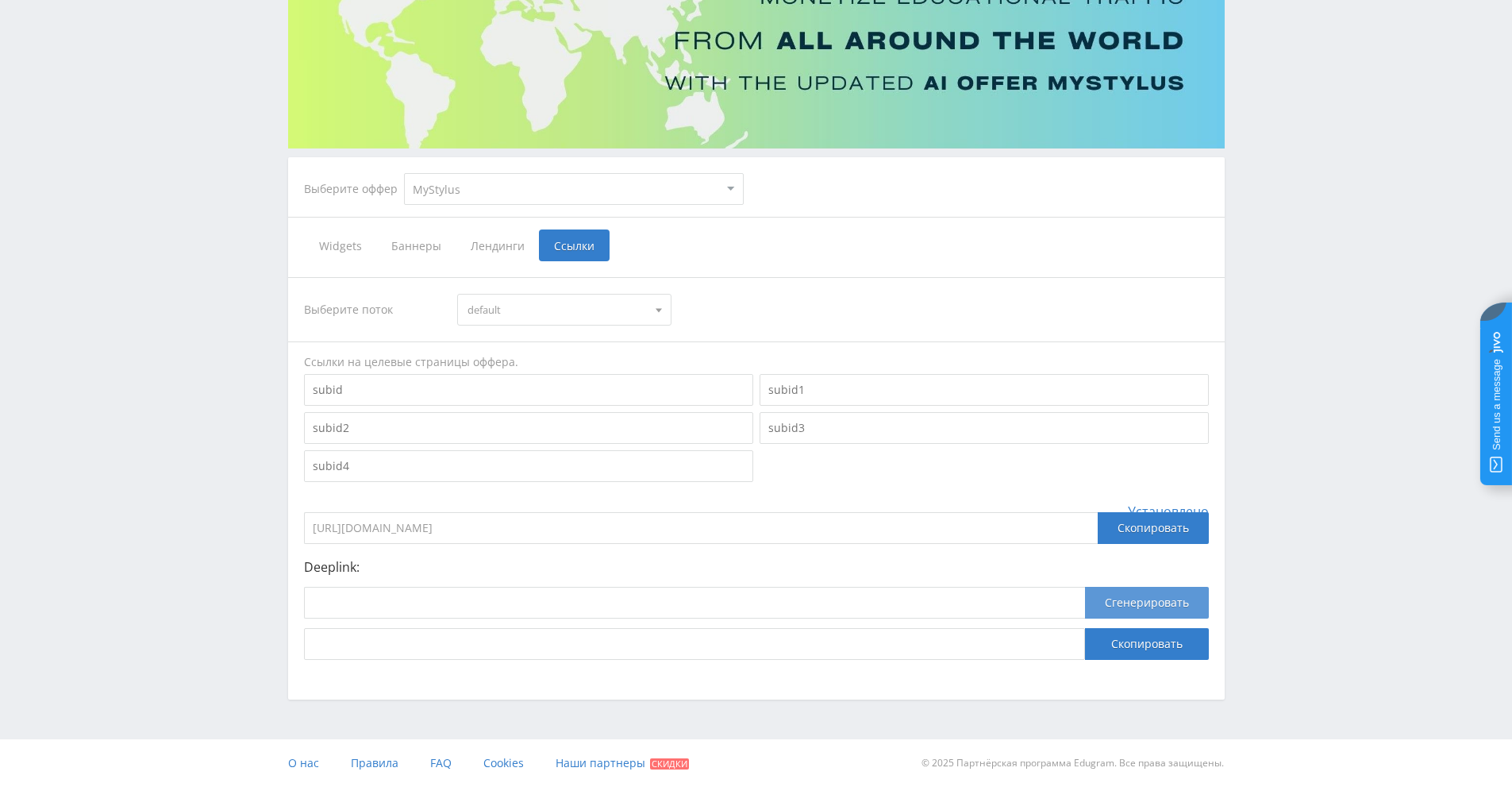
click at [1140, 608] on button "Сгенерировать" at bounding box center [1147, 602] width 124 height 32
click at [1142, 644] on button "Скопировать" at bounding box center [1147, 644] width 124 height 32
click at [1140, 610] on button "Сгенерировать" at bounding box center [1147, 602] width 124 height 32
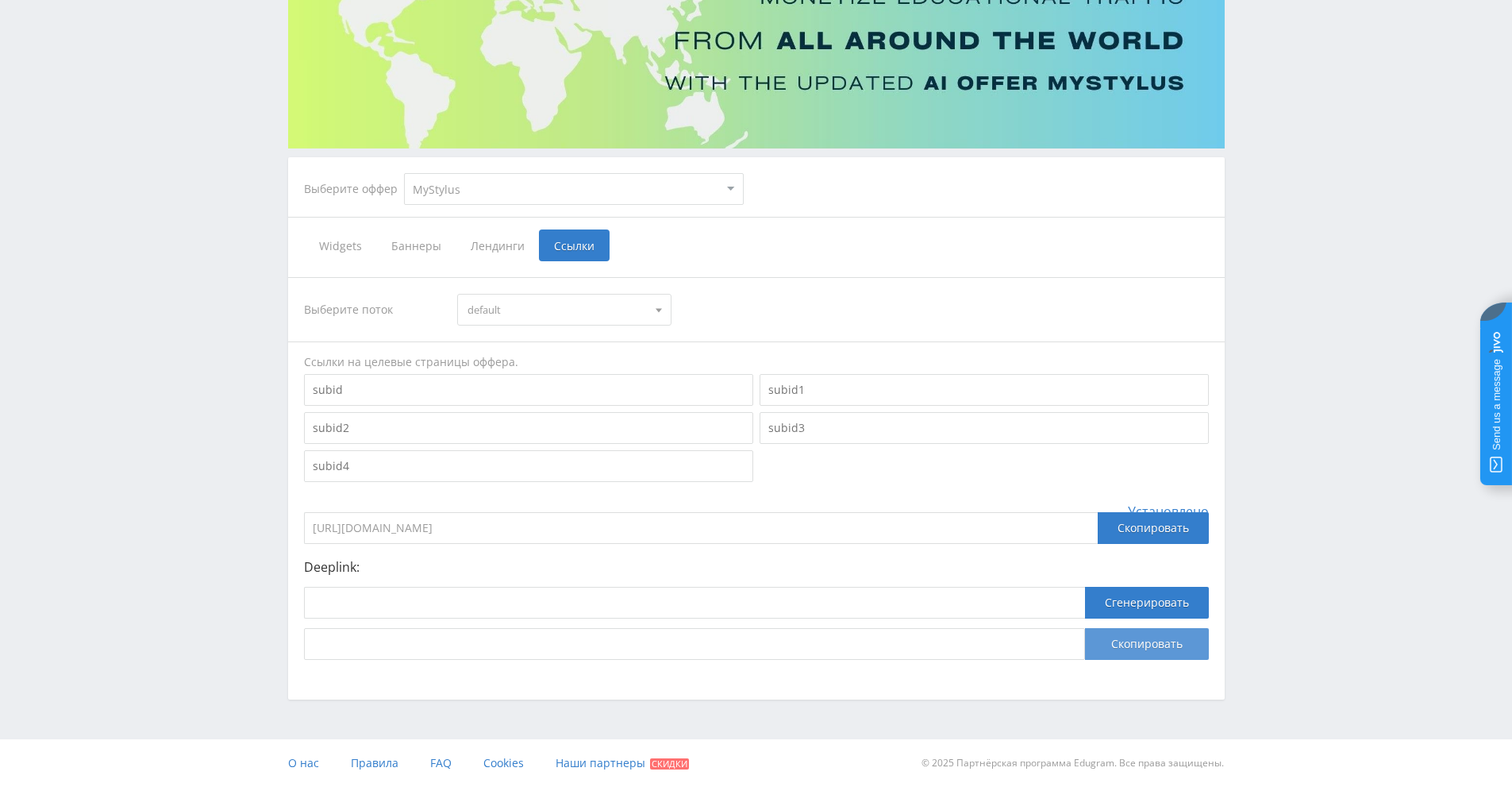
click at [1145, 648] on button "Скопировать" at bounding box center [1147, 644] width 124 height 32
click at [1146, 644] on button "Скопировать" at bounding box center [1147, 644] width 124 height 32
click at [1140, 611] on button "Сгенерировать" at bounding box center [1147, 602] width 124 height 32
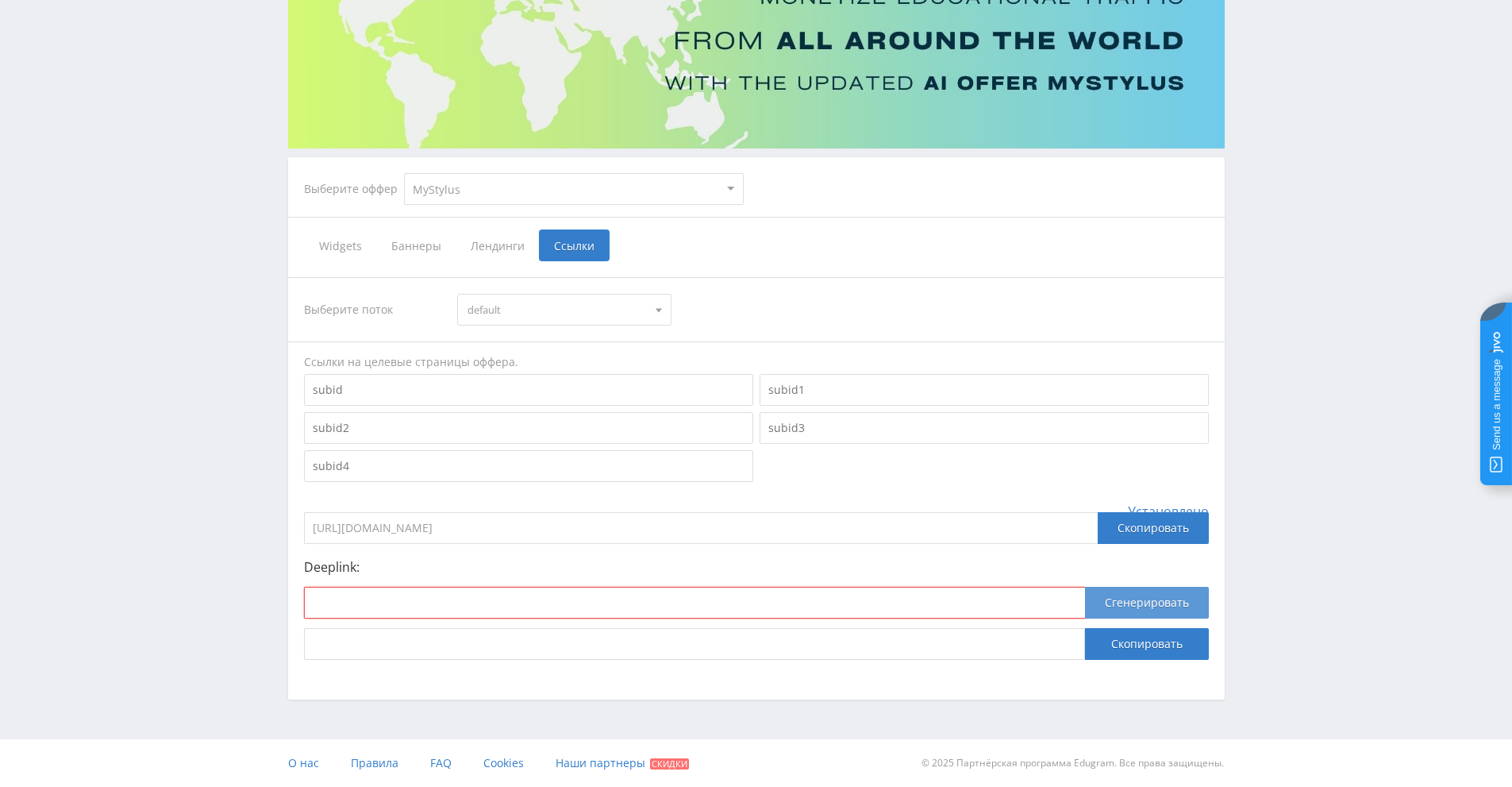
click at [1140, 611] on button "Сгенерировать" at bounding box center [1147, 602] width 124 height 32
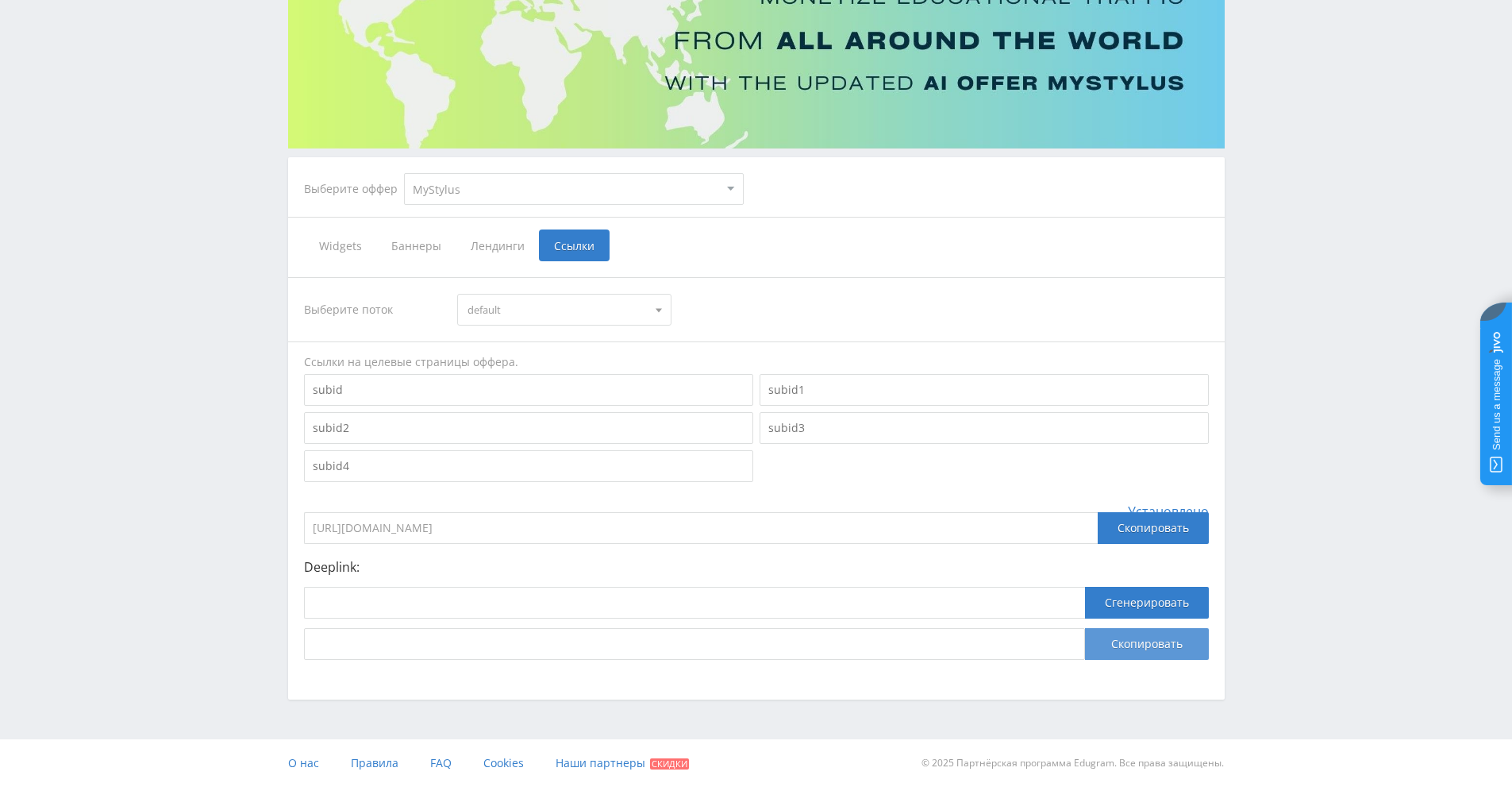
click at [1141, 640] on button "Скопировать" at bounding box center [1147, 644] width 124 height 32
click at [1135, 609] on button "Сгенерировать" at bounding box center [1147, 602] width 124 height 32
click at [1138, 636] on button "Скопировать" at bounding box center [1147, 644] width 124 height 32
click at [1135, 603] on button "Сгенерировать" at bounding box center [1147, 602] width 124 height 32
click at [1135, 599] on button "Сгенерировать" at bounding box center [1147, 602] width 124 height 32
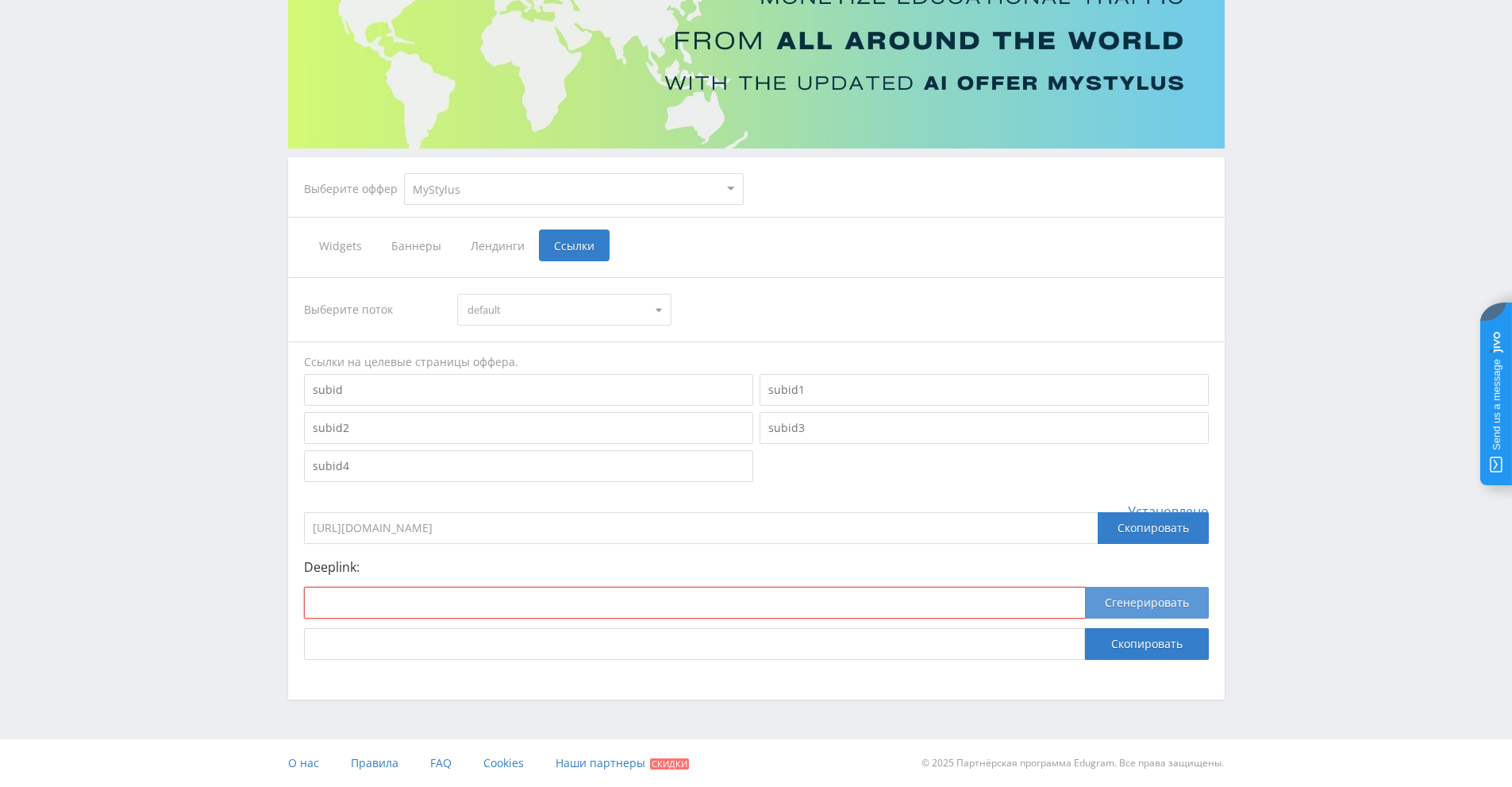
click at [1135, 599] on button "Сгенерировать" at bounding box center [1147, 602] width 124 height 32
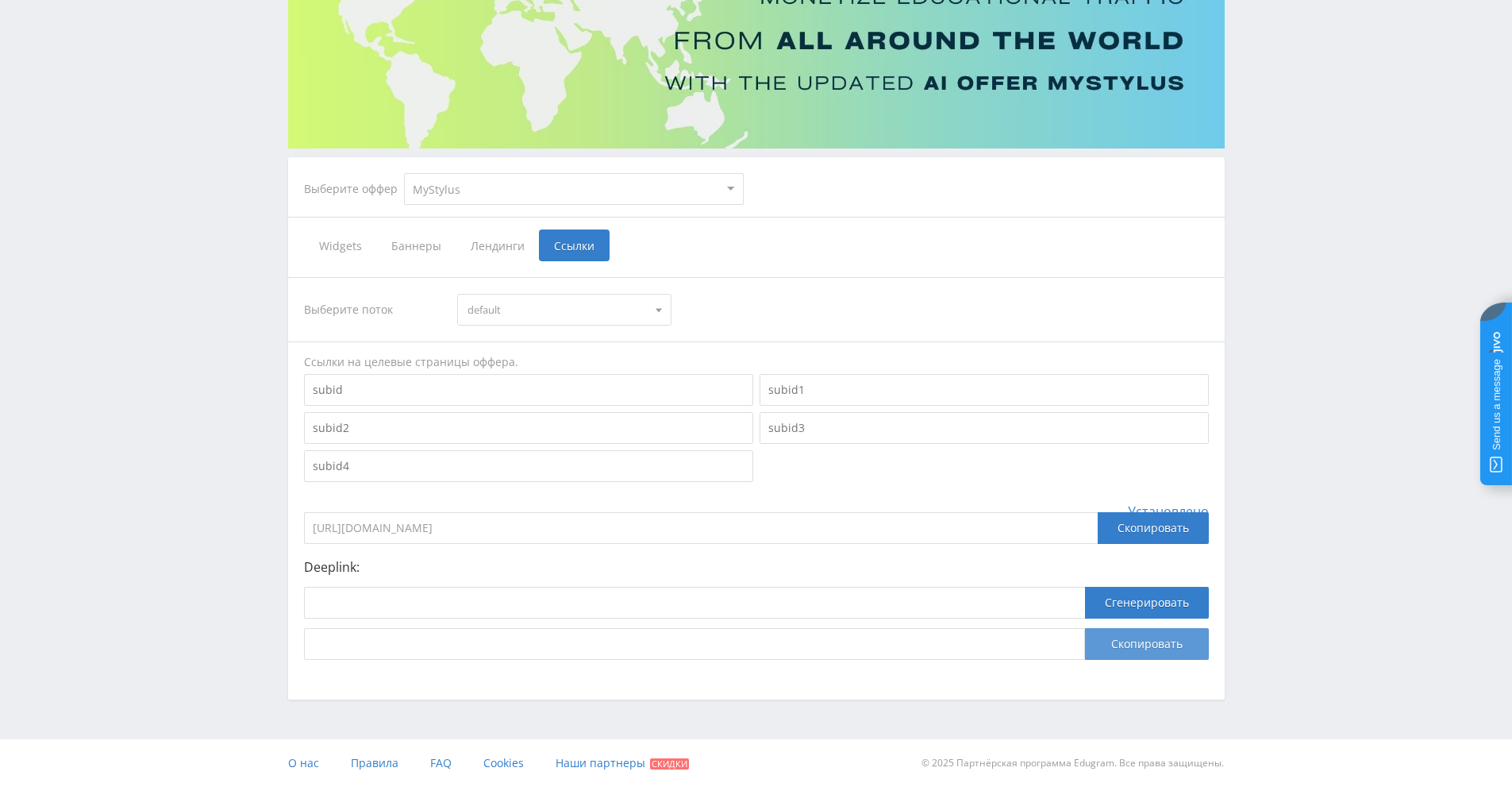
click at [1140, 637] on button "Скопировать" at bounding box center [1147, 644] width 124 height 32
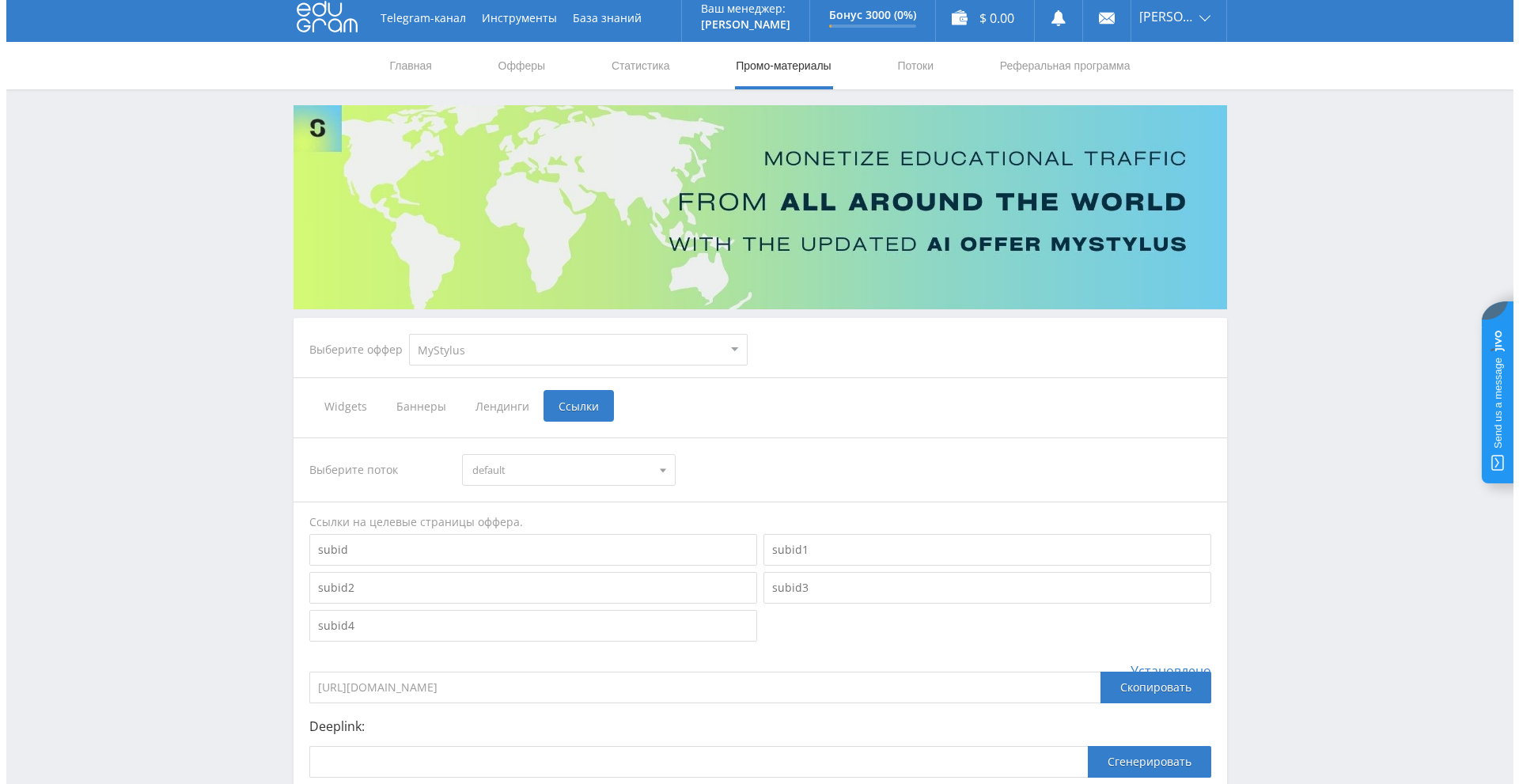
scroll to position [0, 0]
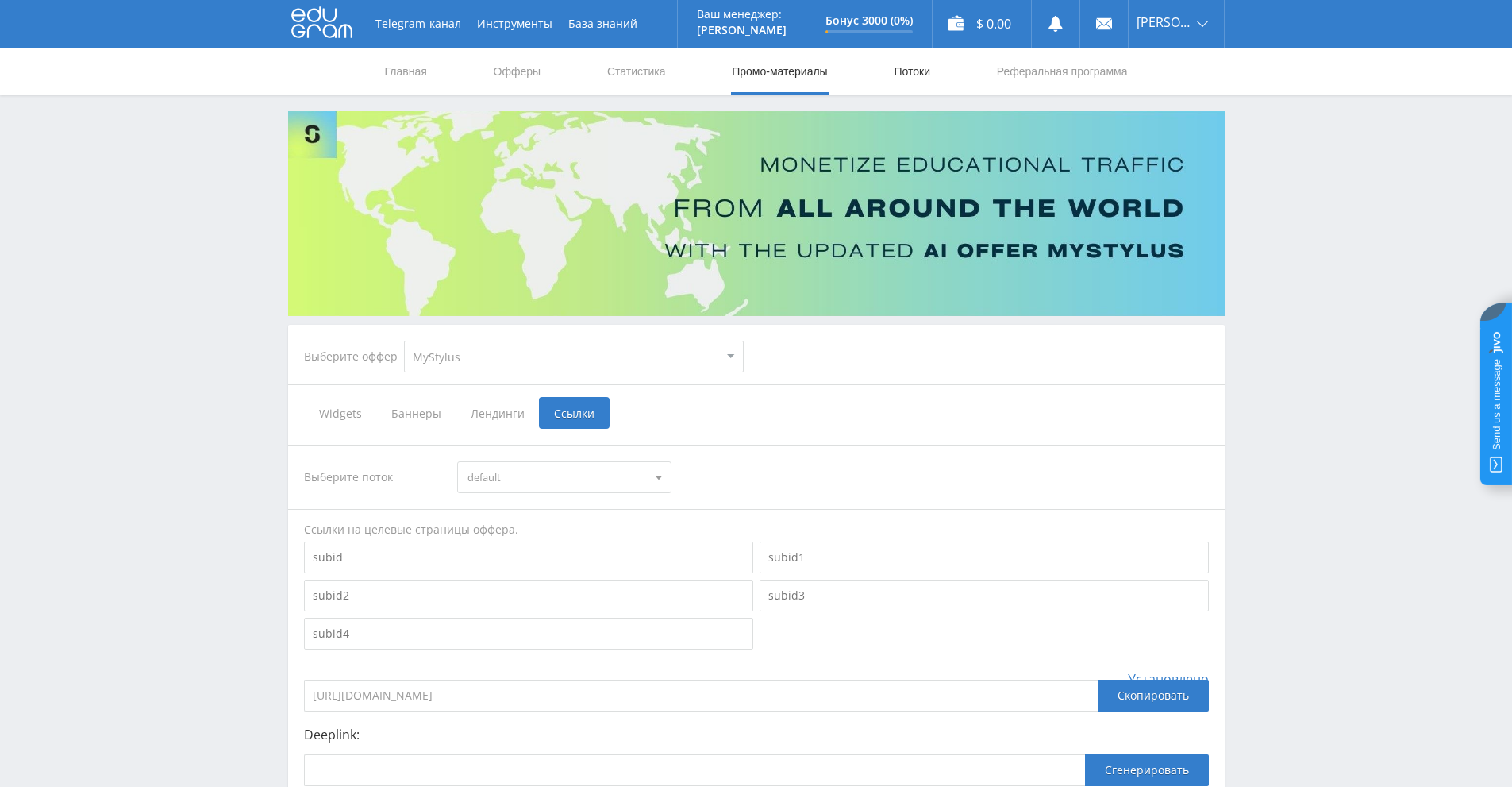
click at [908, 70] on link "Потоки" at bounding box center [912, 72] width 40 height 48
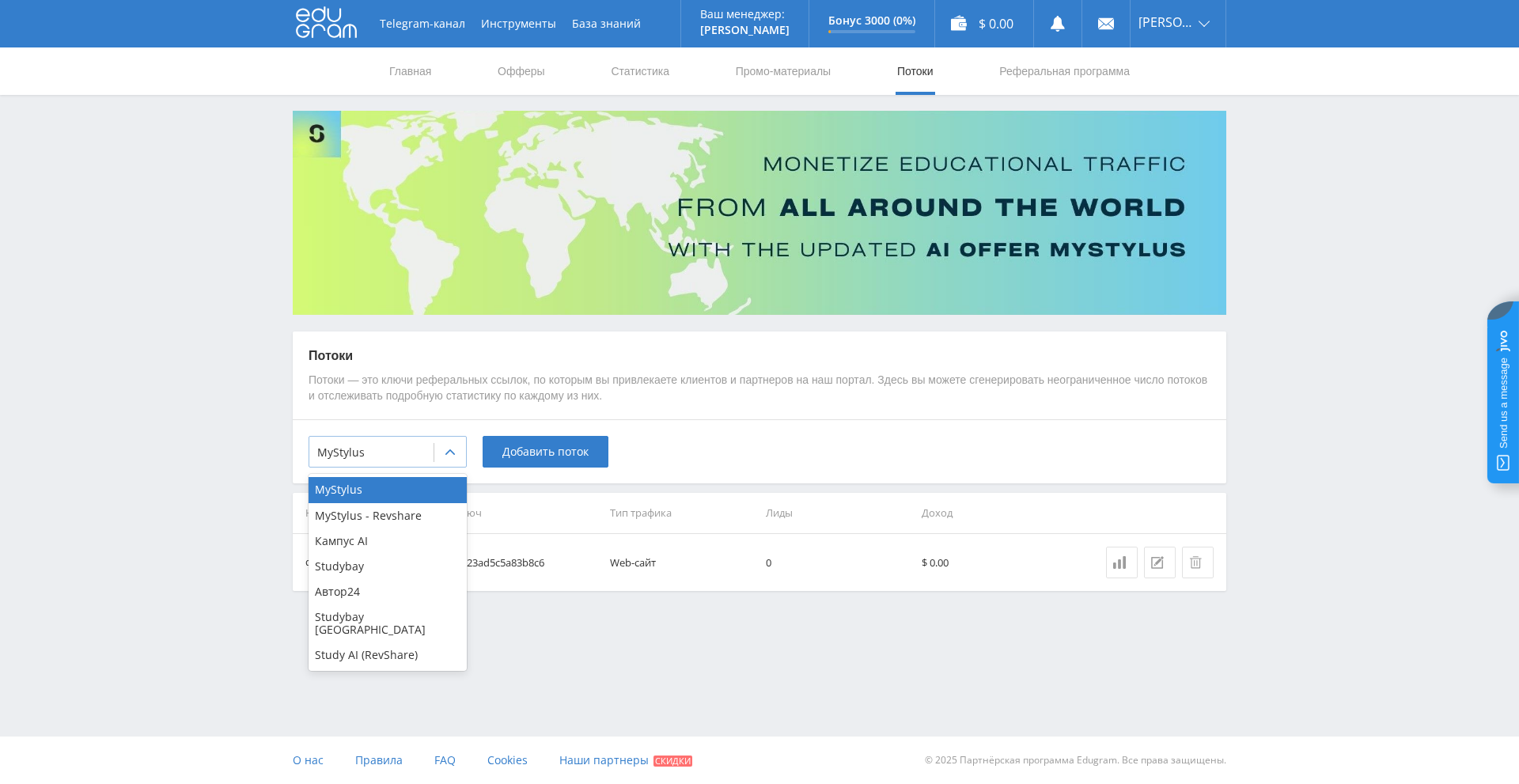
click at [457, 450] on div at bounding box center [450, 452] width 32 height 32
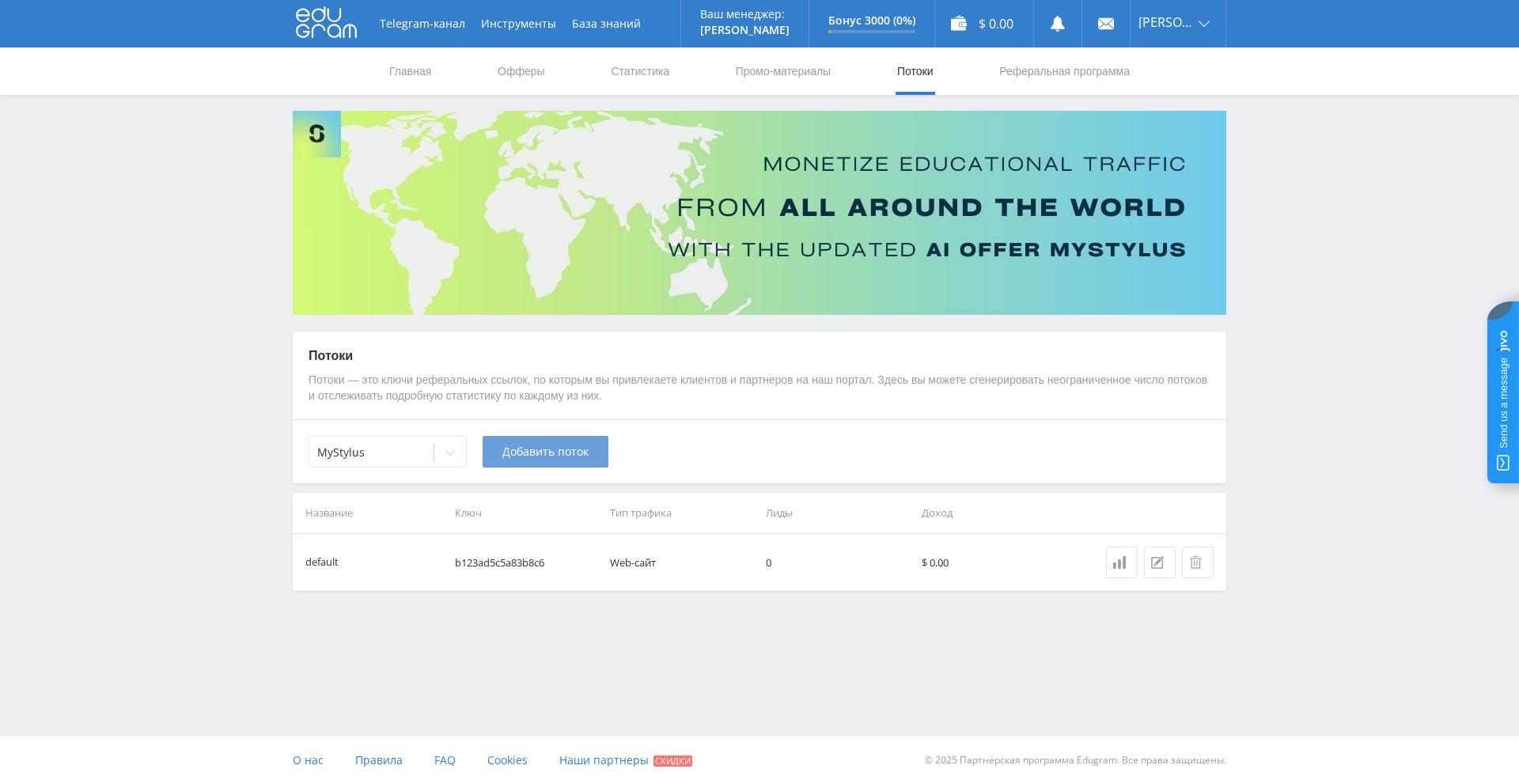
click at [548, 451] on span "Добавить поток" at bounding box center [545, 451] width 86 height 12
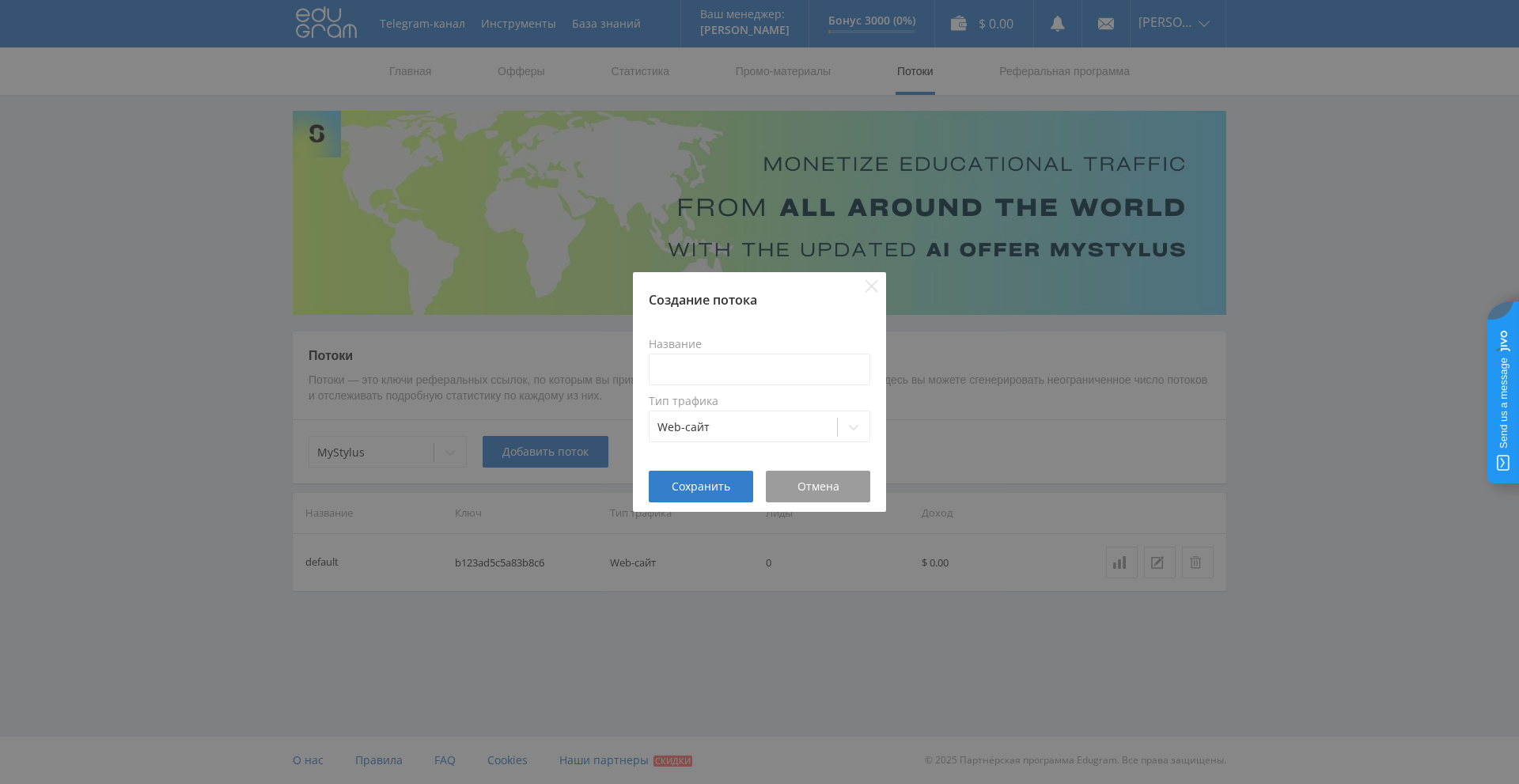
click at [570, 369] on div "Создание потока Название Тип трафика Web-сайт Сохранить Отмена" at bounding box center [760, 392] width 1519 height 784
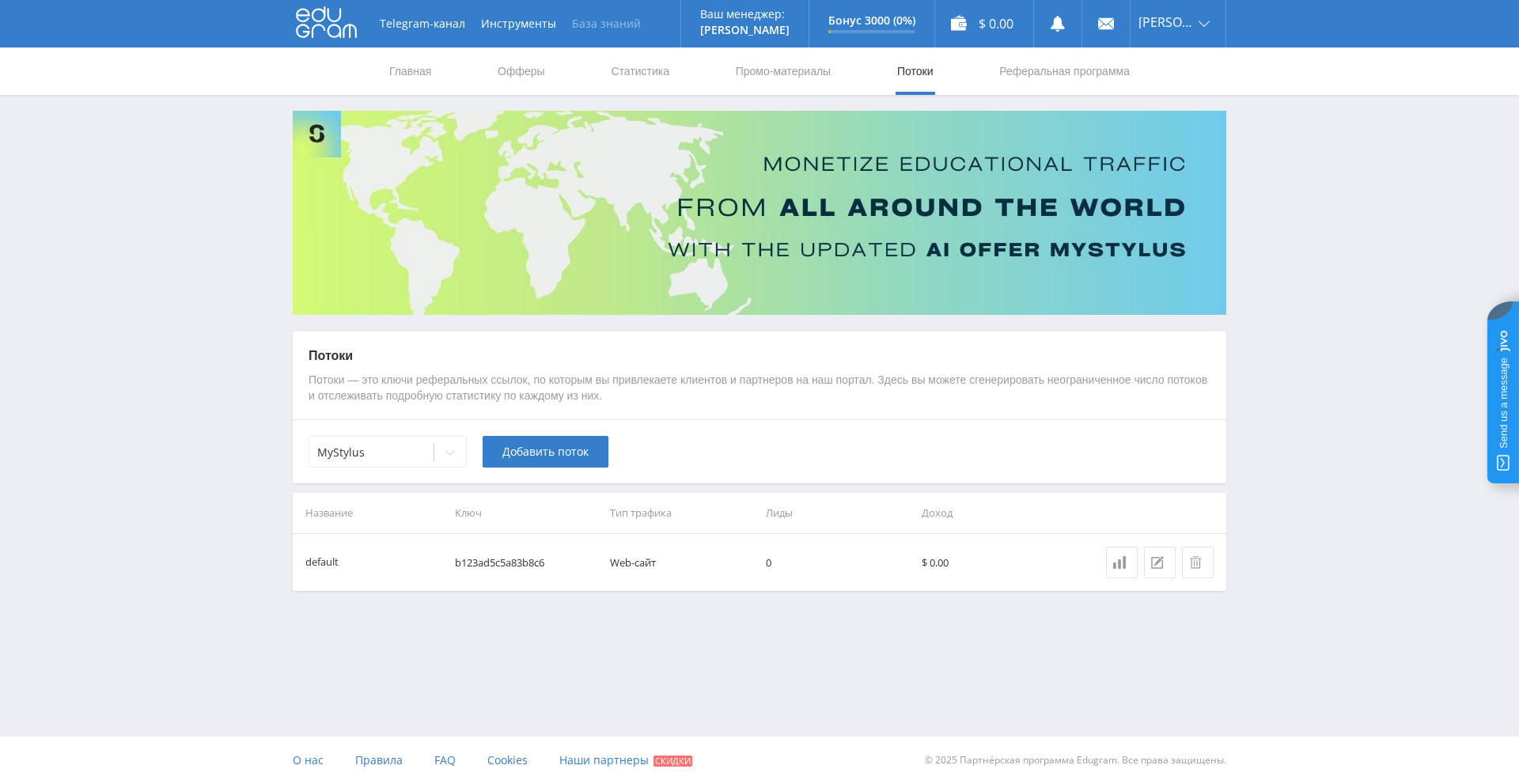
click at [583, 24] on link "База знаний" at bounding box center [606, 24] width 85 height 48
click at [414, 30] on link "Telegram-канал" at bounding box center [422, 24] width 101 height 48
click at [422, 72] on link "Главная" at bounding box center [410, 71] width 45 height 48
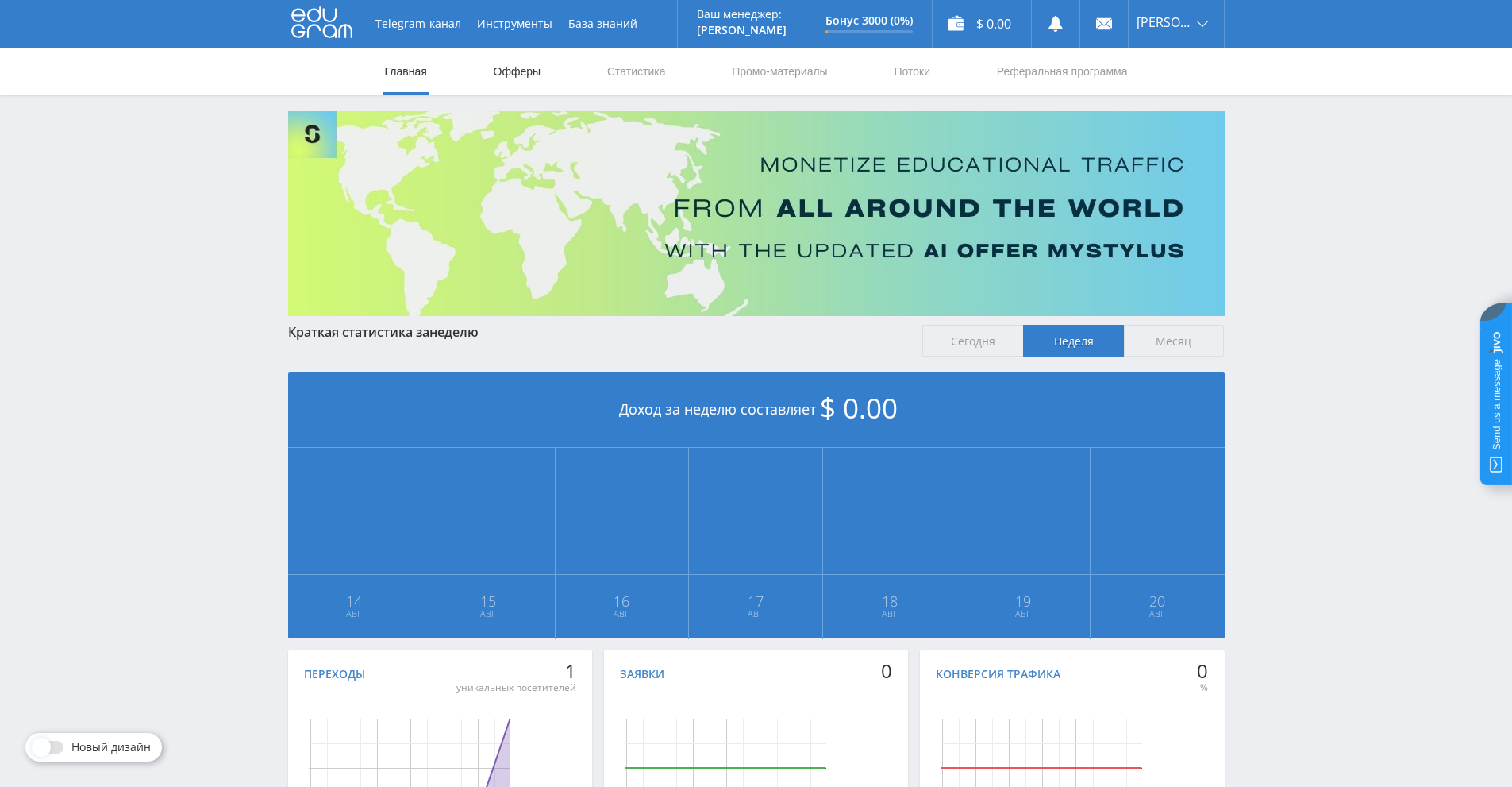
click at [522, 69] on link "Офферы" at bounding box center [517, 72] width 51 height 48
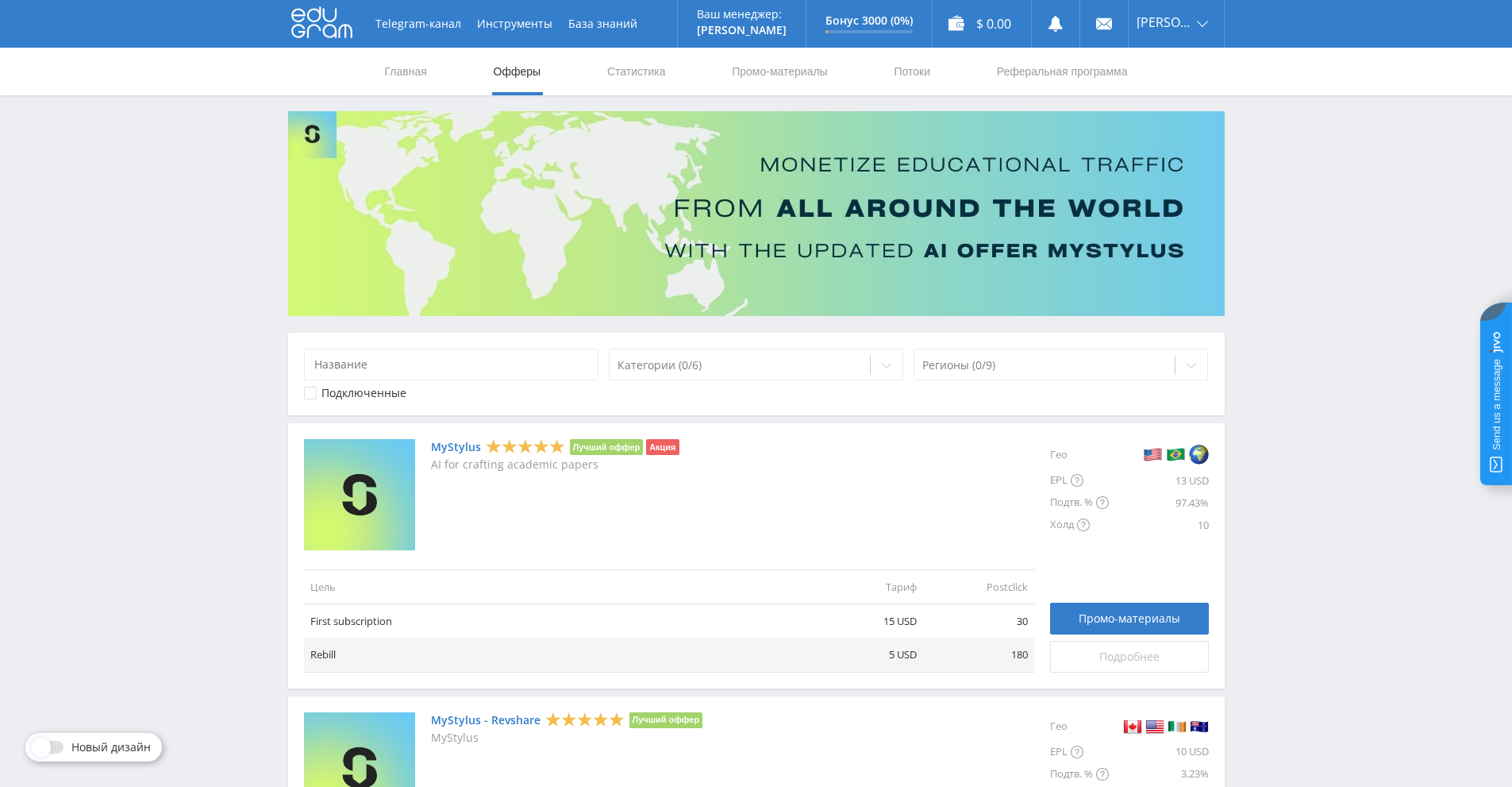
click at [1107, 653] on span "Подробнее" at bounding box center [1129, 656] width 60 height 12
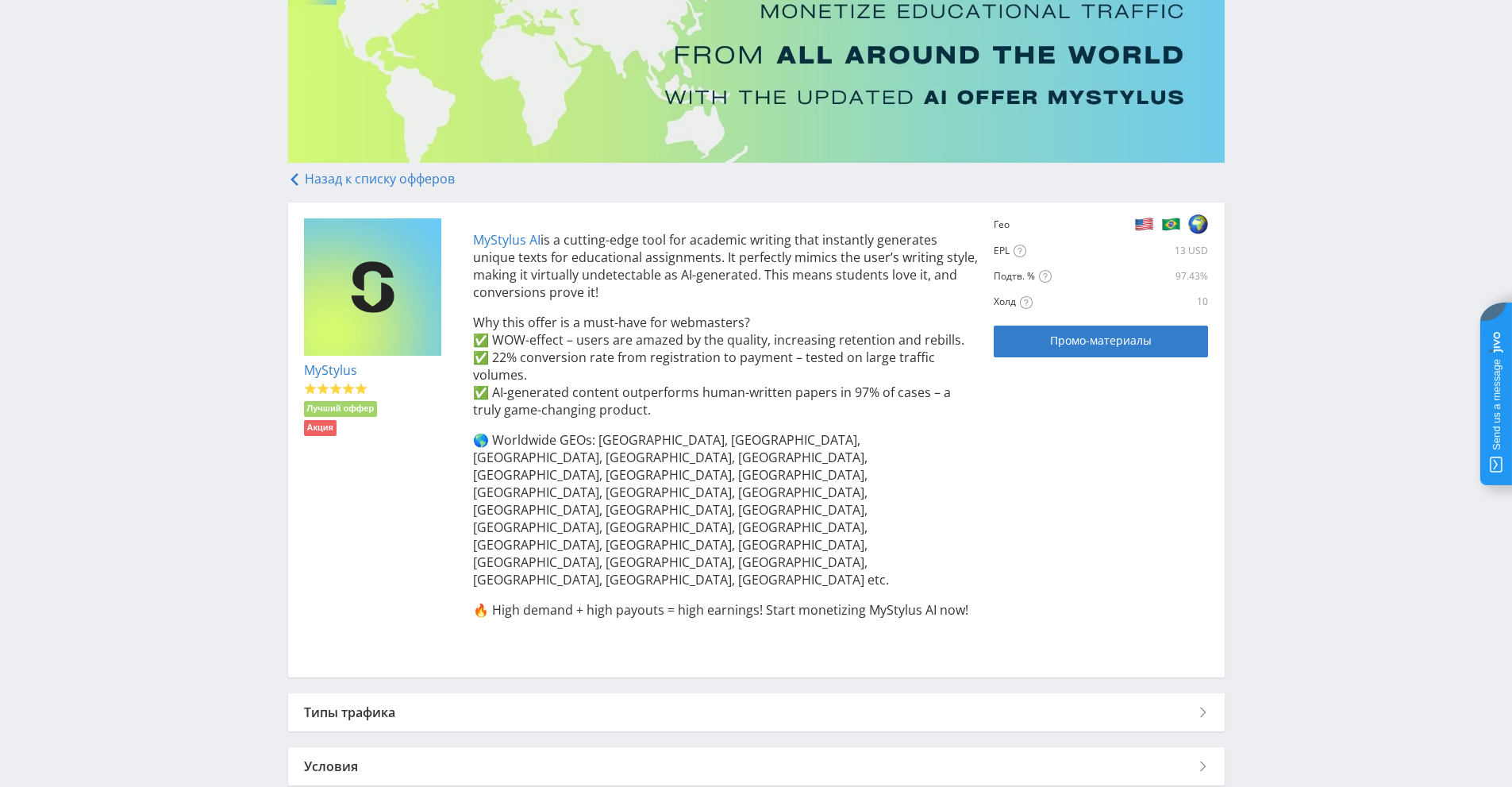
scroll to position [160, 0]
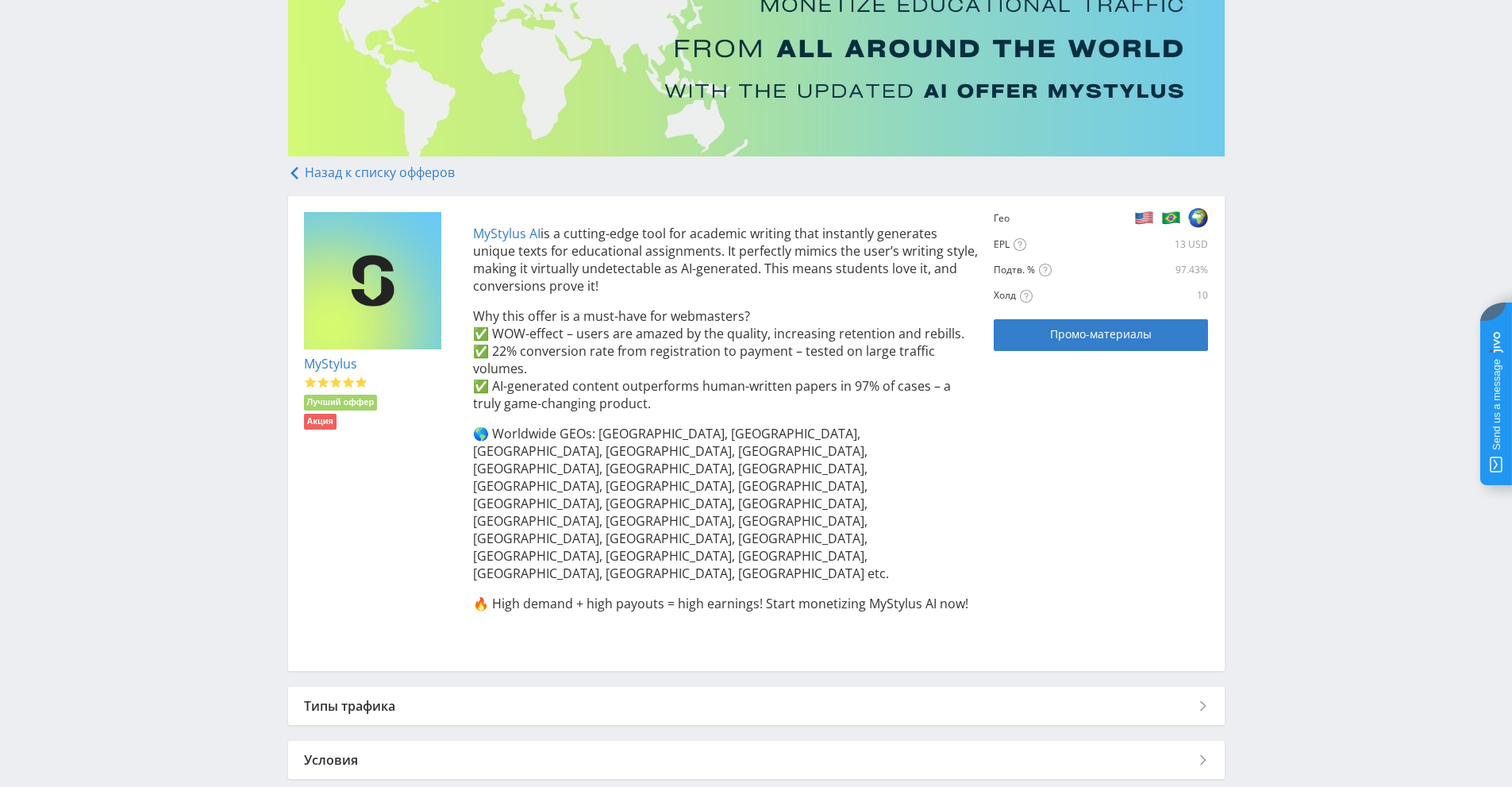
click at [650, 741] on div "Условия" at bounding box center [756, 760] width 937 height 38
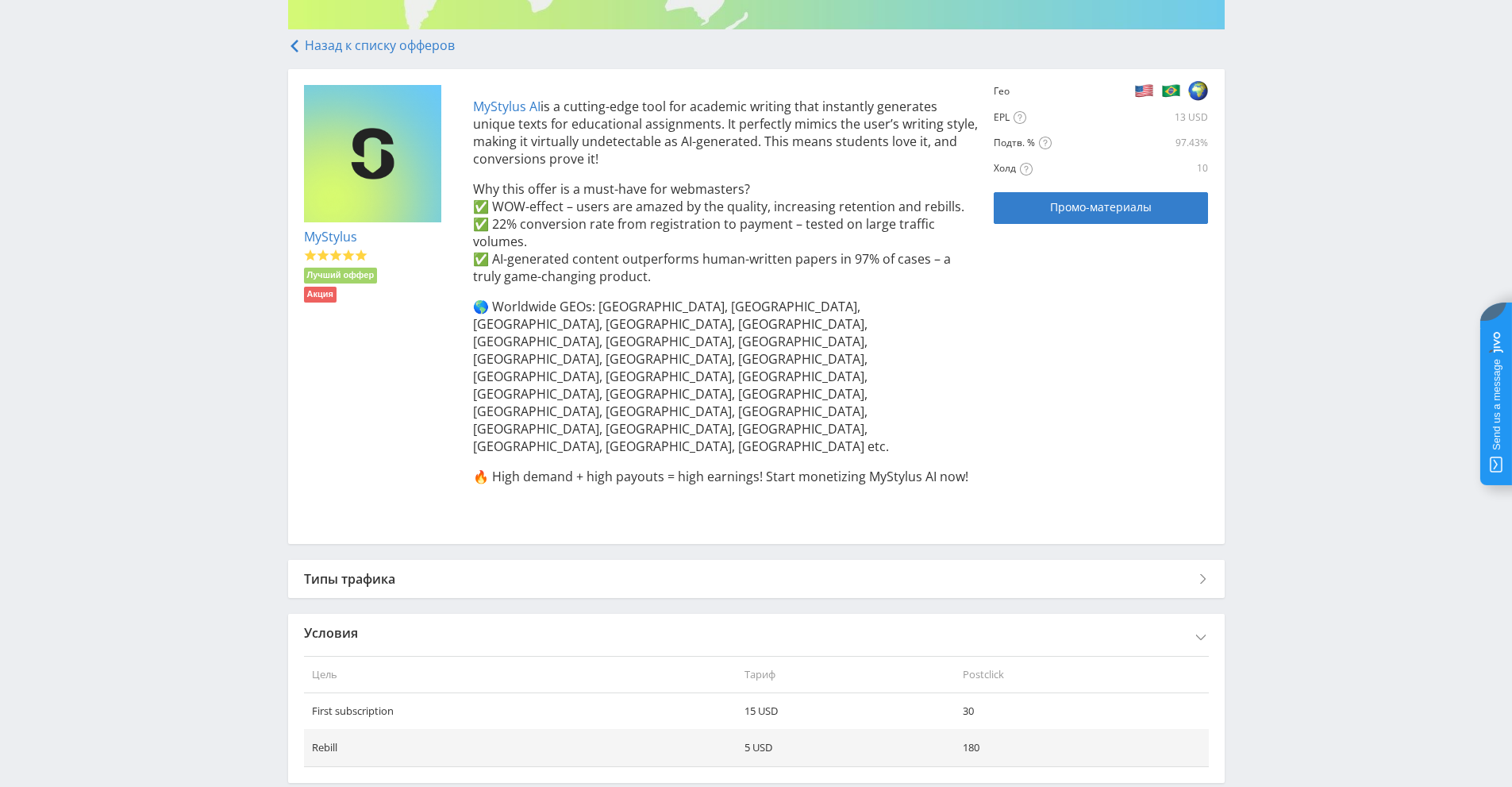
scroll to position [291, 0]
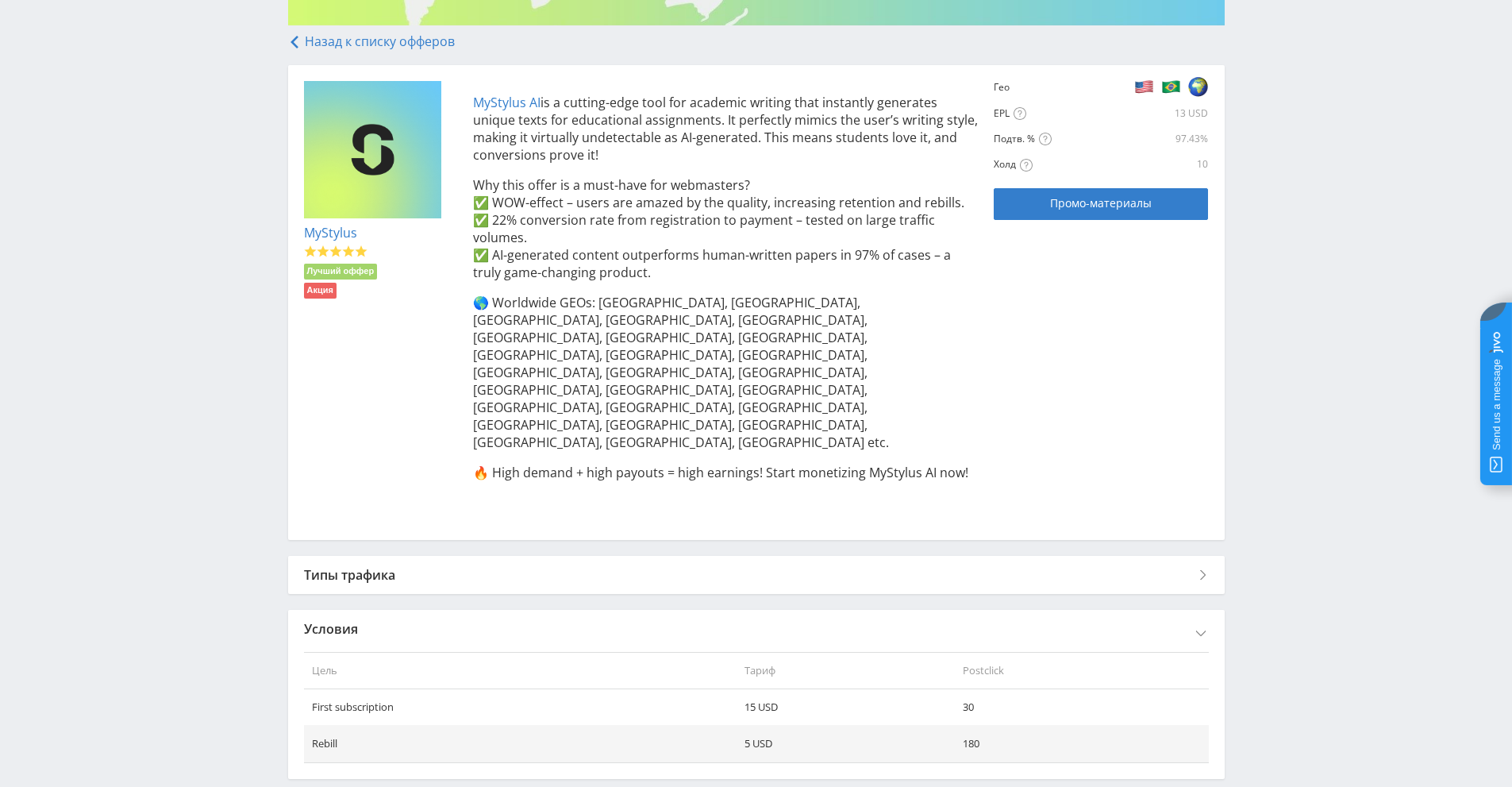
click at [617, 555] on div "Типы трафика" at bounding box center [756, 574] width 937 height 38
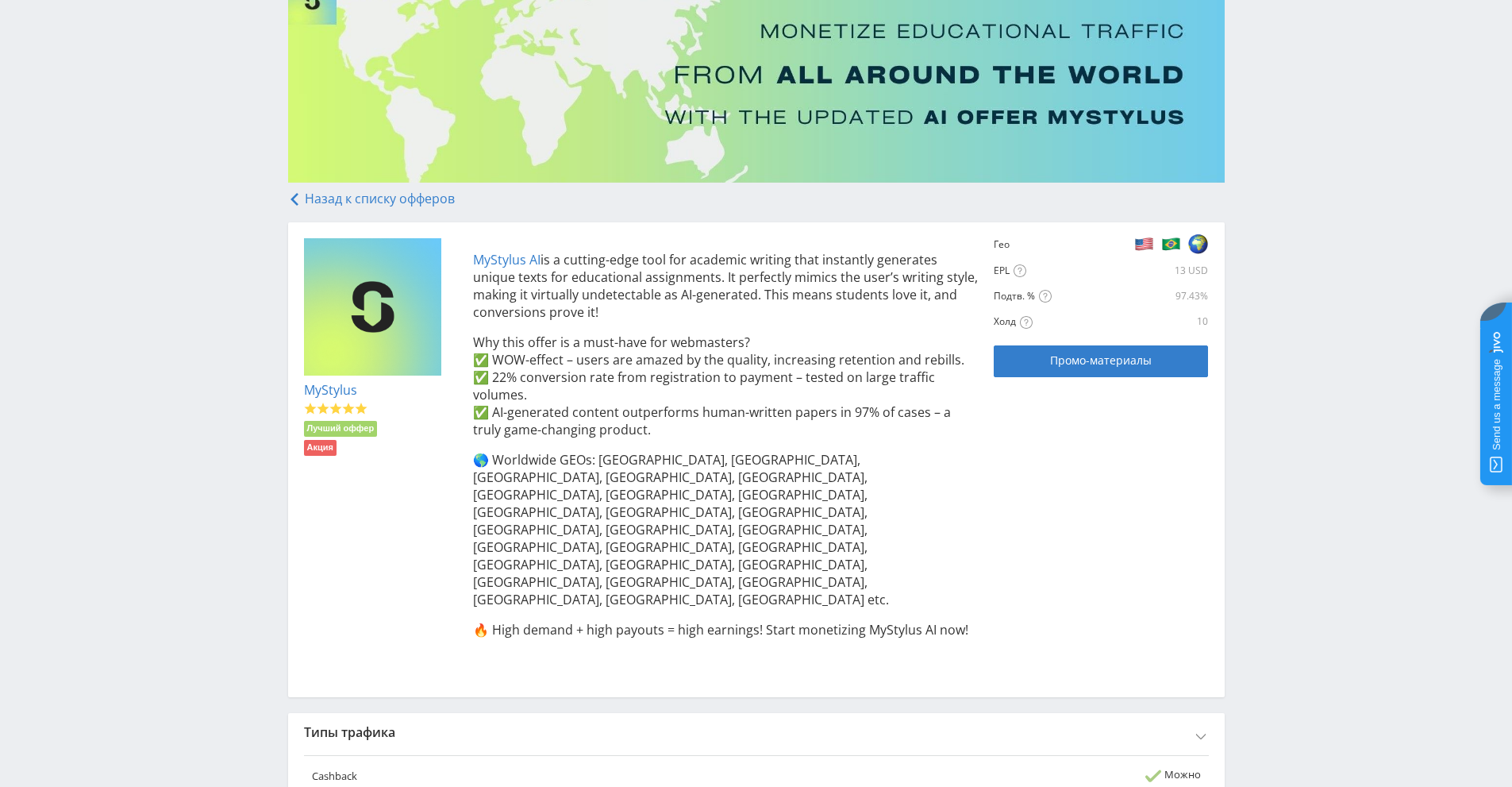
scroll to position [132, 0]
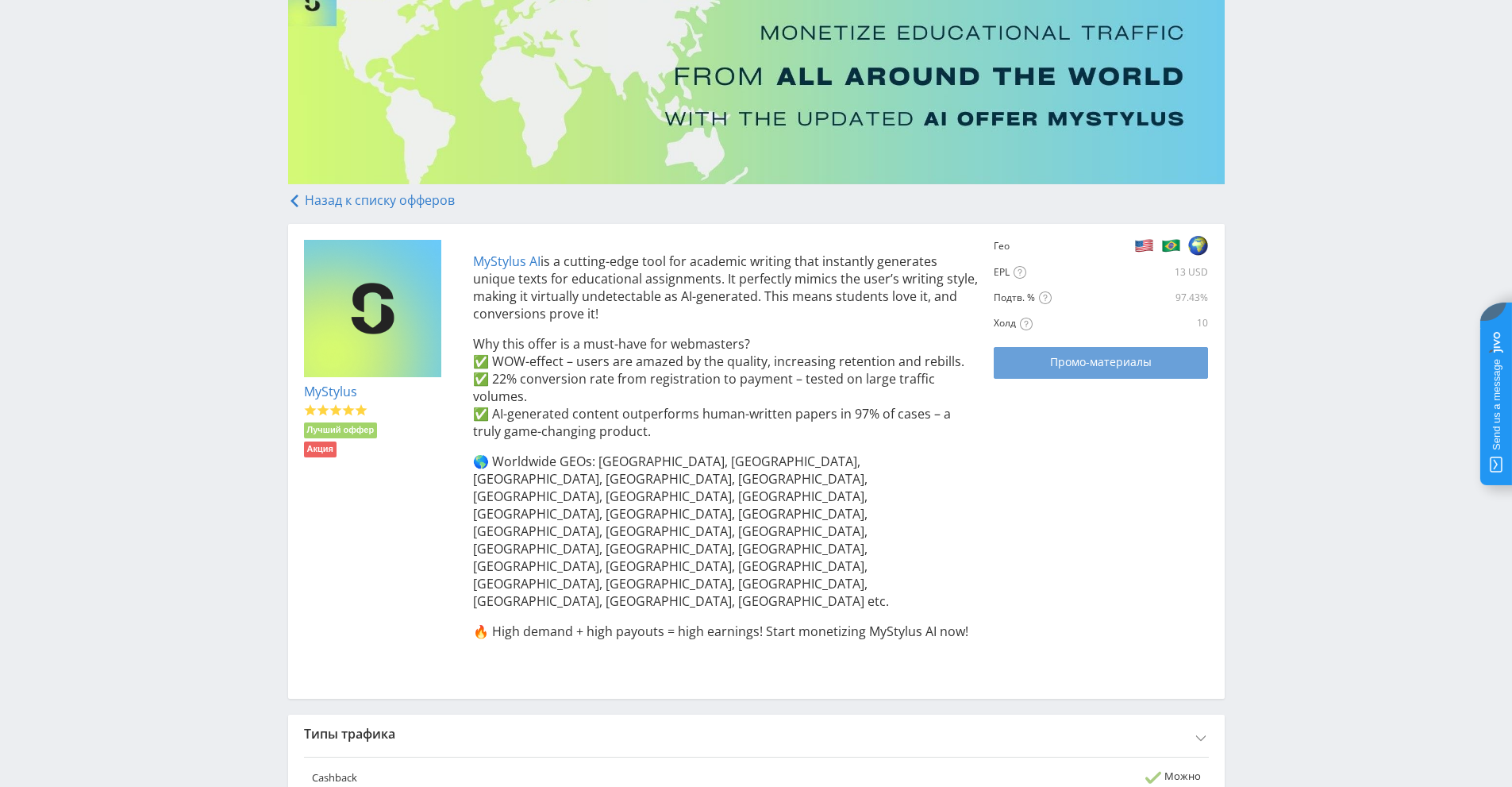
click at [1078, 365] on span "Промо-материалы" at bounding box center [1101, 362] width 101 height 12
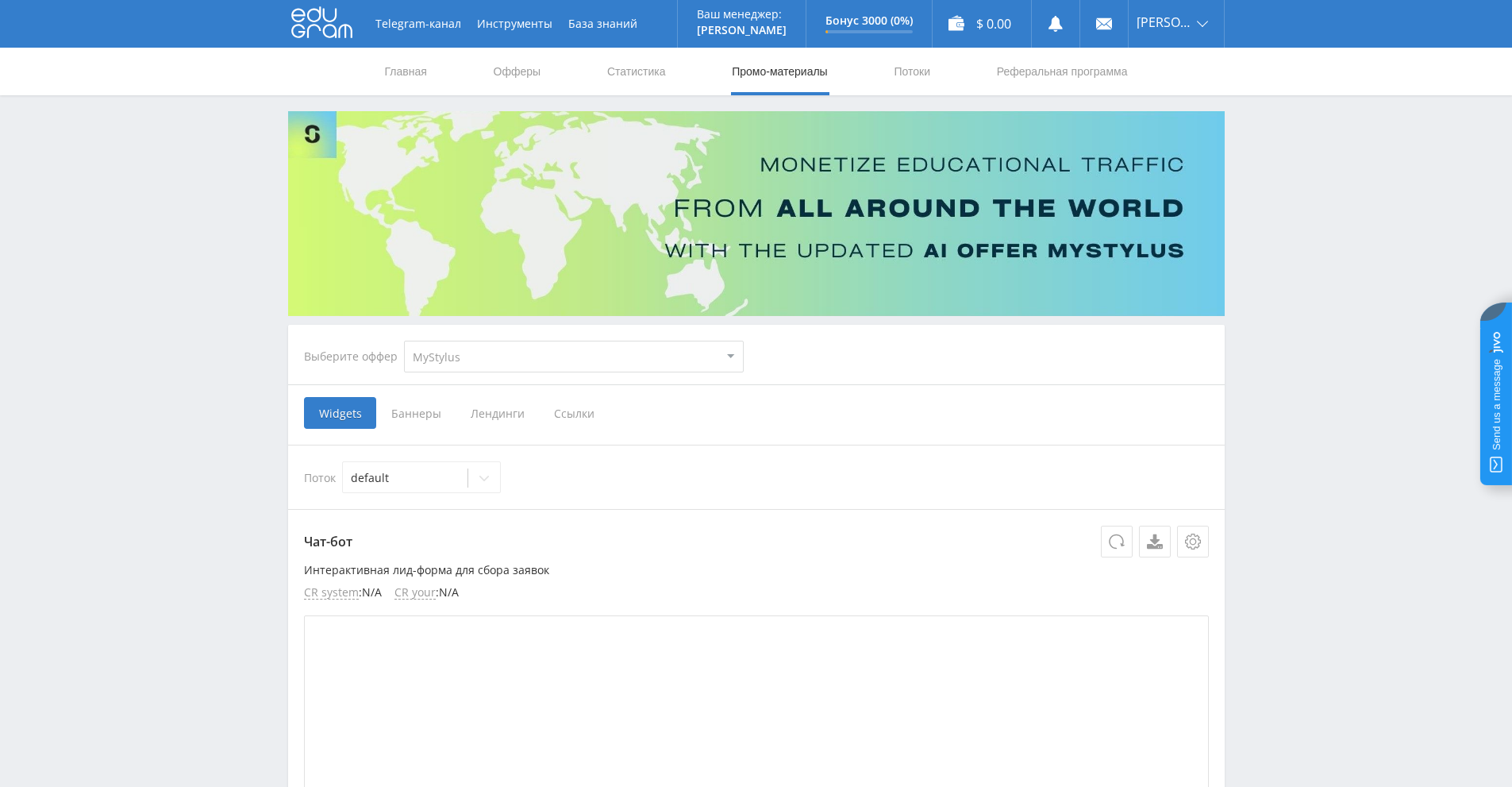
click at [589, 424] on span "Ссылки" at bounding box center [574, 413] width 71 height 32
click at [0, 0] on input "Ссылки" at bounding box center [0, 0] width 0 height 0
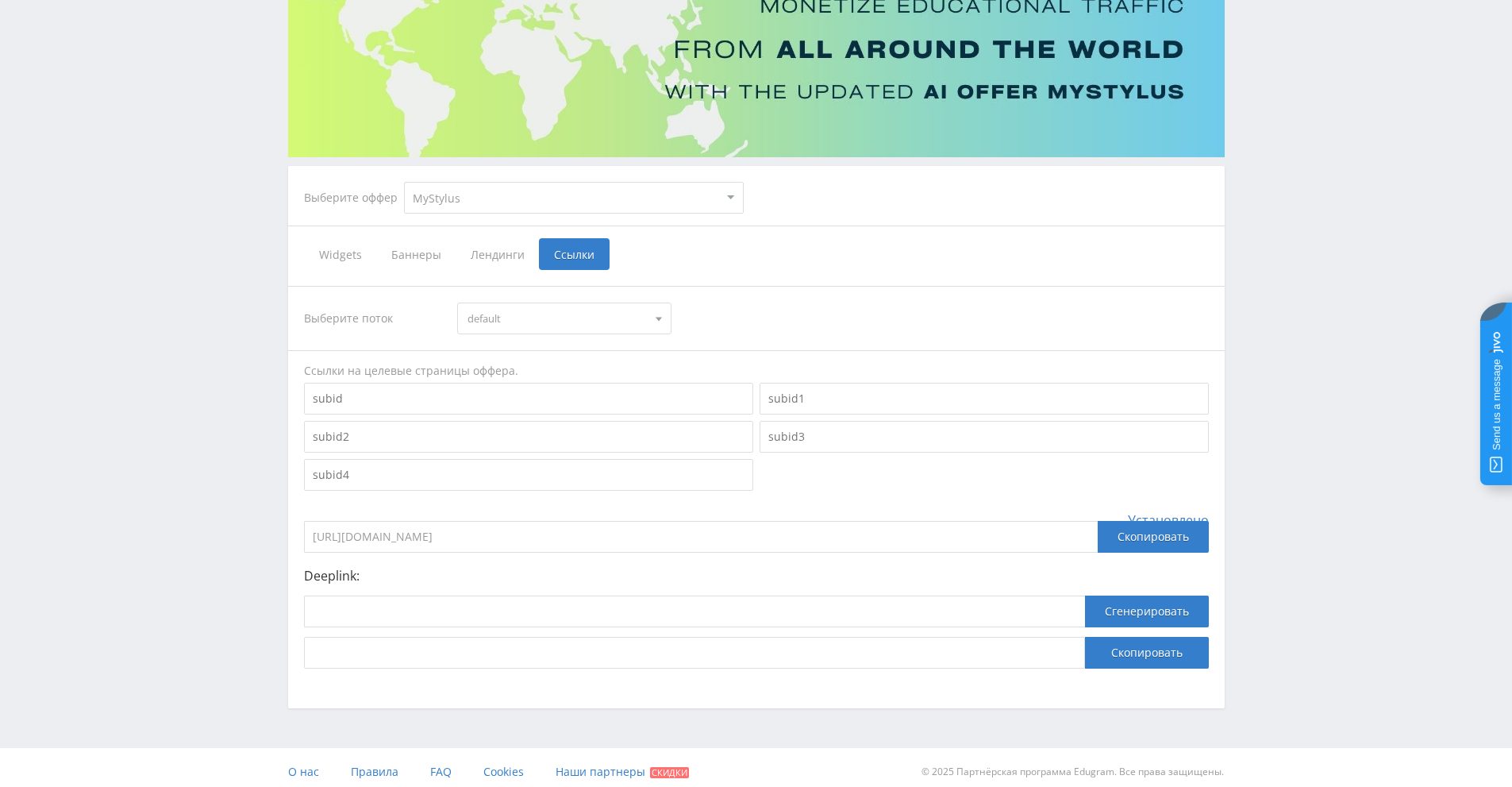
scroll to position [167, 0]
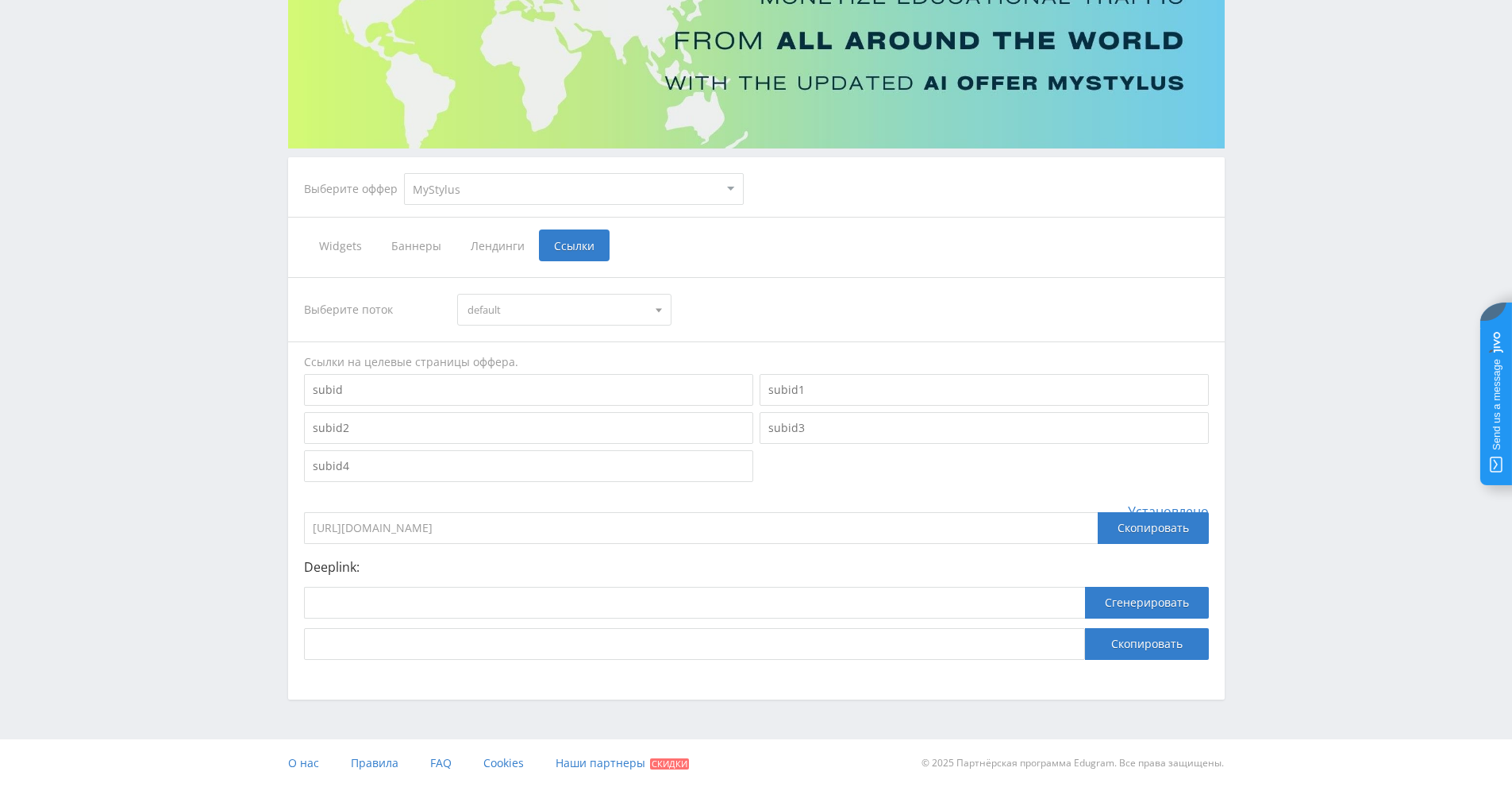
click at [1238, 207] on div "Telegram-канал Инструменты База знаний Ваш менеджер: [PERSON_NAME] Alex Online …" at bounding box center [756, 310] width 1512 height 954
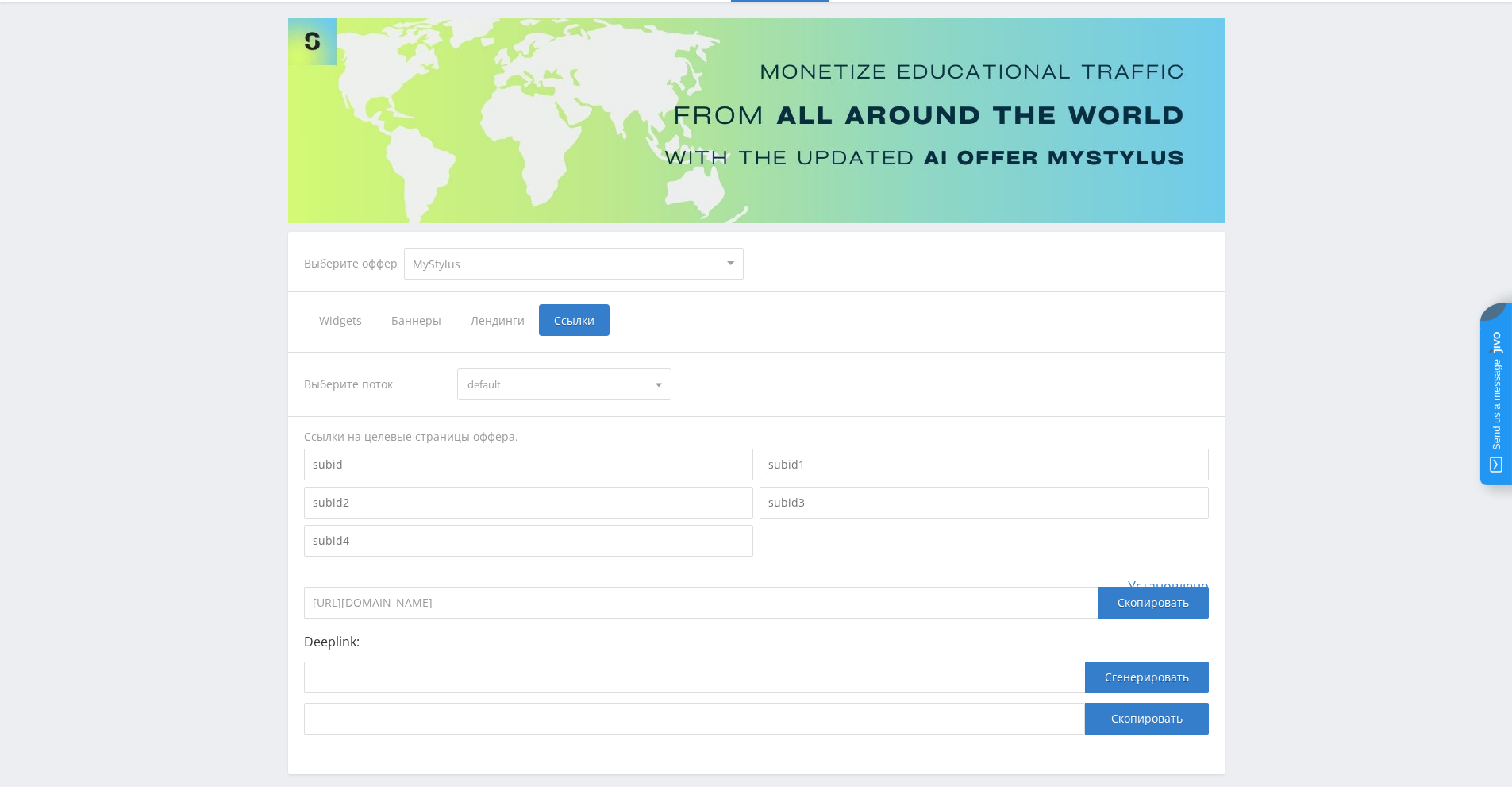
scroll to position [0, 0]
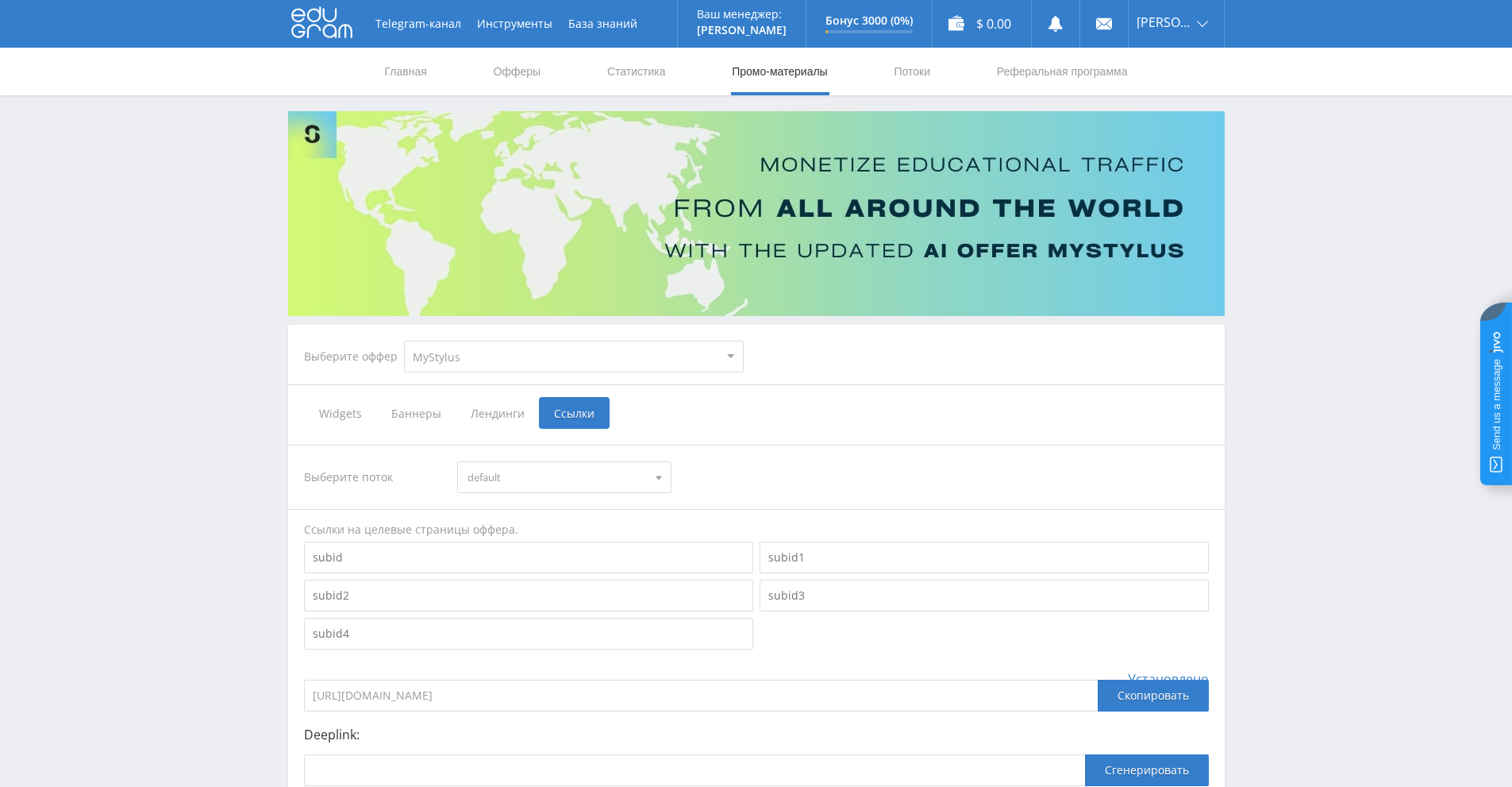
click at [330, 30] on icon at bounding box center [322, 22] width 61 height 32
